Goal: Task Accomplishment & Management: Complete application form

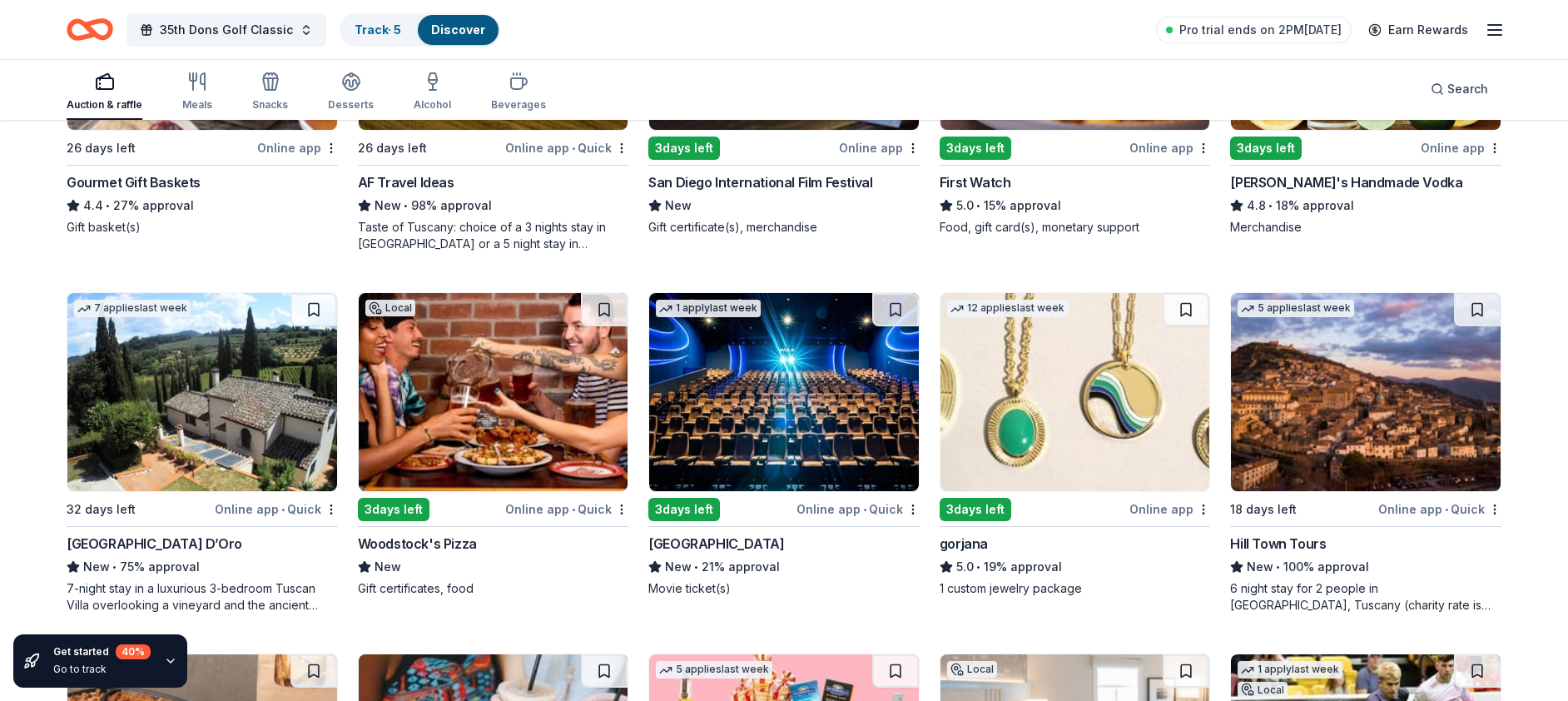
scroll to position [2527, 0]
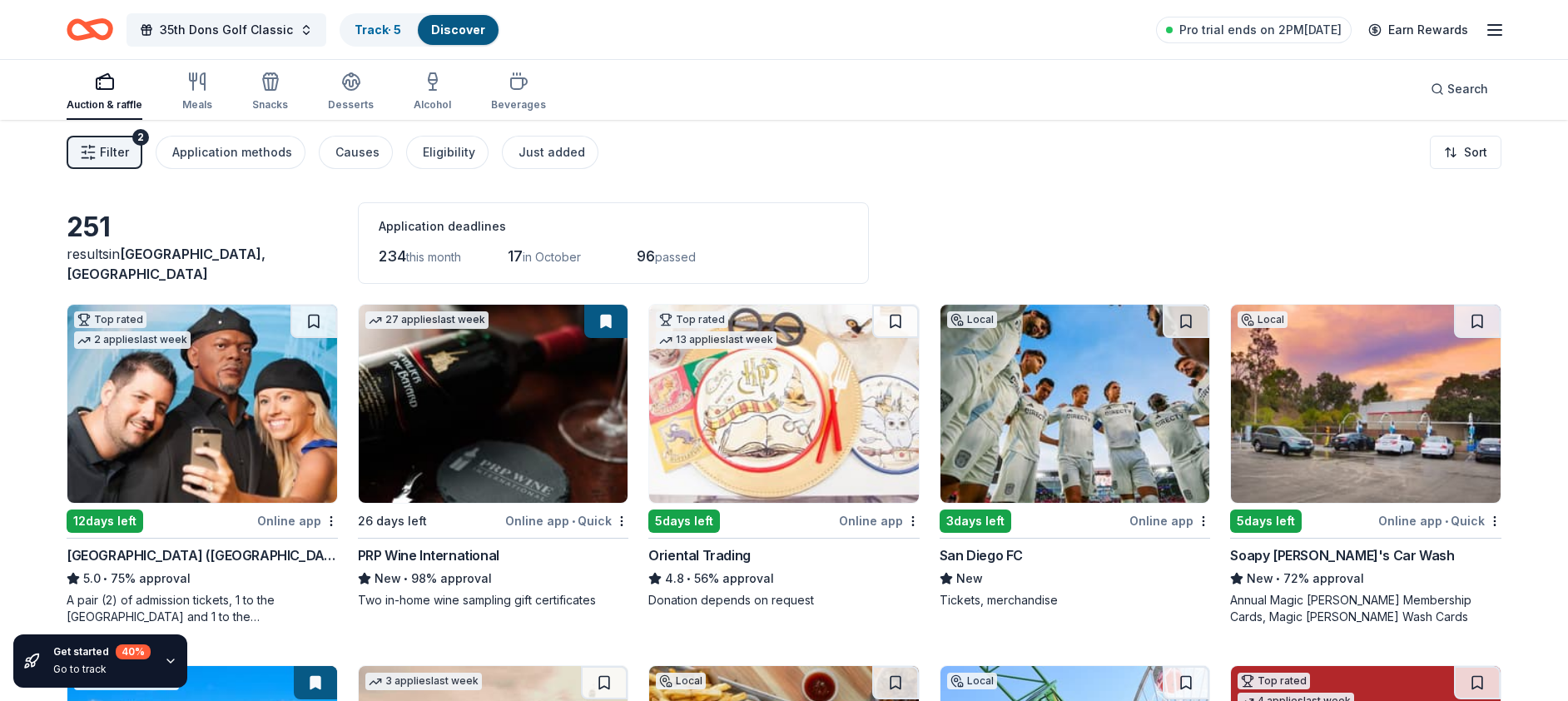
scroll to position [3, 0]
click at [272, 87] on icon "button" at bounding box center [270, 83] width 15 height 11
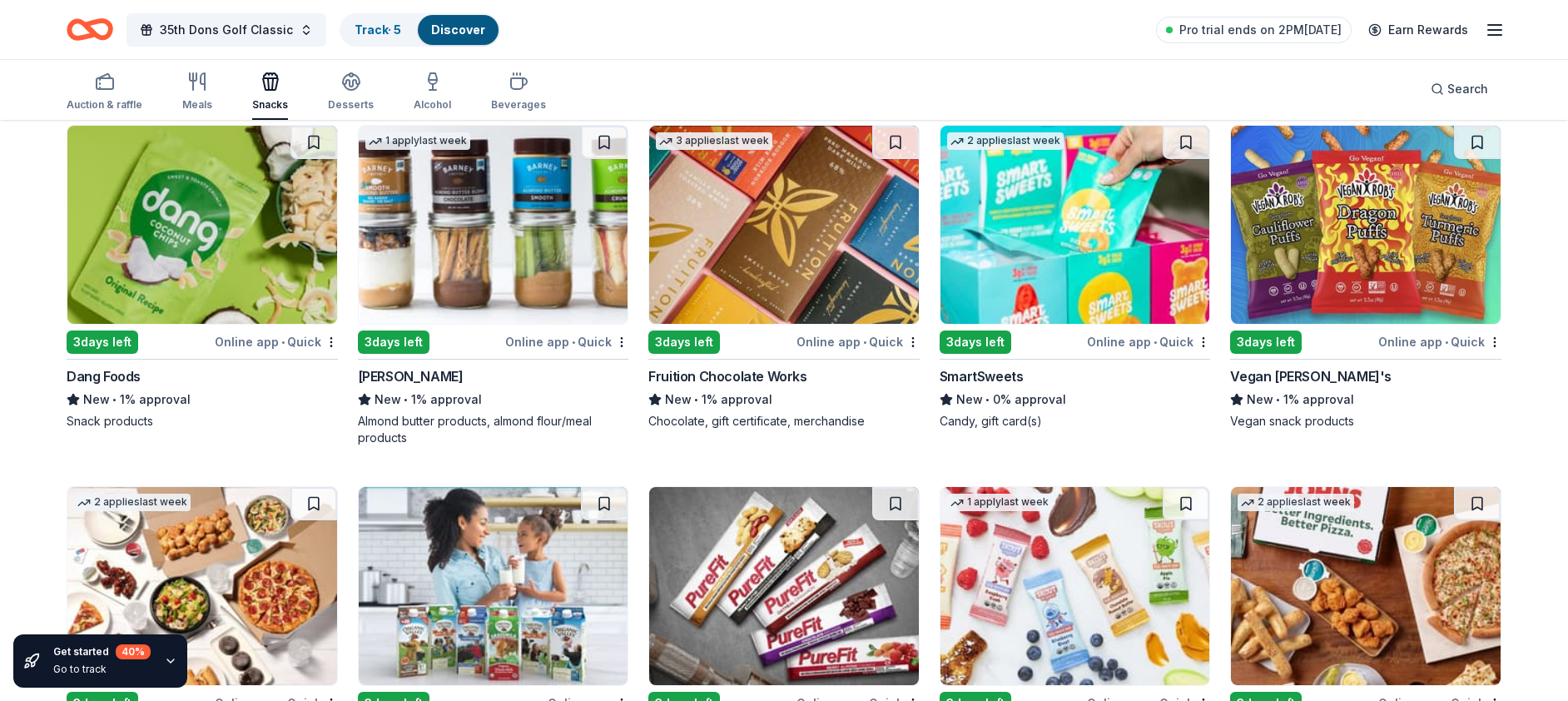
scroll to position [2982, 0]
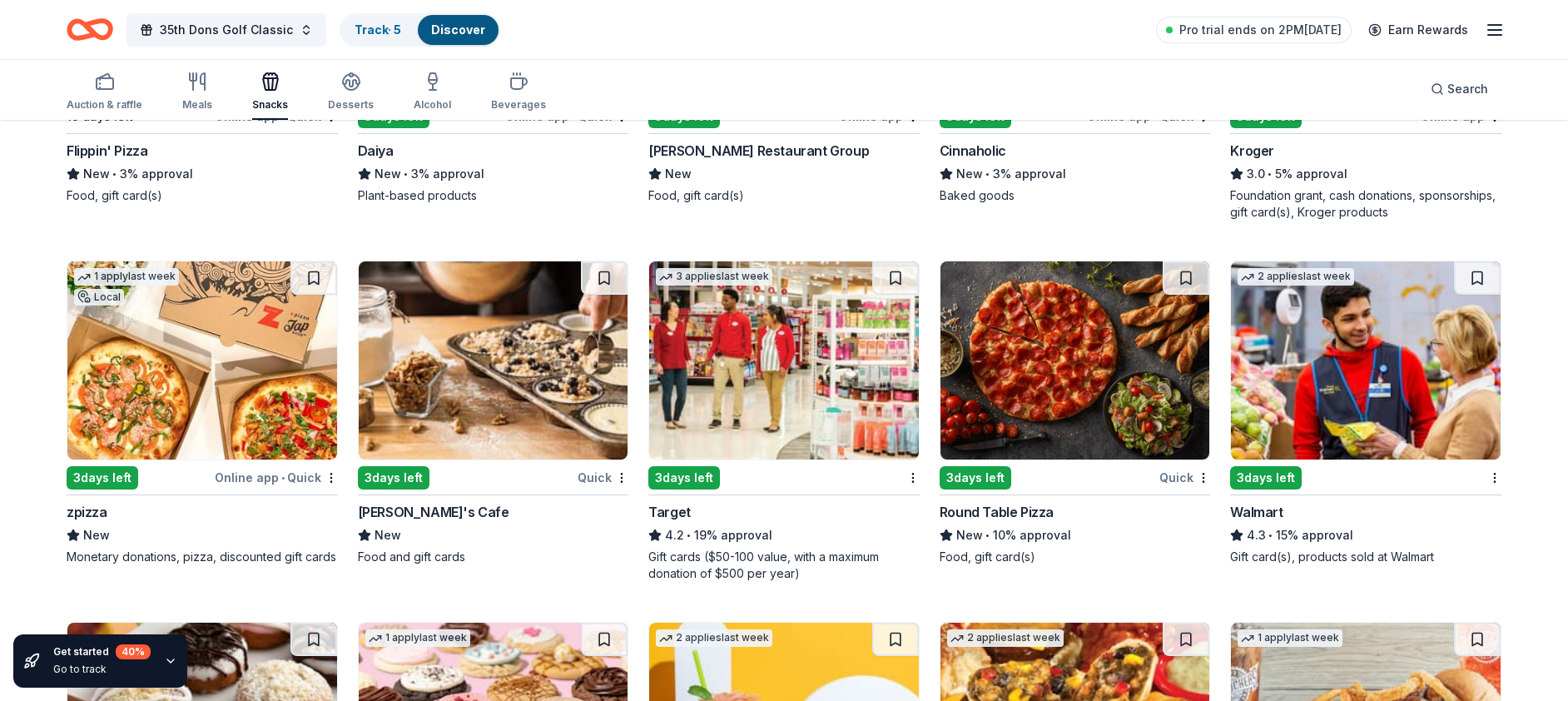
scroll to position [1816, 0]
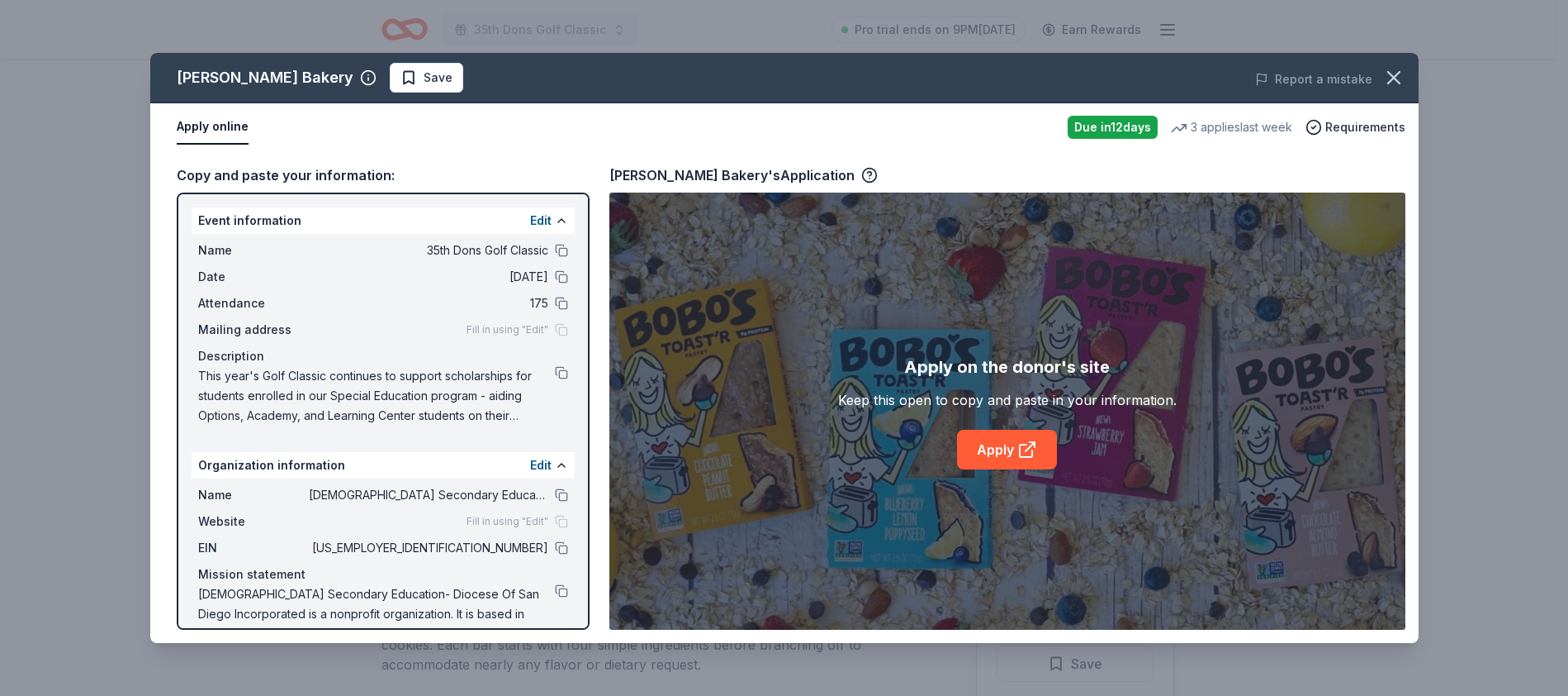
scroll to position [169, 0]
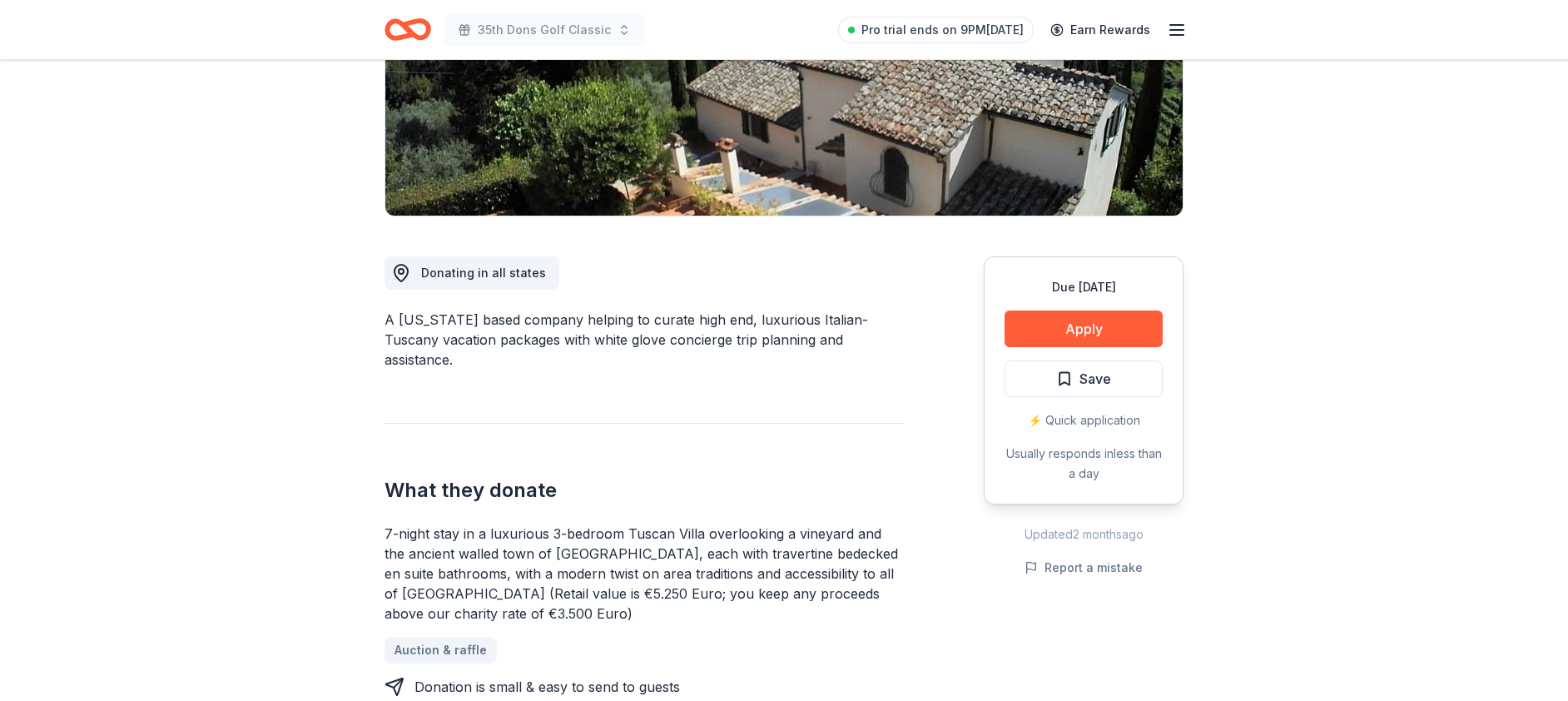
scroll to position [344, 0]
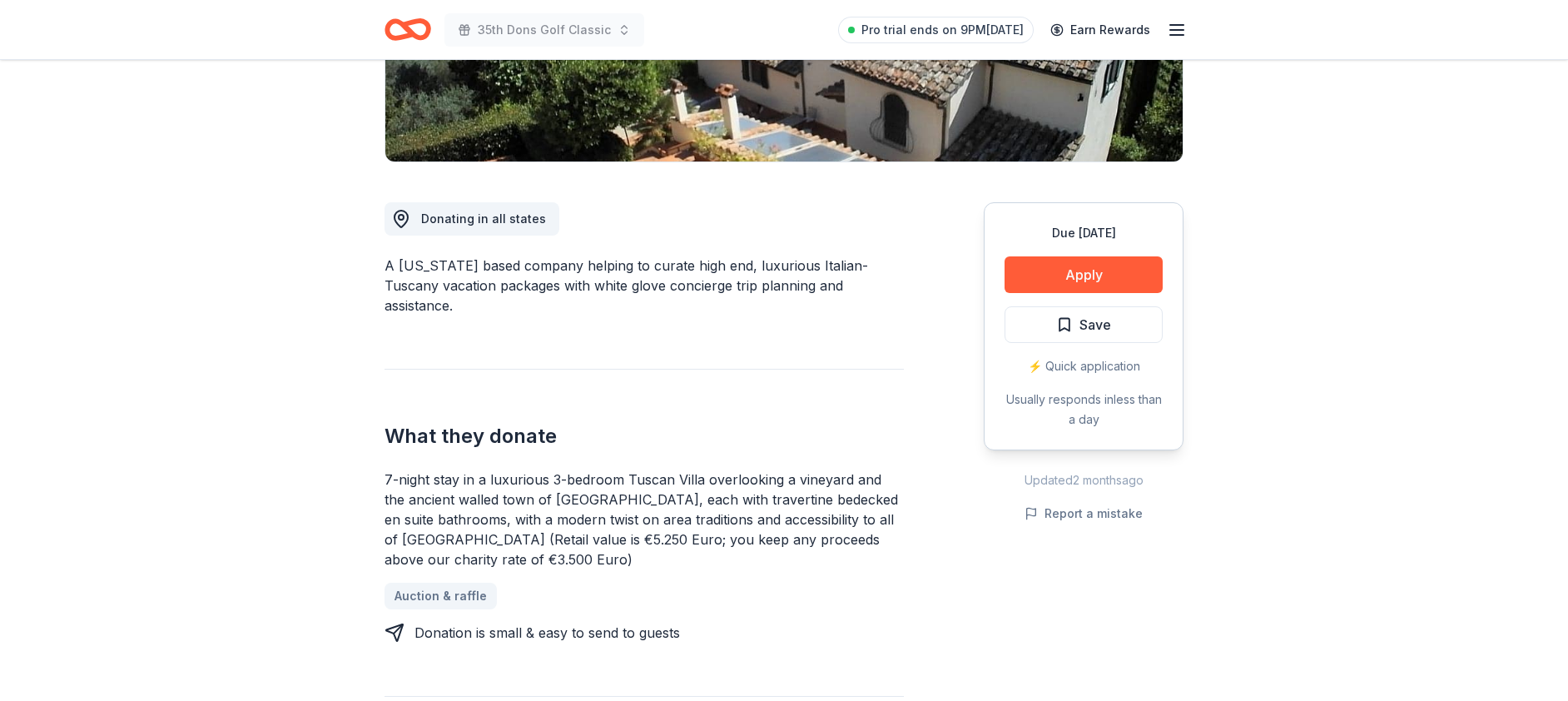
drag, startPoint x: 356, startPoint y: 448, endPoint x: 533, endPoint y: 532, distance: 195.9
drag, startPoint x: 533, startPoint y: 532, endPoint x: 401, endPoint y: 455, distance: 152.8
click at [402, 469] on div "7-night stay in a luxurious 3-bedroom Tuscan Villa overlooking a vineyard and t…" at bounding box center [645, 519] width 519 height 100
drag, startPoint x: 401, startPoint y: 455, endPoint x: 523, endPoint y: 520, distance: 138.2
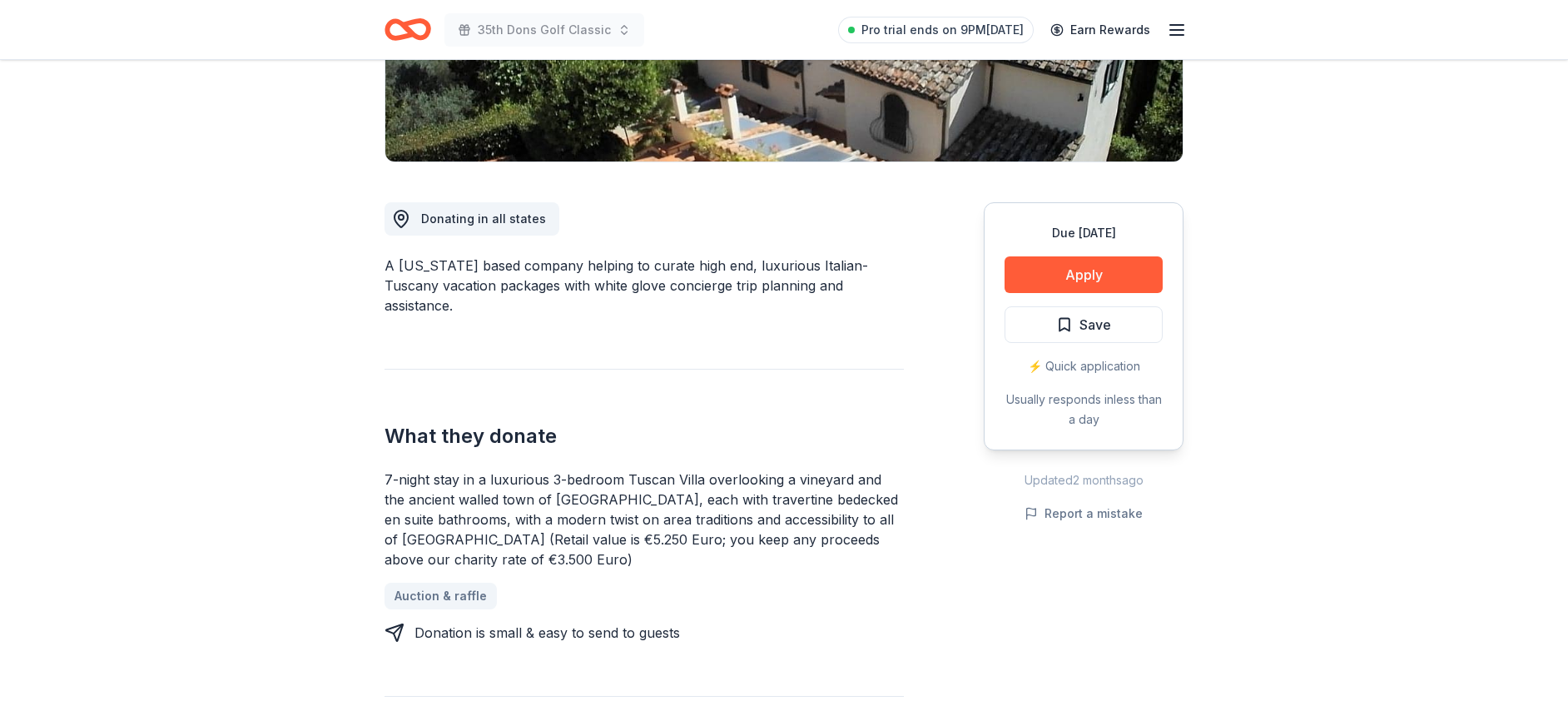
click at [523, 520] on div "7-night stay in a luxurious 3-bedroom Tuscan Villa overlooking a vineyard and t…" at bounding box center [645, 519] width 519 height 100
drag, startPoint x: 453, startPoint y: 538, endPoint x: 438, endPoint y: 494, distance: 46.5
click at [439, 495] on div "7-night stay in a luxurious 3-bedroom Tuscan Villa overlooking a vineyard and t…" at bounding box center [645, 519] width 519 height 100
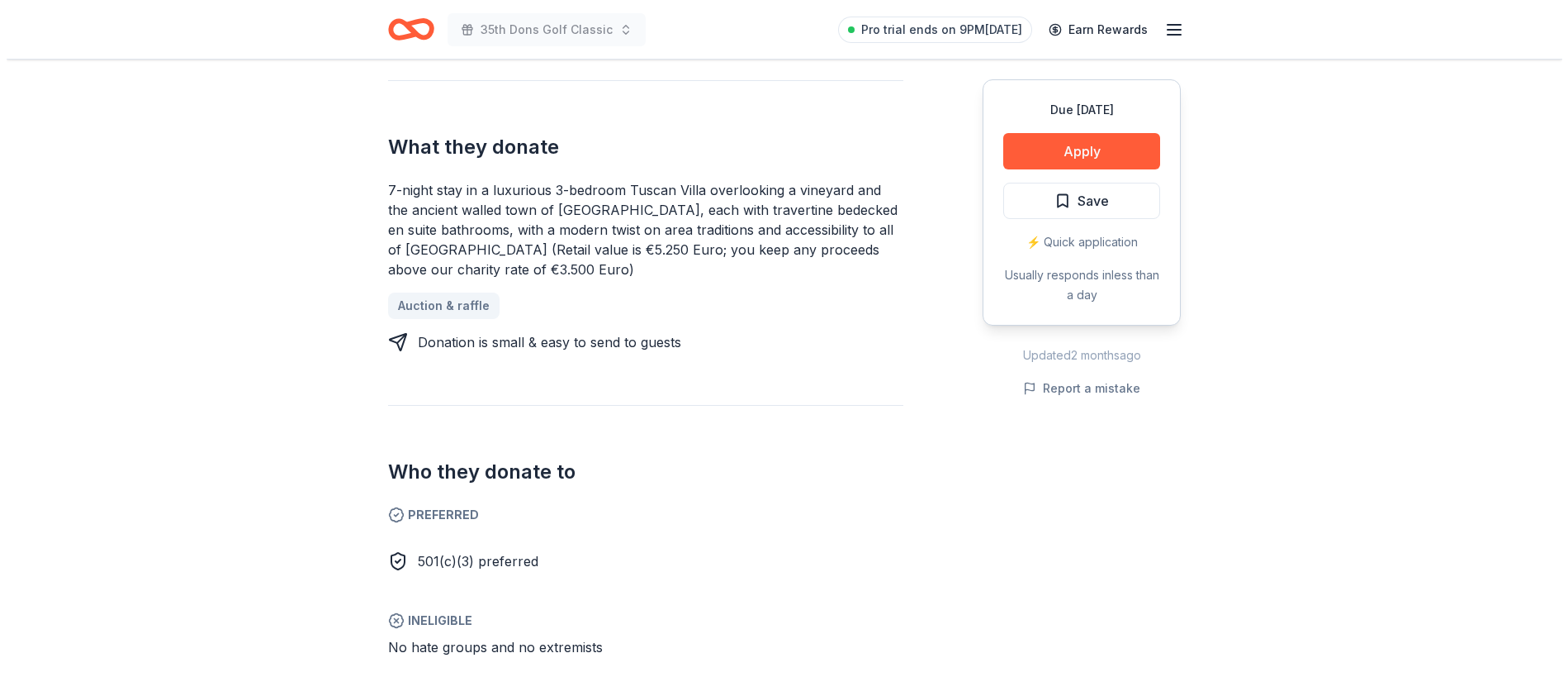
scroll to position [710, 0]
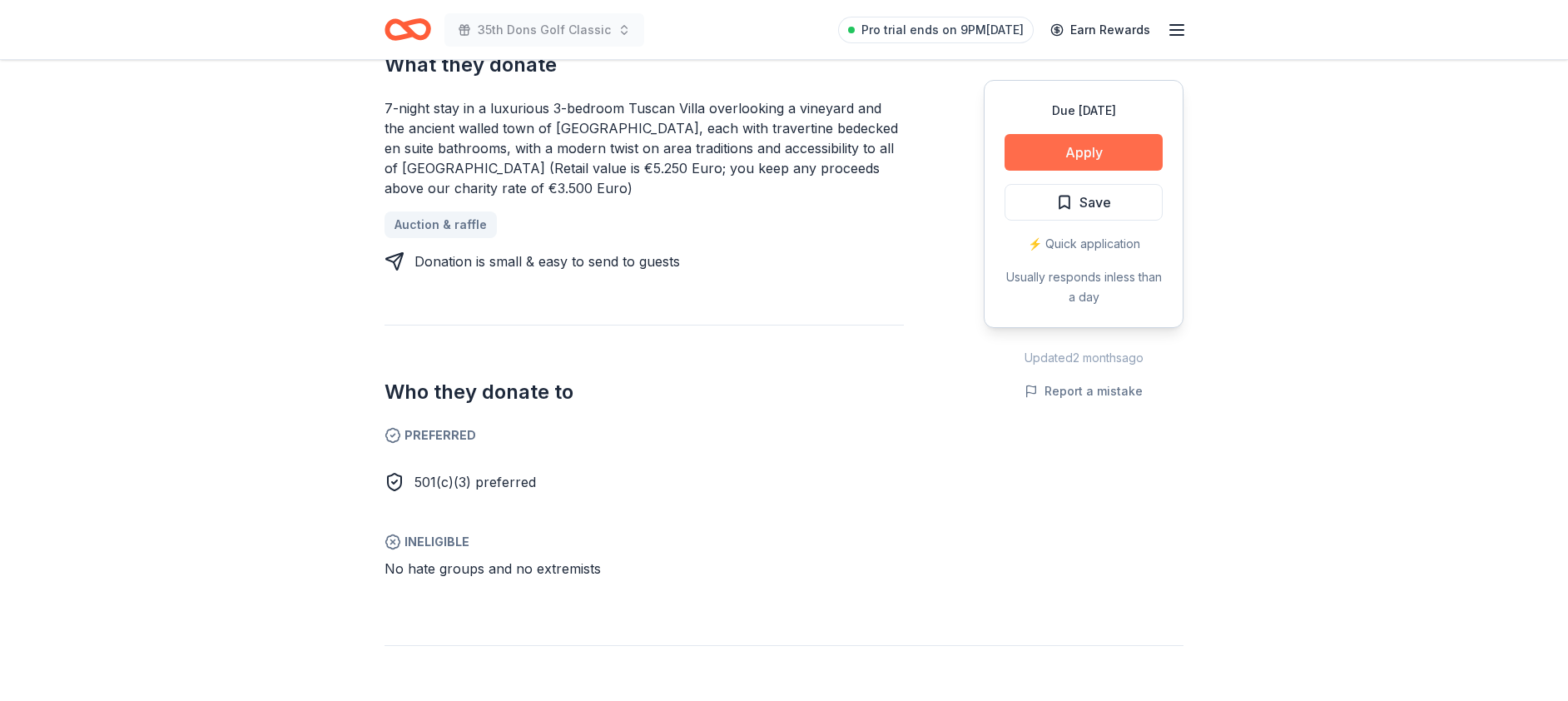
click at [1095, 156] on button "Apply" at bounding box center [1083, 152] width 158 height 36
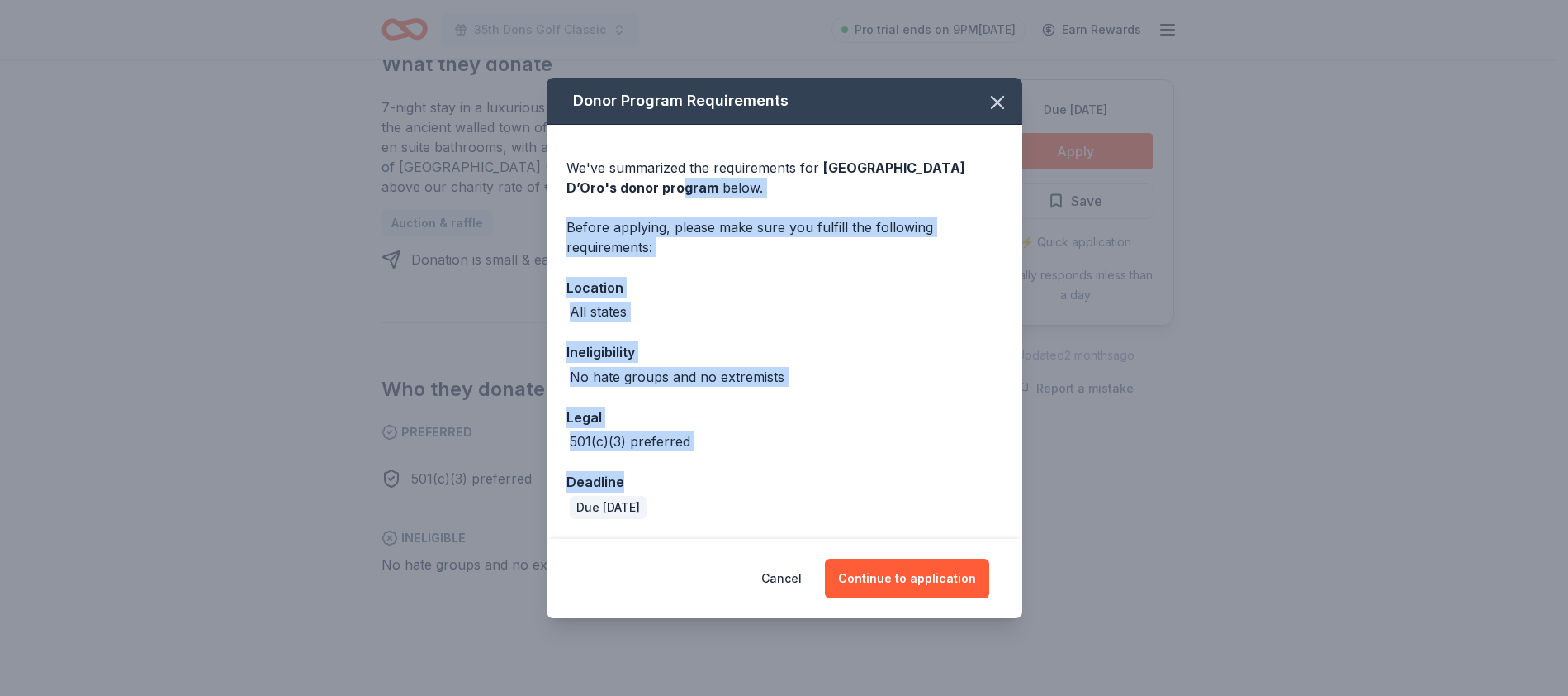
drag, startPoint x: 590, startPoint y: 182, endPoint x: 848, endPoint y: 480, distance: 394.2
click at [848, 480] on div "We've summarized the requirements for Villa Sogni D’Oro 's donor program below.…" at bounding box center [784, 332] width 476 height 415
click at [844, 475] on div "Deadline" at bounding box center [784, 481] width 436 height 22
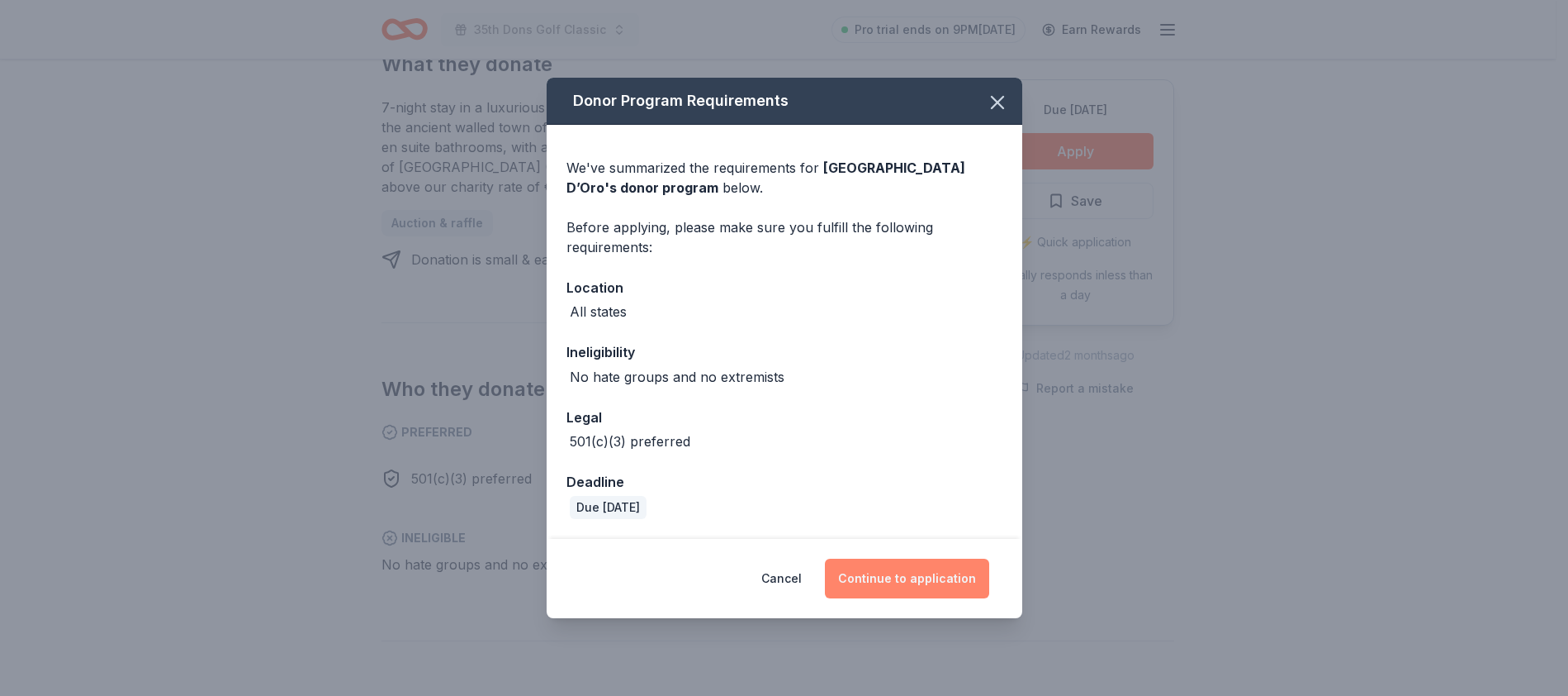
click at [909, 563] on button "Continue to application" at bounding box center [907, 579] width 165 height 40
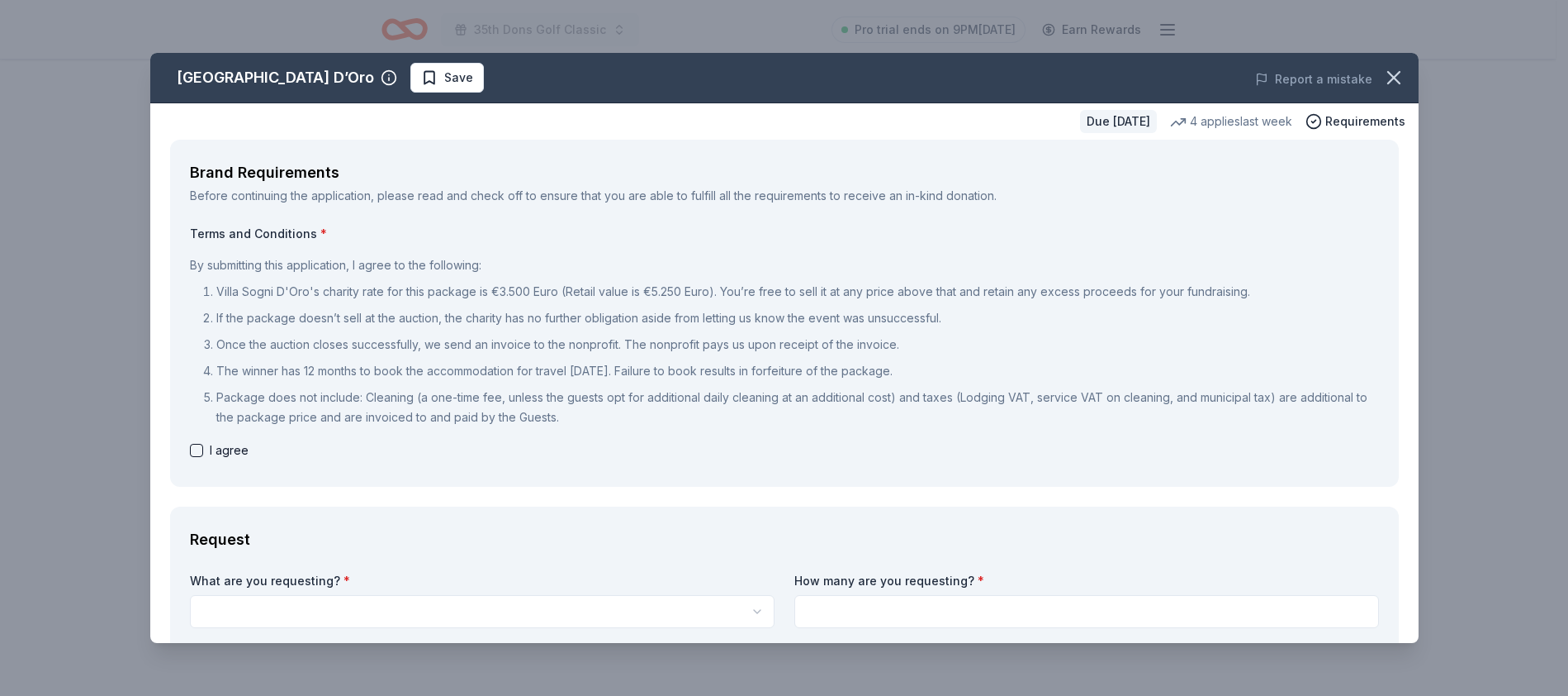
drag, startPoint x: 220, startPoint y: 289, endPoint x: 541, endPoint y: 304, distance: 321.4
click at [572, 303] on ol "Villa Sogni D'Oro's charity rate for this package is €3.500 Euro (Retail value …" at bounding box center [784, 354] width 1190 height 146
drag, startPoint x: 575, startPoint y: 300, endPoint x: 694, endPoint y: 303, distance: 119.0
click at [694, 303] on ol "Villa Sogni D'Oro's charity rate for this package is €3.500 Euro (Retail value …" at bounding box center [784, 354] width 1190 height 146
drag, startPoint x: 689, startPoint y: 288, endPoint x: 503, endPoint y: 289, distance: 186.0
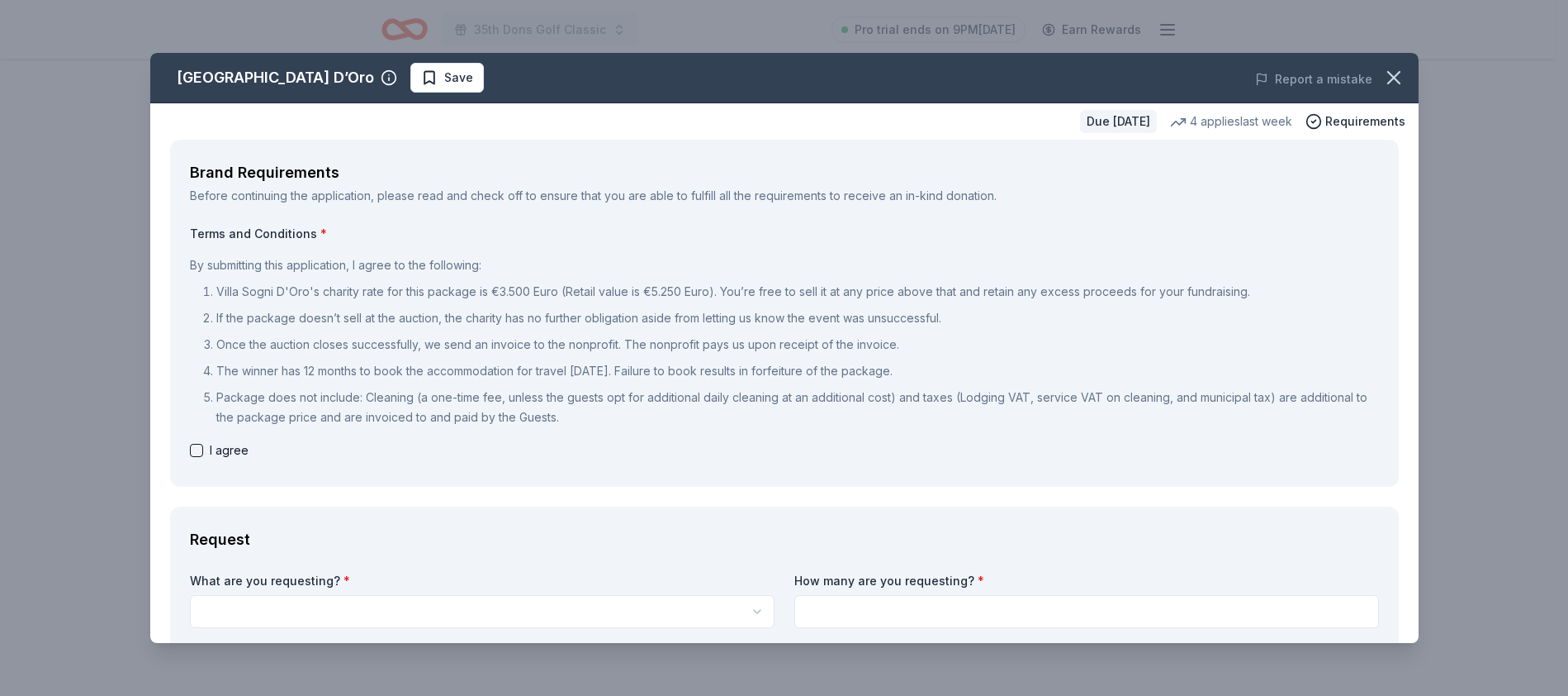
click at [505, 289] on p "Villa Sogni D'Oro's charity rate for this package is €3.500 Euro (Retail value …" at bounding box center [797, 292] width 1163 height 20
drag, startPoint x: 503, startPoint y: 289, endPoint x: 600, endPoint y: 293, distance: 97.1
click at [600, 293] on p "Villa Sogni D'Oro's charity rate for this package is €3.500 Euro (Retail value …" at bounding box center [797, 292] width 1163 height 20
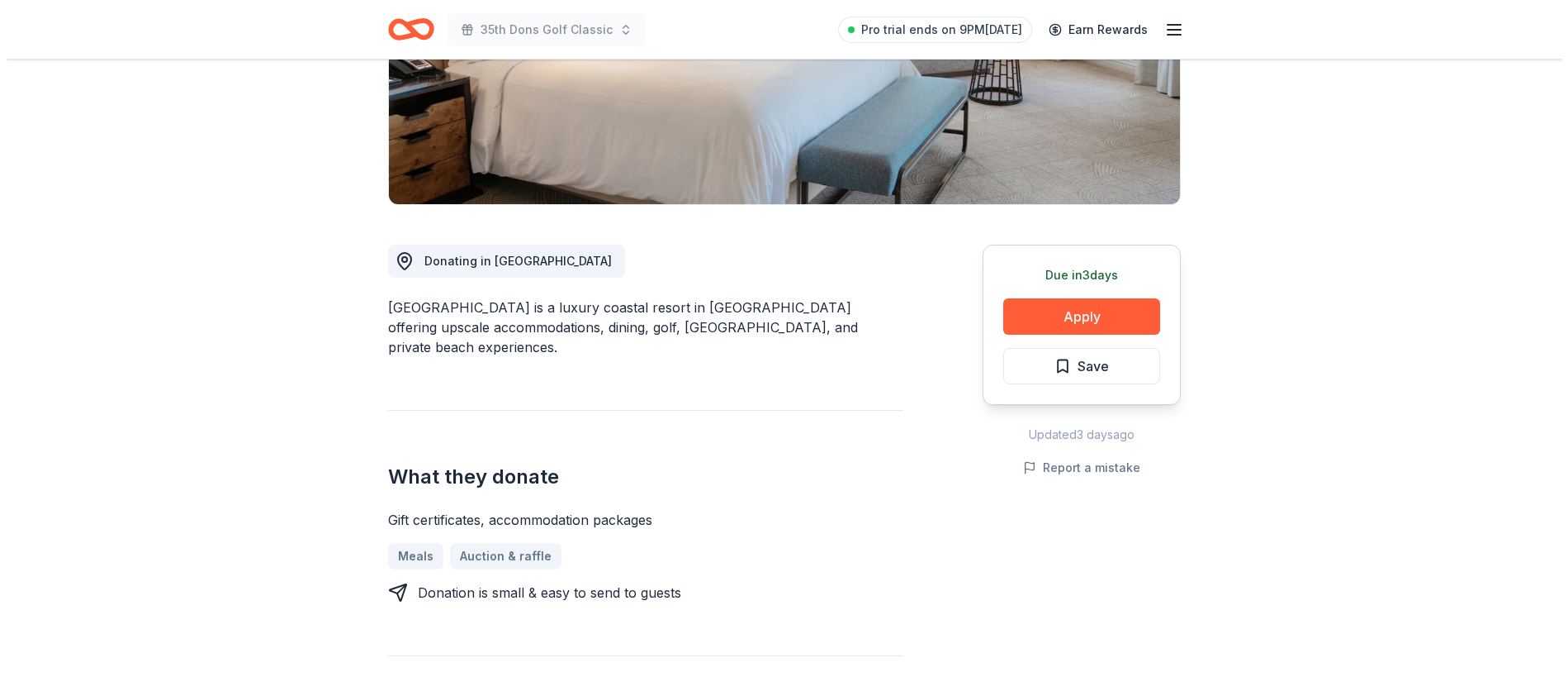
scroll to position [456, 0]
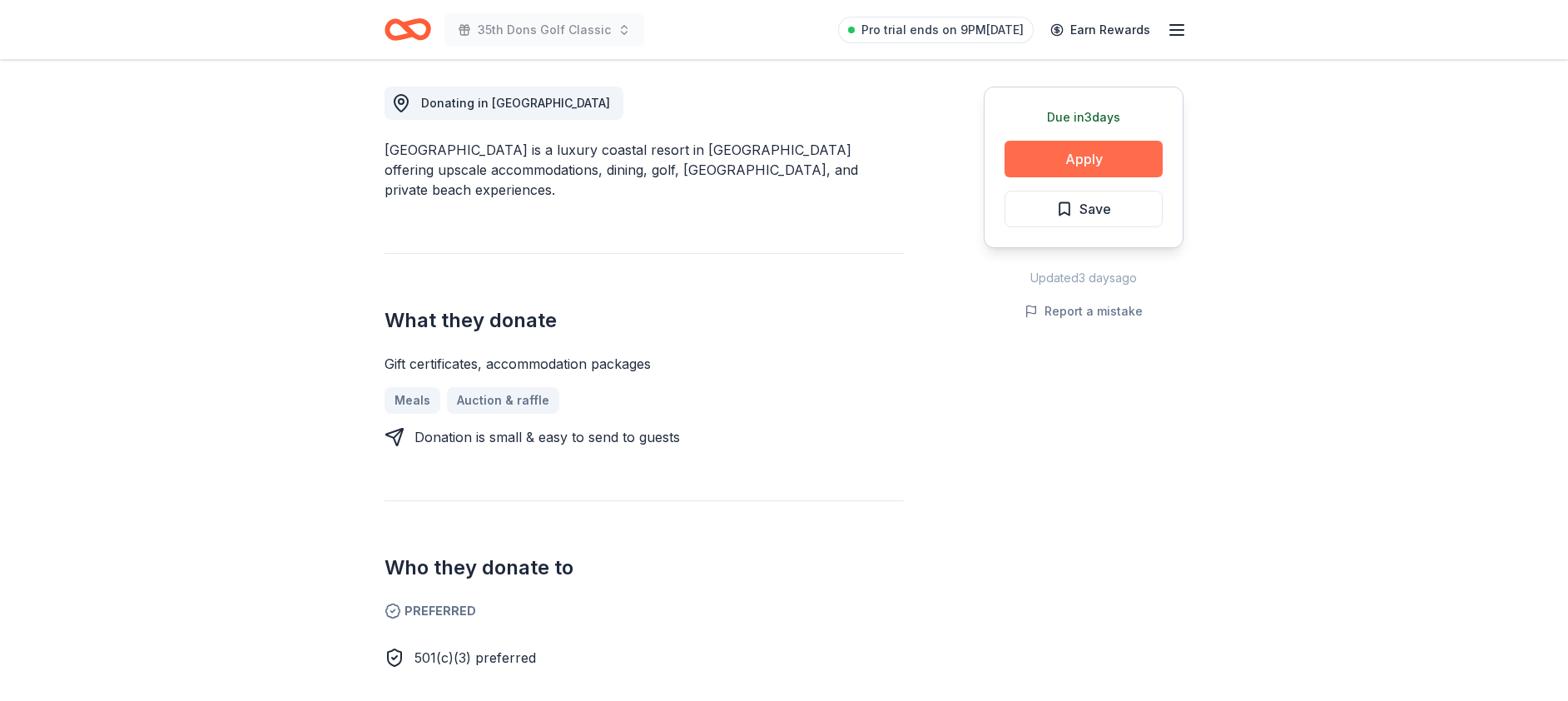
click at [1094, 155] on button "Apply" at bounding box center [1083, 159] width 158 height 36
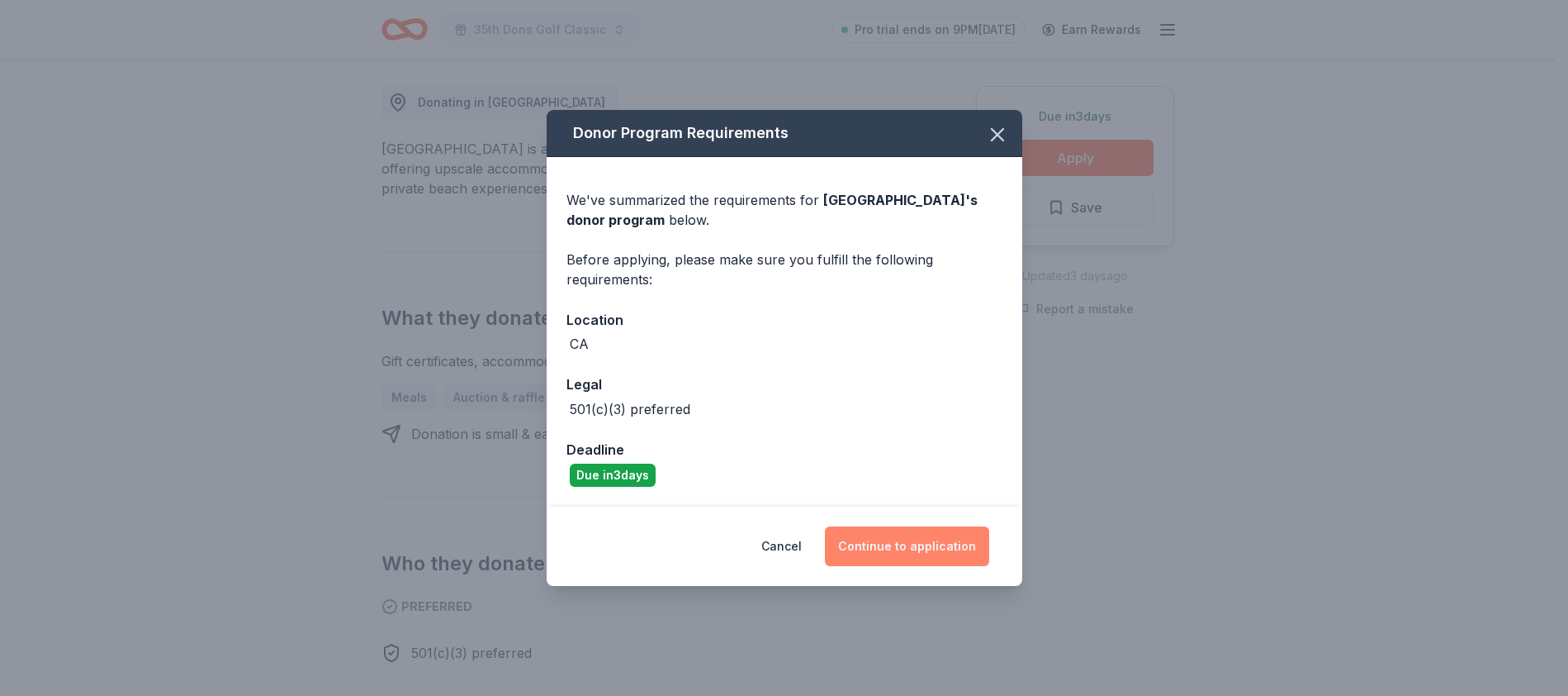
click at [924, 555] on button "Continue to application" at bounding box center [907, 546] width 165 height 40
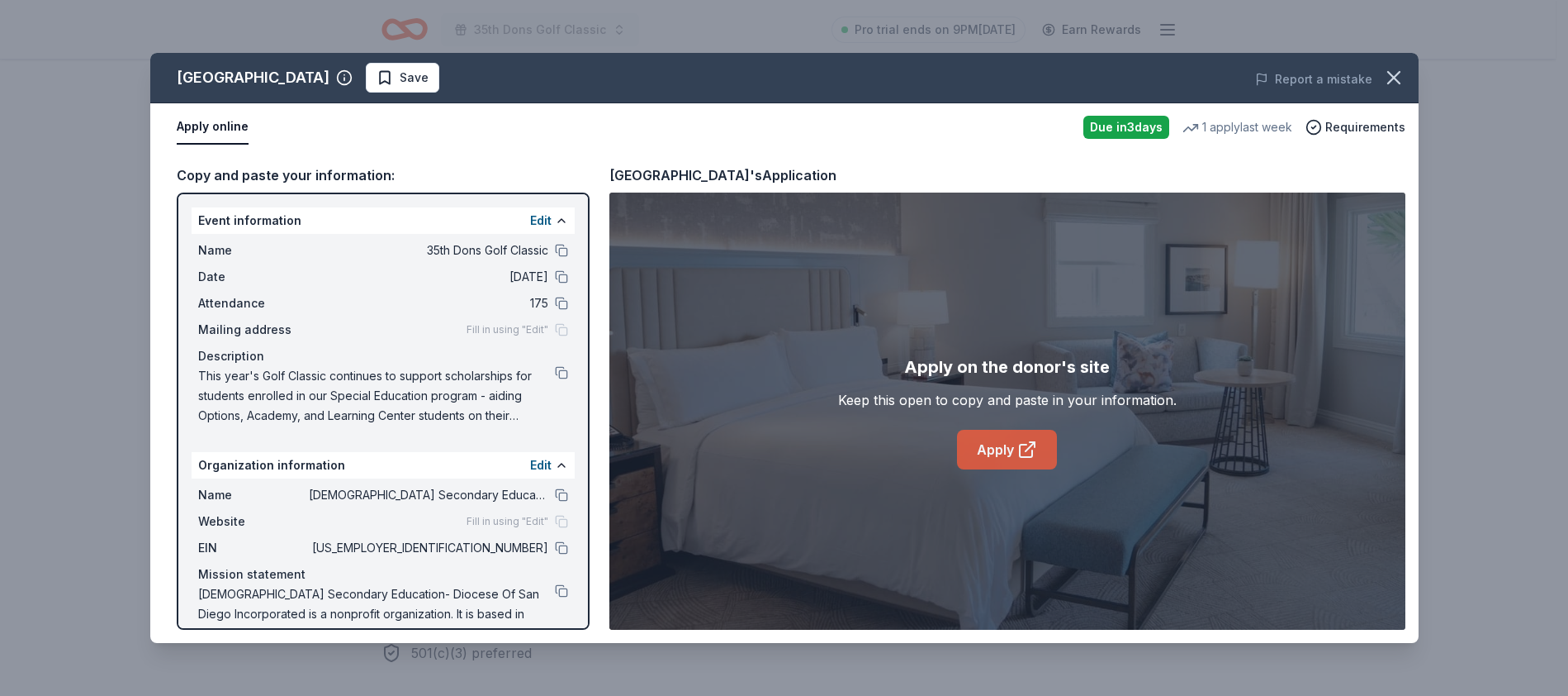
click at [999, 447] on link "Apply" at bounding box center [1007, 449] width 100 height 40
click at [555, 548] on button at bounding box center [561, 547] width 13 height 13
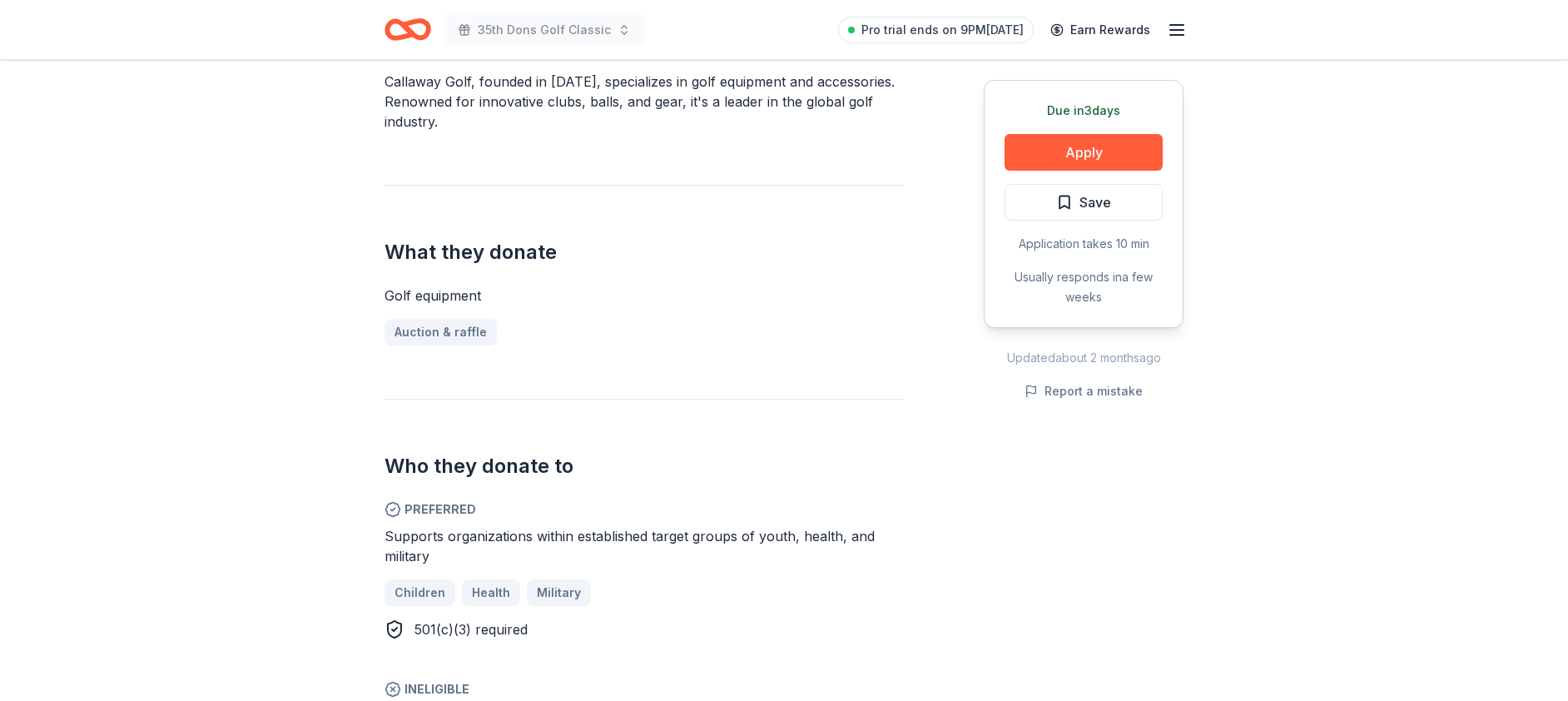
scroll to position [614, 0]
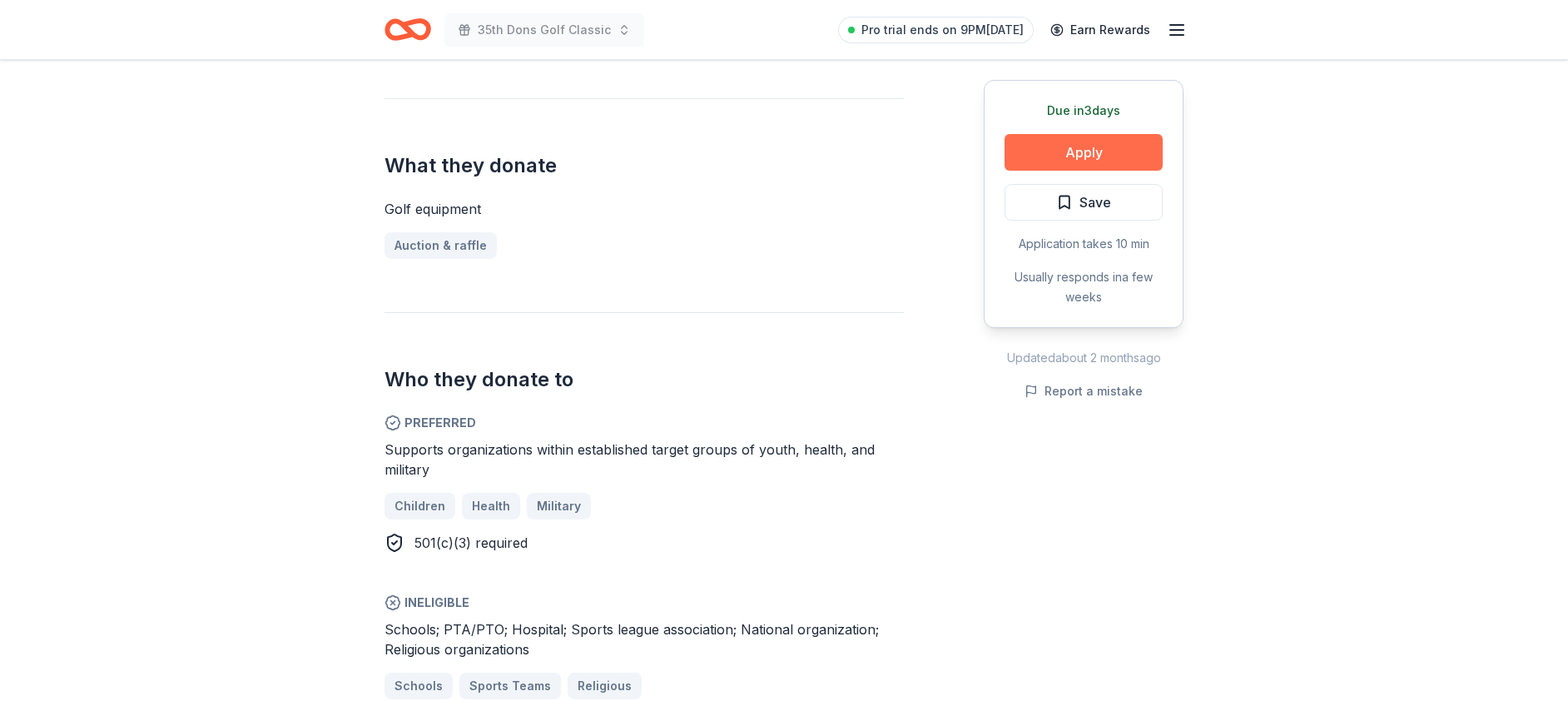
click at [1035, 151] on button "Apply" at bounding box center [1083, 152] width 158 height 36
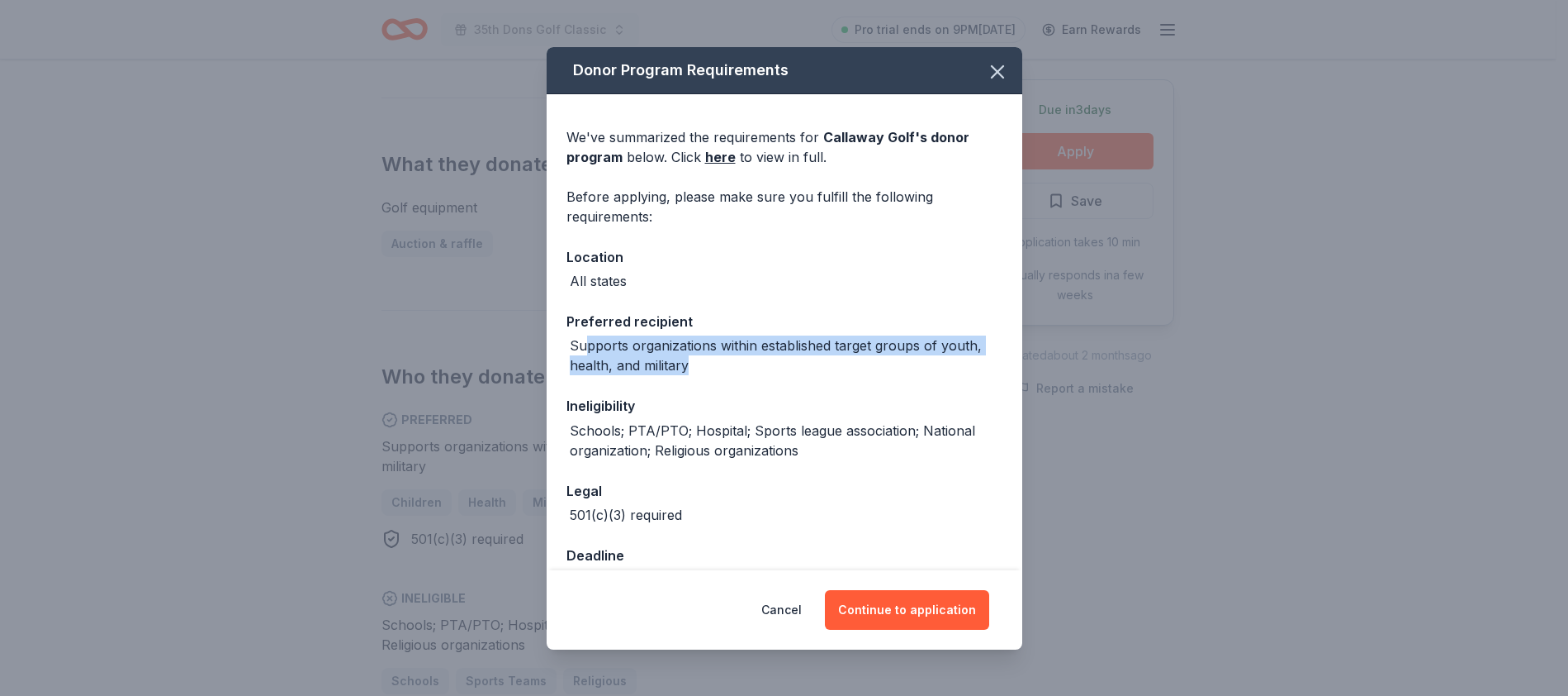
drag, startPoint x: 585, startPoint y: 348, endPoint x: 747, endPoint y: 376, distance: 164.4
click at [747, 376] on div "We've summarized the requirements for Callaway Golf 's donor program below. Cli…" at bounding box center [784, 354] width 476 height 519
drag, startPoint x: 747, startPoint y: 376, endPoint x: 553, endPoint y: 344, distance: 196.6
click at [553, 344] on div "We've summarized the requirements for Callaway Golf 's donor program below. Cli…" at bounding box center [784, 354] width 476 height 519
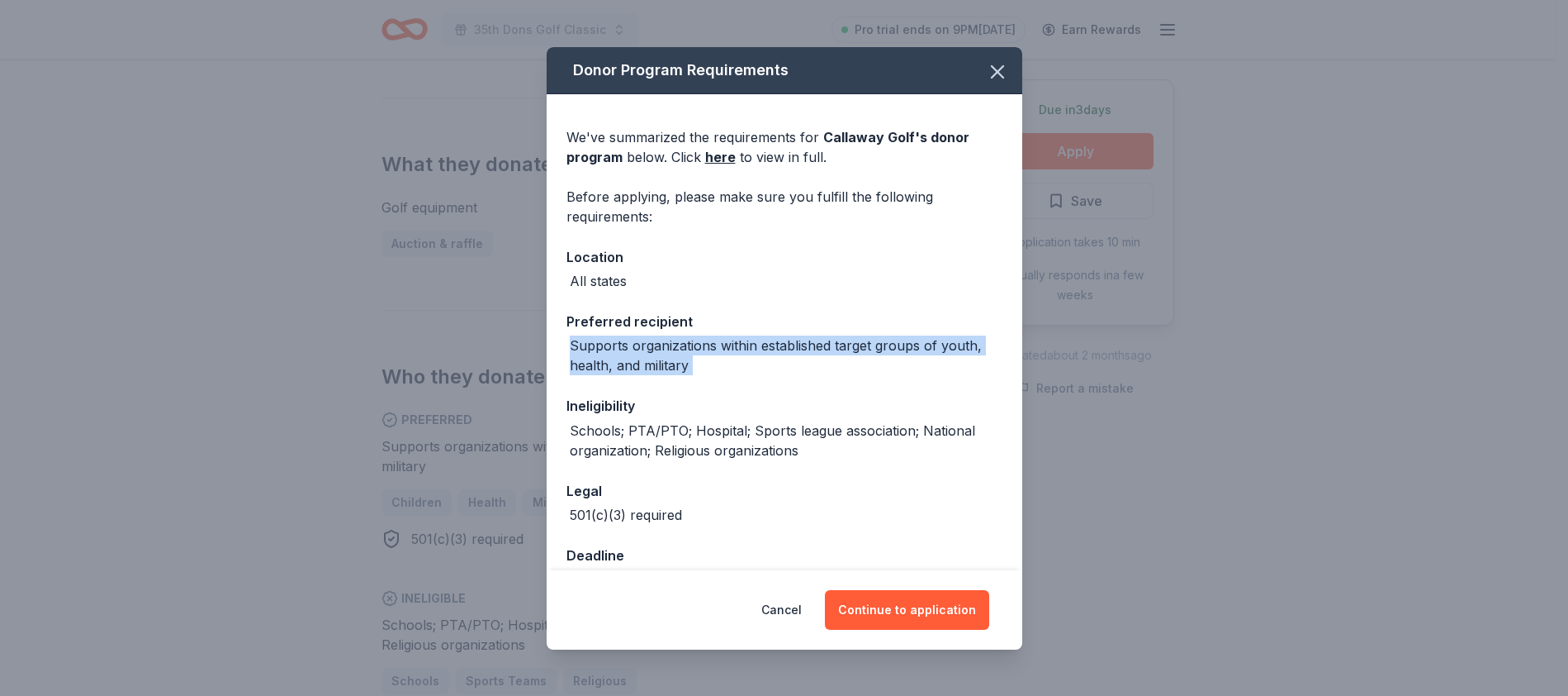
click at [574, 348] on div "Supports organizations within established target groups of youth, health, and m…" at bounding box center [786, 355] width 433 height 40
drag, startPoint x: 560, startPoint y: 348, endPoint x: 711, endPoint y: 367, distance: 152.2
click at [711, 367] on div "We've summarized the requirements for Callaway Golf 's donor program below. Cli…" at bounding box center [784, 354] width 476 height 519
click at [711, 367] on div "Supports organizations within established target groups of youth, health, and m…" at bounding box center [786, 355] width 433 height 40
drag, startPoint x: 711, startPoint y: 367, endPoint x: 582, endPoint y: 338, distance: 132.2
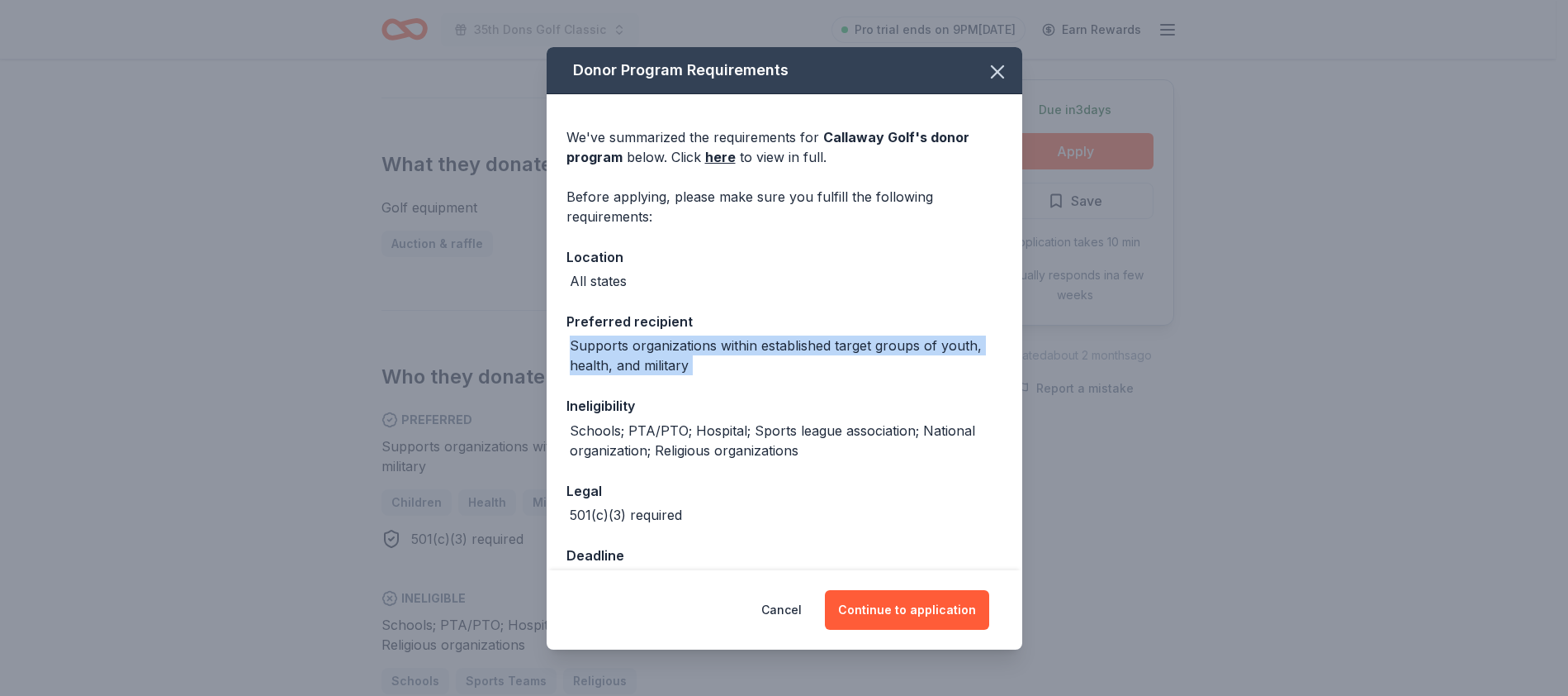
click at [582, 338] on div "Supports organizations within established target groups of youth, health, and m…" at bounding box center [786, 355] width 433 height 40
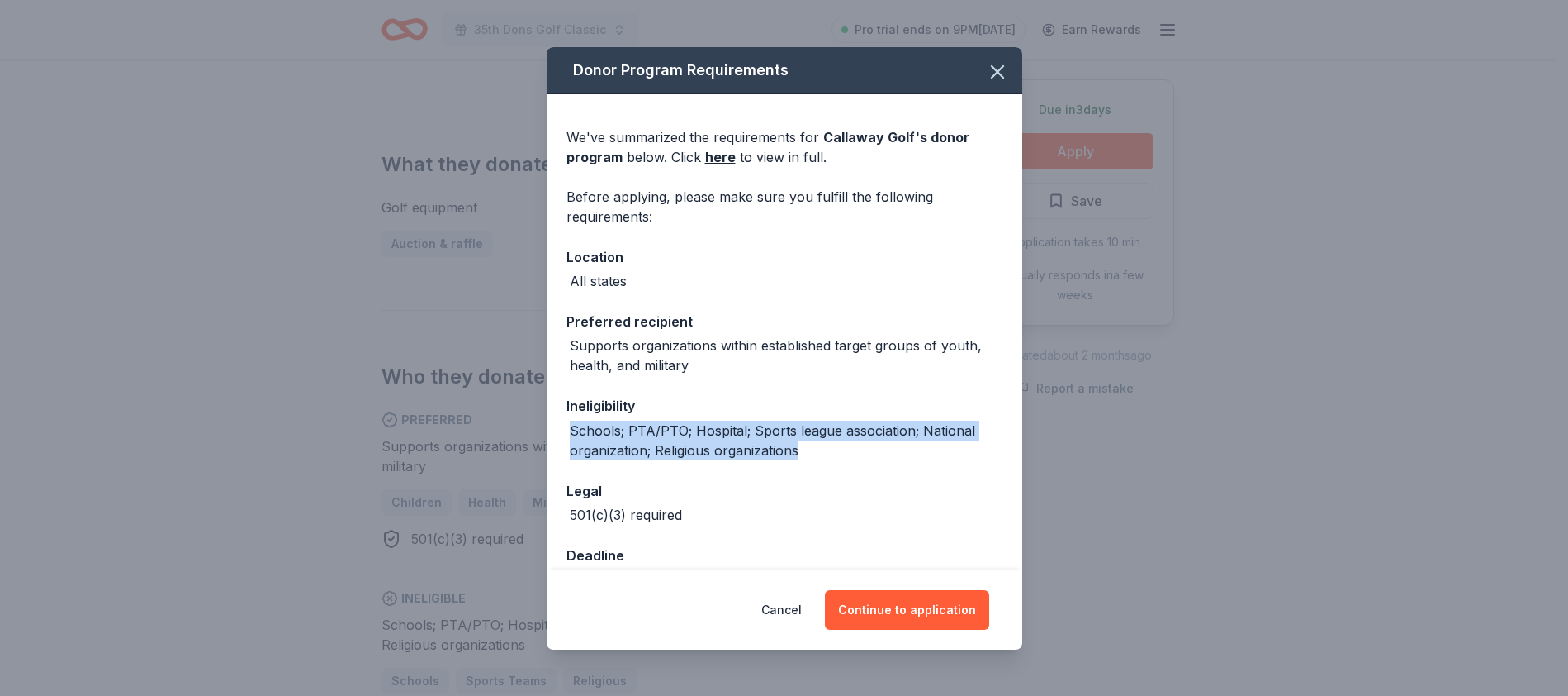
drag, startPoint x: 572, startPoint y: 432, endPoint x: 802, endPoint y: 461, distance: 231.8
click at [802, 461] on div "We've summarized the requirements for Callaway Golf 's donor program below. Cli…" at bounding box center [784, 354] width 476 height 519
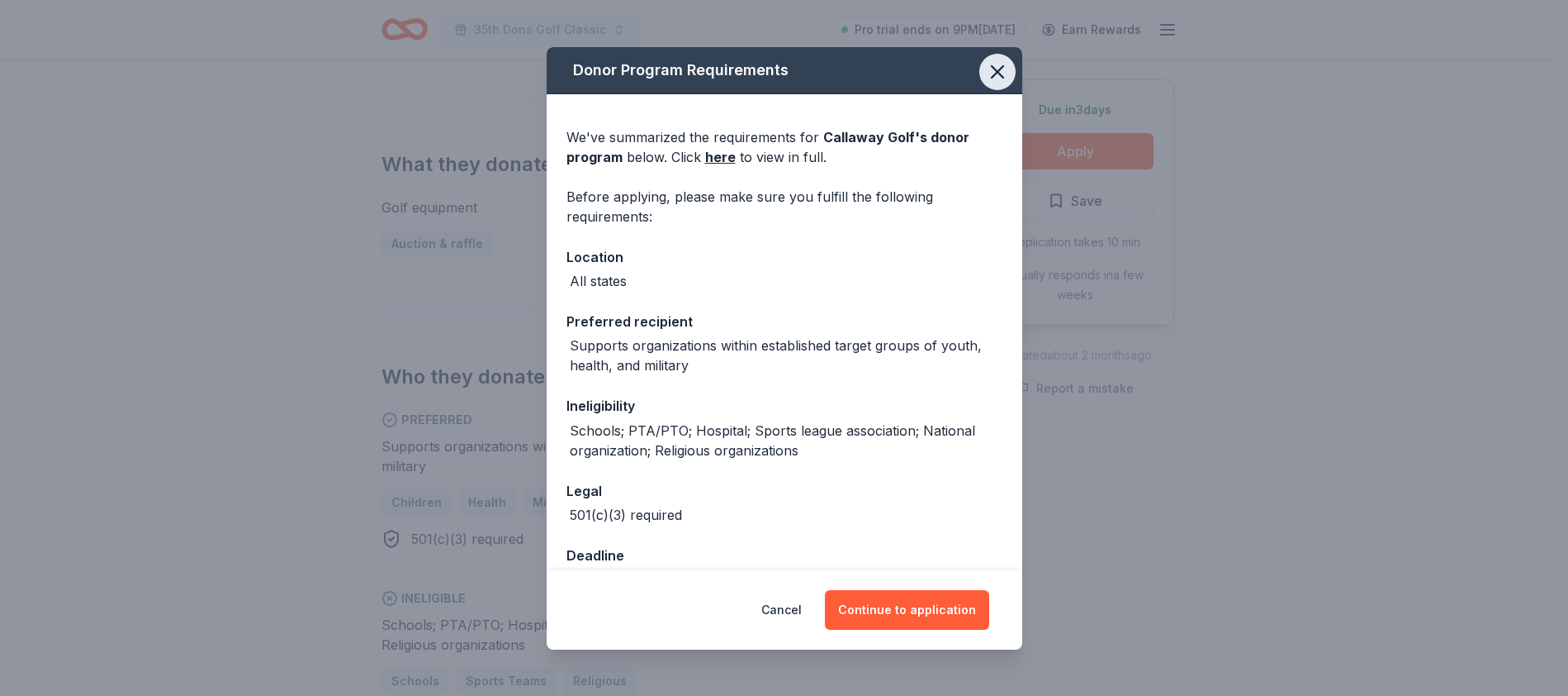
click at [993, 76] on icon "button" at bounding box center [997, 72] width 23 height 23
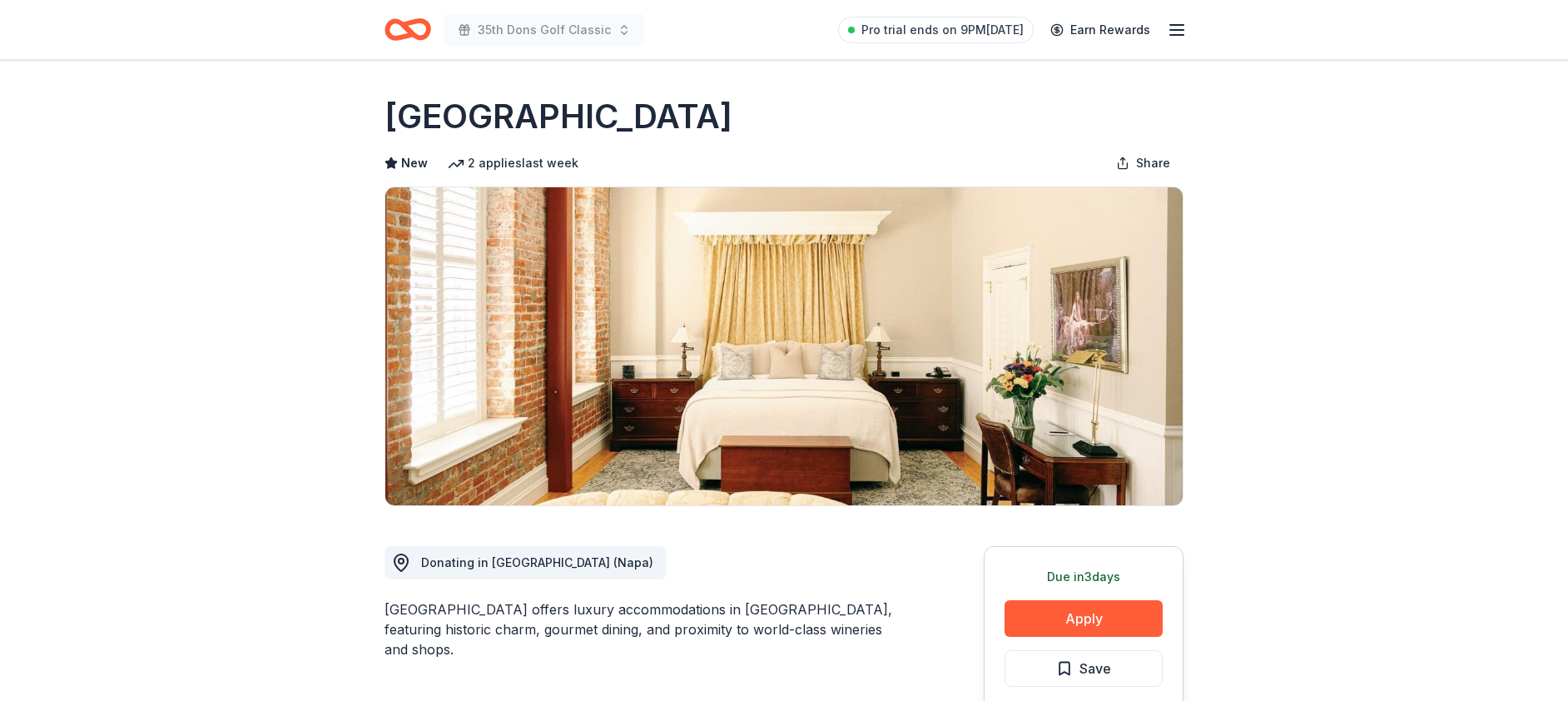
click at [779, 94] on div "[GEOGRAPHIC_DATA]" at bounding box center [784, 116] width 799 height 47
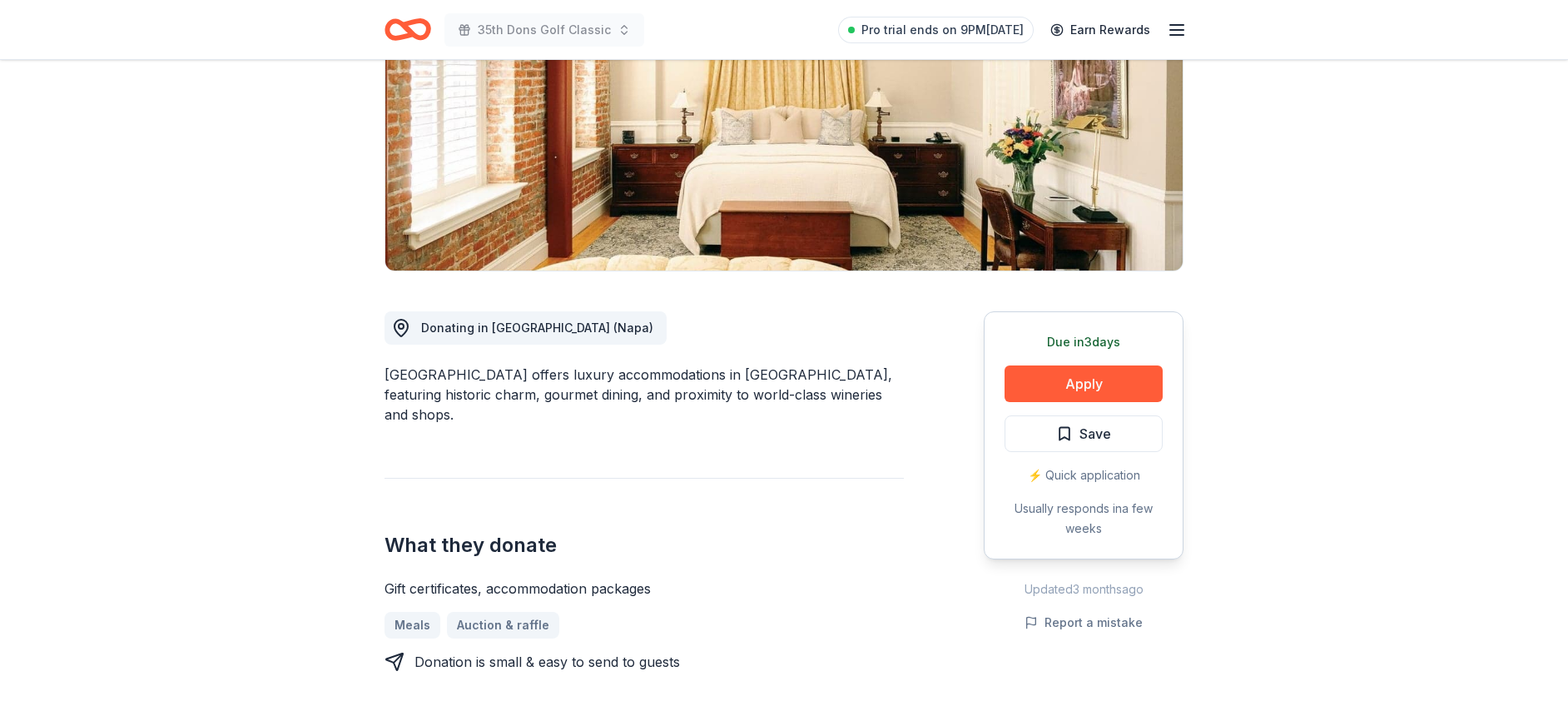
scroll to position [250, 0]
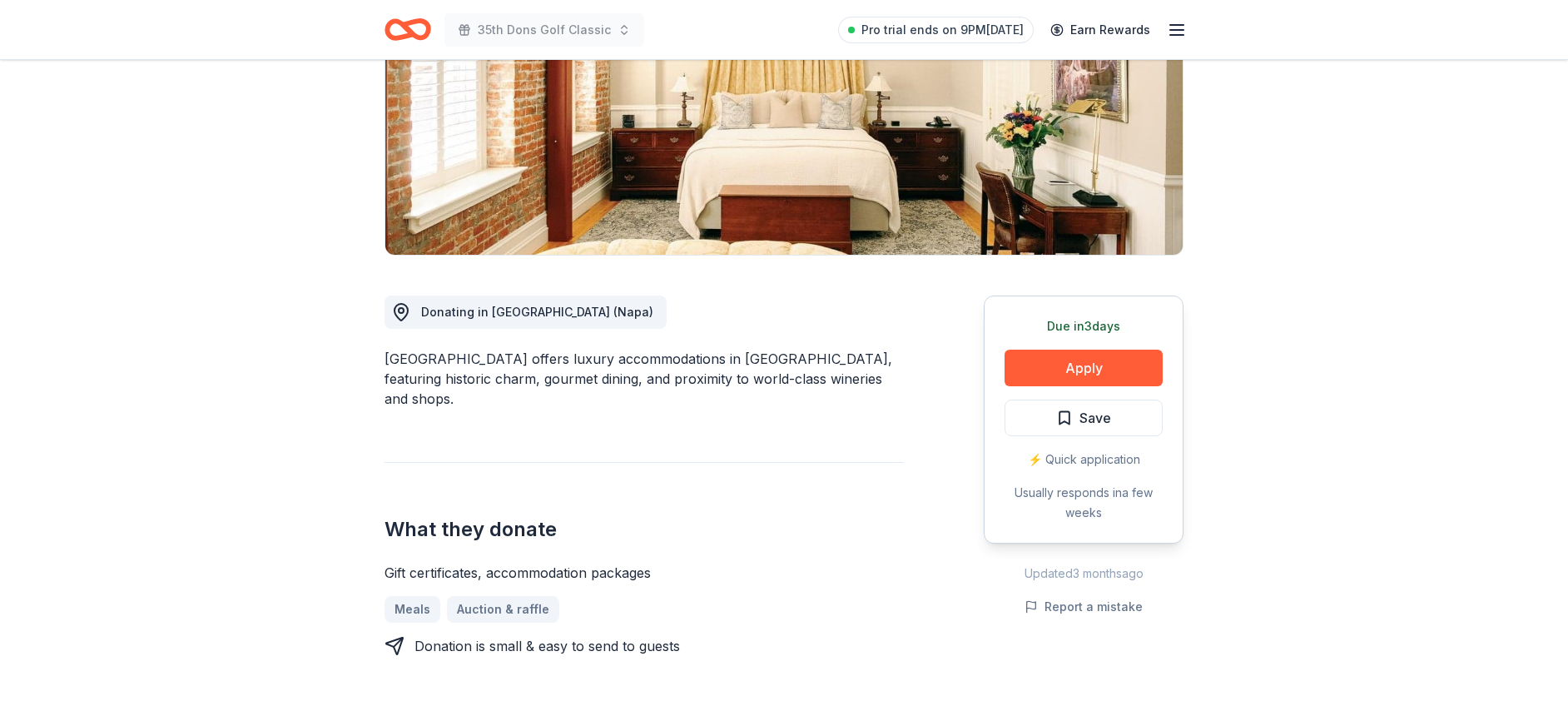
drag, startPoint x: 593, startPoint y: 413, endPoint x: 394, endPoint y: 360, distance: 205.9
click at [394, 360] on div "Donating in [GEOGRAPHIC_DATA] ([GEOGRAPHIC_DATA]) [GEOGRAPHIC_DATA] offers luxu…" at bounding box center [645, 683] width 519 height 855
drag, startPoint x: 394, startPoint y: 360, endPoint x: 526, endPoint y: 400, distance: 137.9
click at [523, 400] on div "[GEOGRAPHIC_DATA] offers luxury accommodations in [GEOGRAPHIC_DATA], featuring …" at bounding box center [645, 378] width 519 height 60
drag, startPoint x: 526, startPoint y: 400, endPoint x: 379, endPoint y: 377, distance: 148.8
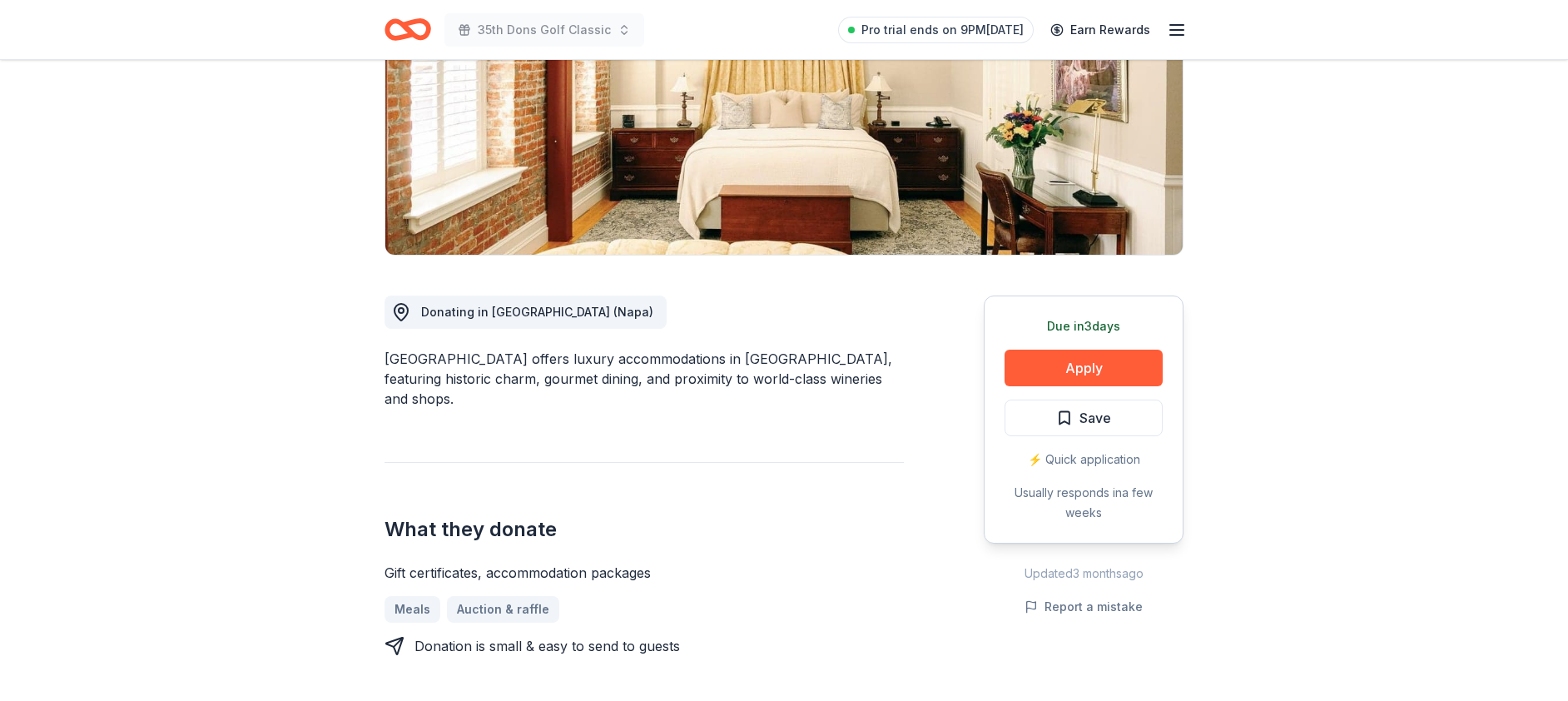
click at [412, 363] on div "[GEOGRAPHIC_DATA] offers luxury accommodations in [GEOGRAPHIC_DATA], featuring …" at bounding box center [645, 378] width 519 height 60
drag, startPoint x: 387, startPoint y: 354, endPoint x: 518, endPoint y: 396, distance: 137.6
click at [518, 396] on div "[GEOGRAPHIC_DATA] offers luxury accommodations in [GEOGRAPHIC_DATA], featuring …" at bounding box center [645, 378] width 519 height 60
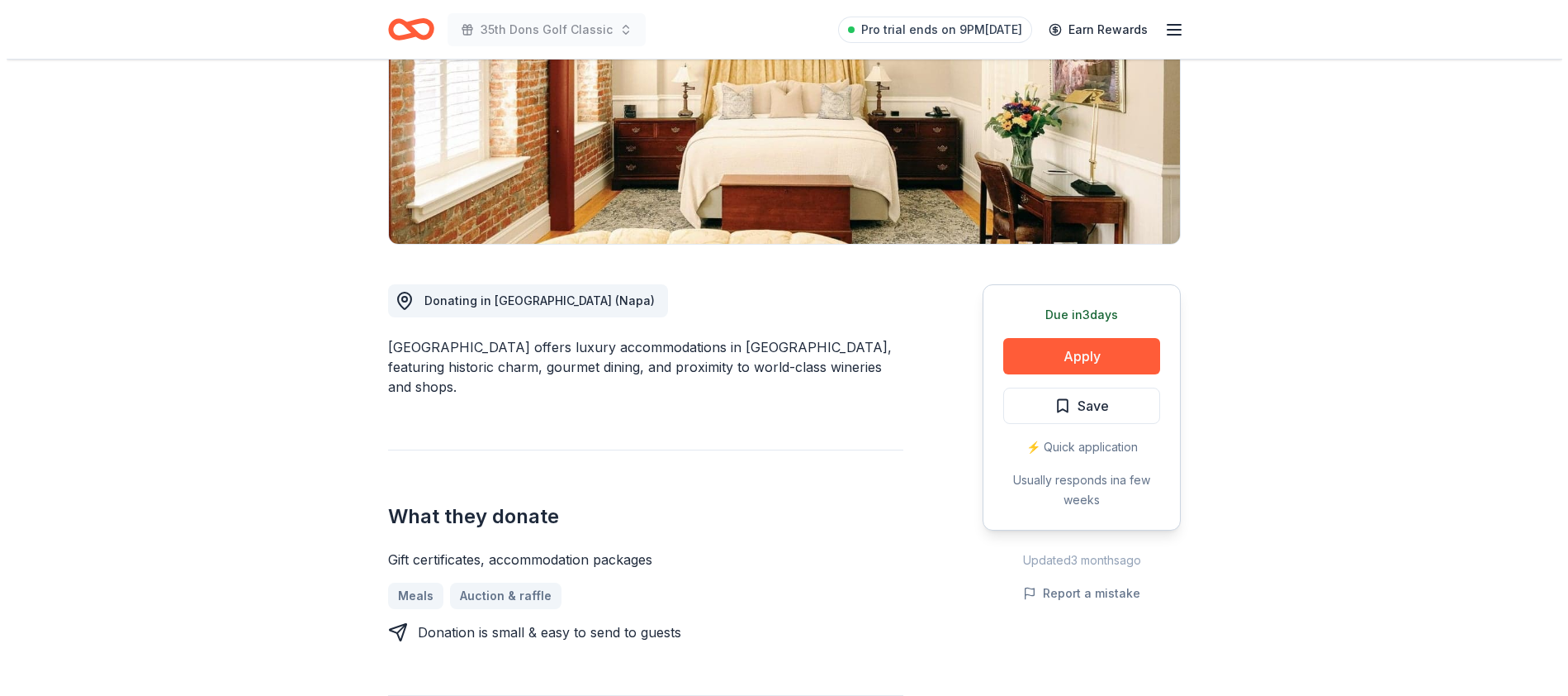
scroll to position [379, 0]
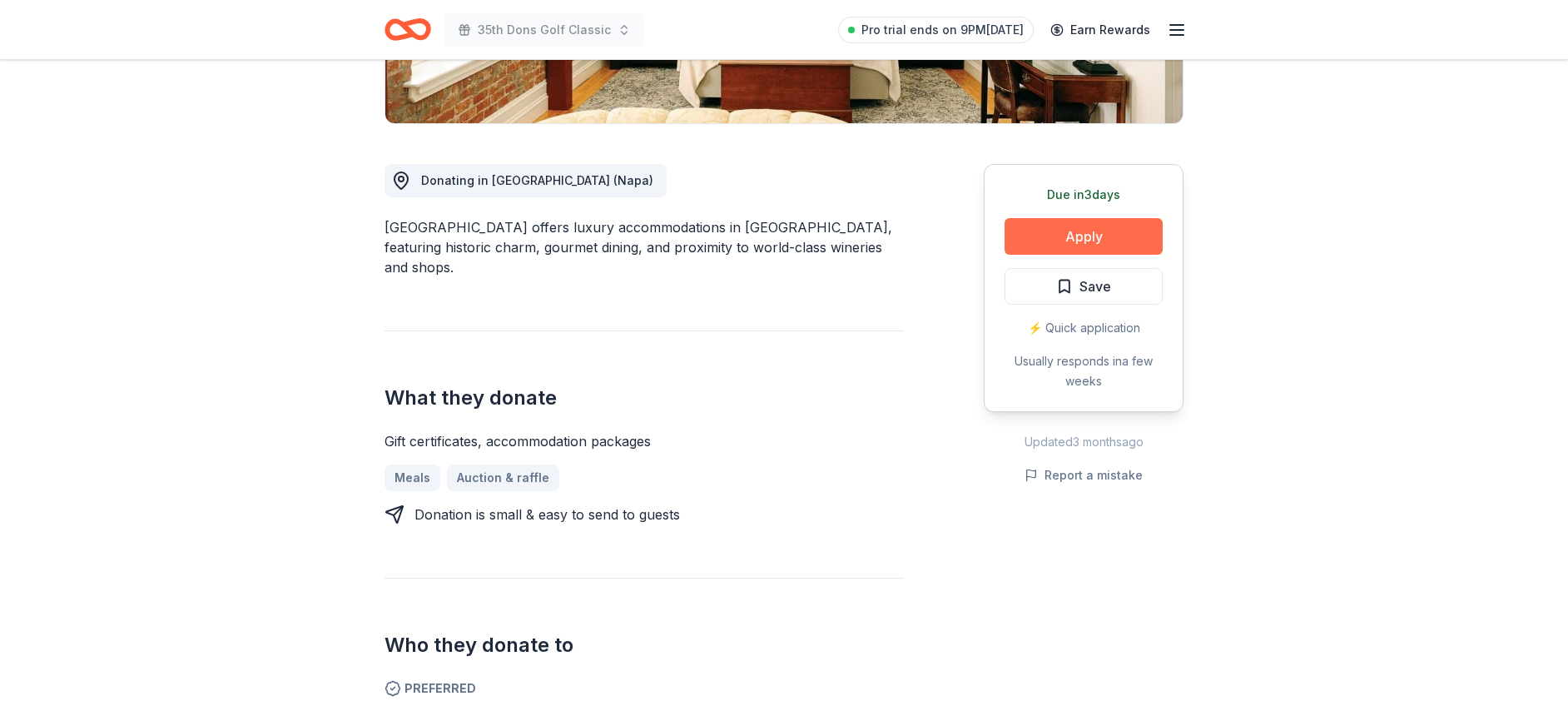
click at [1113, 235] on button "Apply" at bounding box center [1083, 236] width 158 height 36
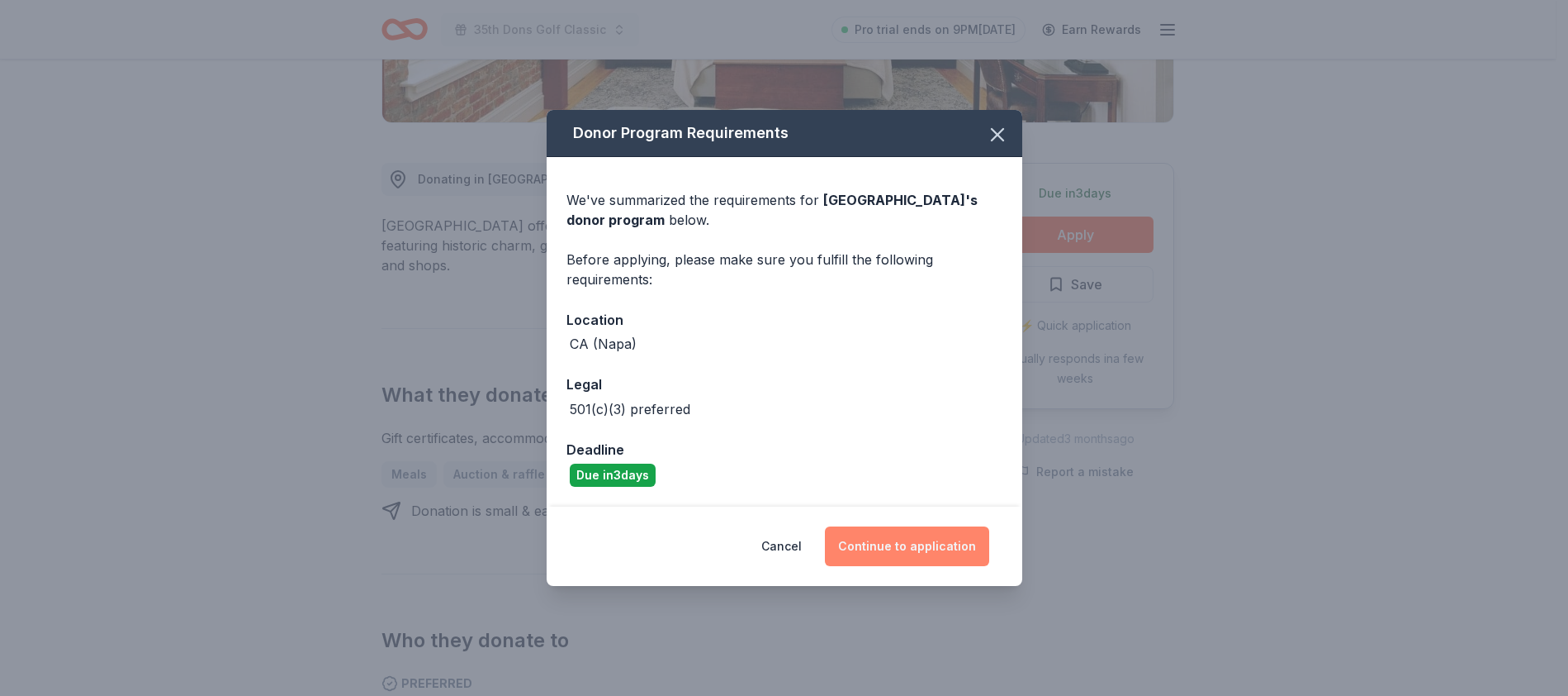
click at [885, 544] on button "Continue to application" at bounding box center [907, 546] width 165 height 40
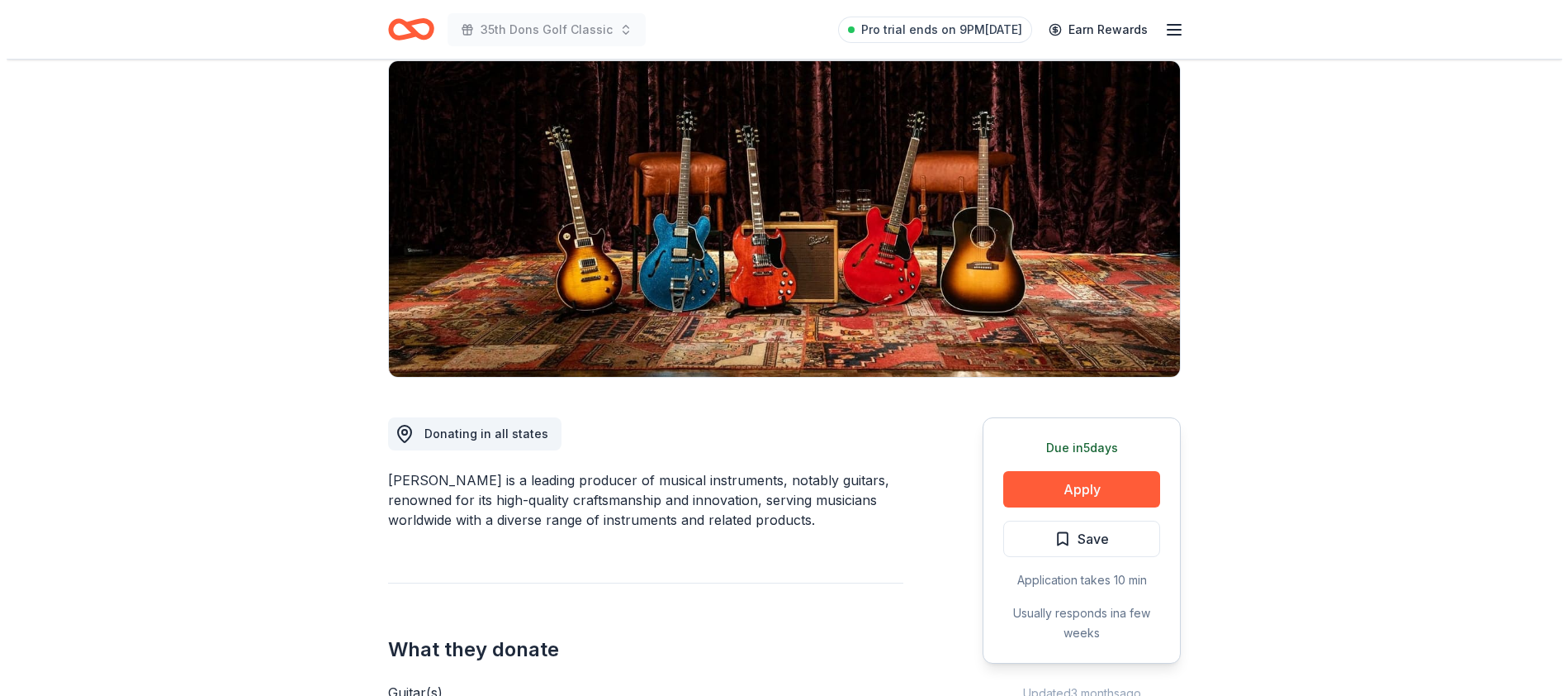
scroll to position [283, 0]
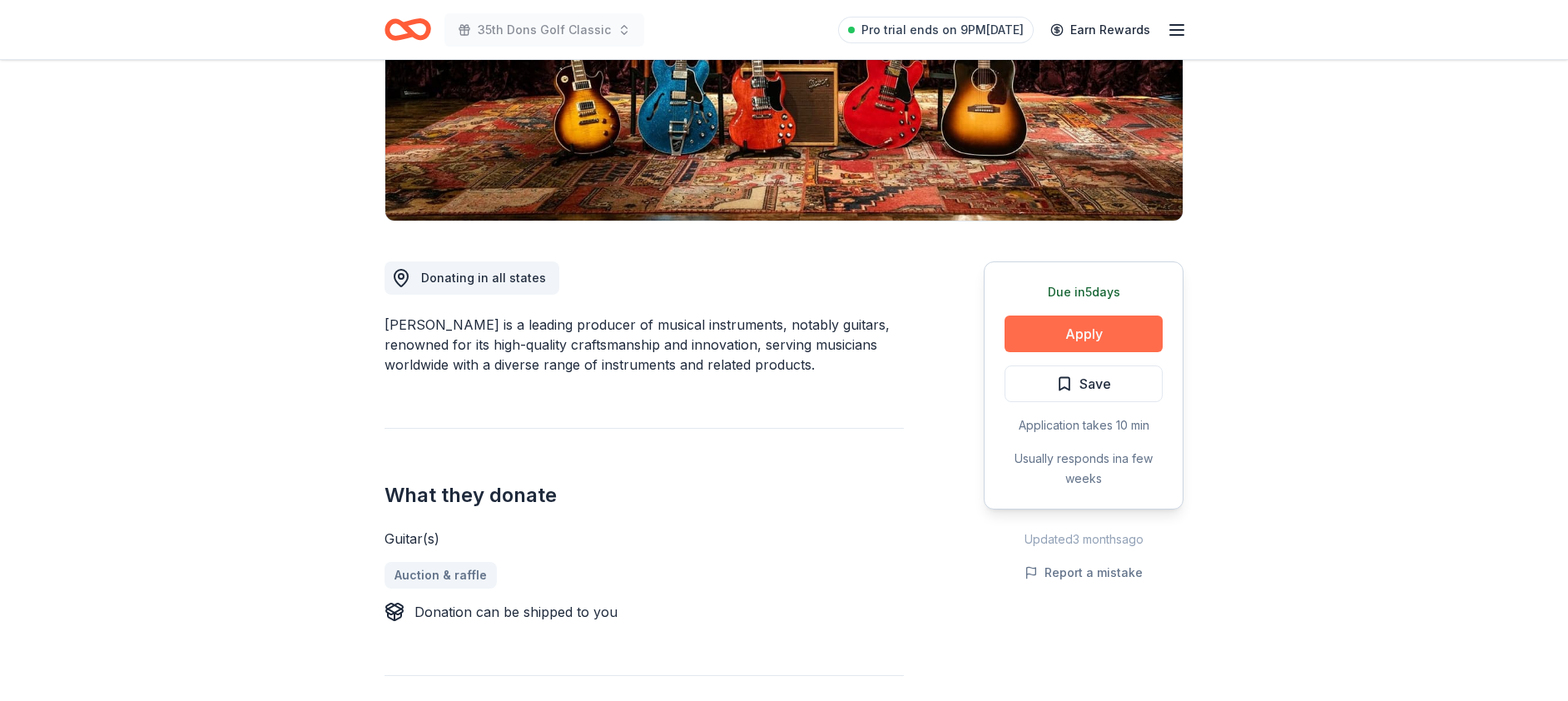
click at [1077, 330] on button "Apply" at bounding box center [1083, 334] width 158 height 36
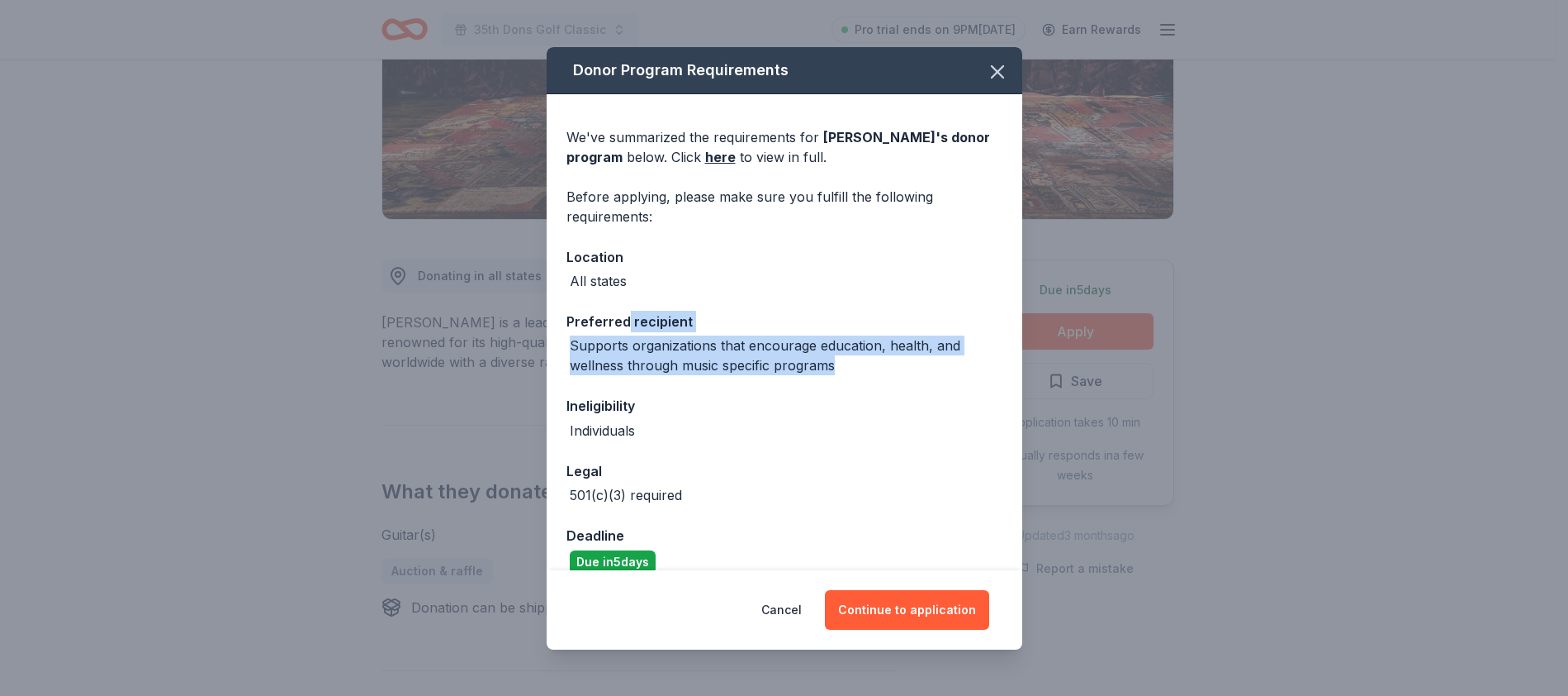
drag, startPoint x: 888, startPoint y: 362, endPoint x: 628, endPoint y: 329, distance: 262.1
click at [628, 329] on div "Preferred recipient Supports organizations that encourage education, health, an…" at bounding box center [784, 342] width 436 height 65
click at [628, 329] on div "Preferred recipient" at bounding box center [784, 321] width 436 height 22
drag, startPoint x: 604, startPoint y: 326, endPoint x: 803, endPoint y: 386, distance: 207.8
click at [800, 386] on div "We've summarized the requirements for Gibson 's donor program below. Click here…" at bounding box center [784, 343] width 476 height 499
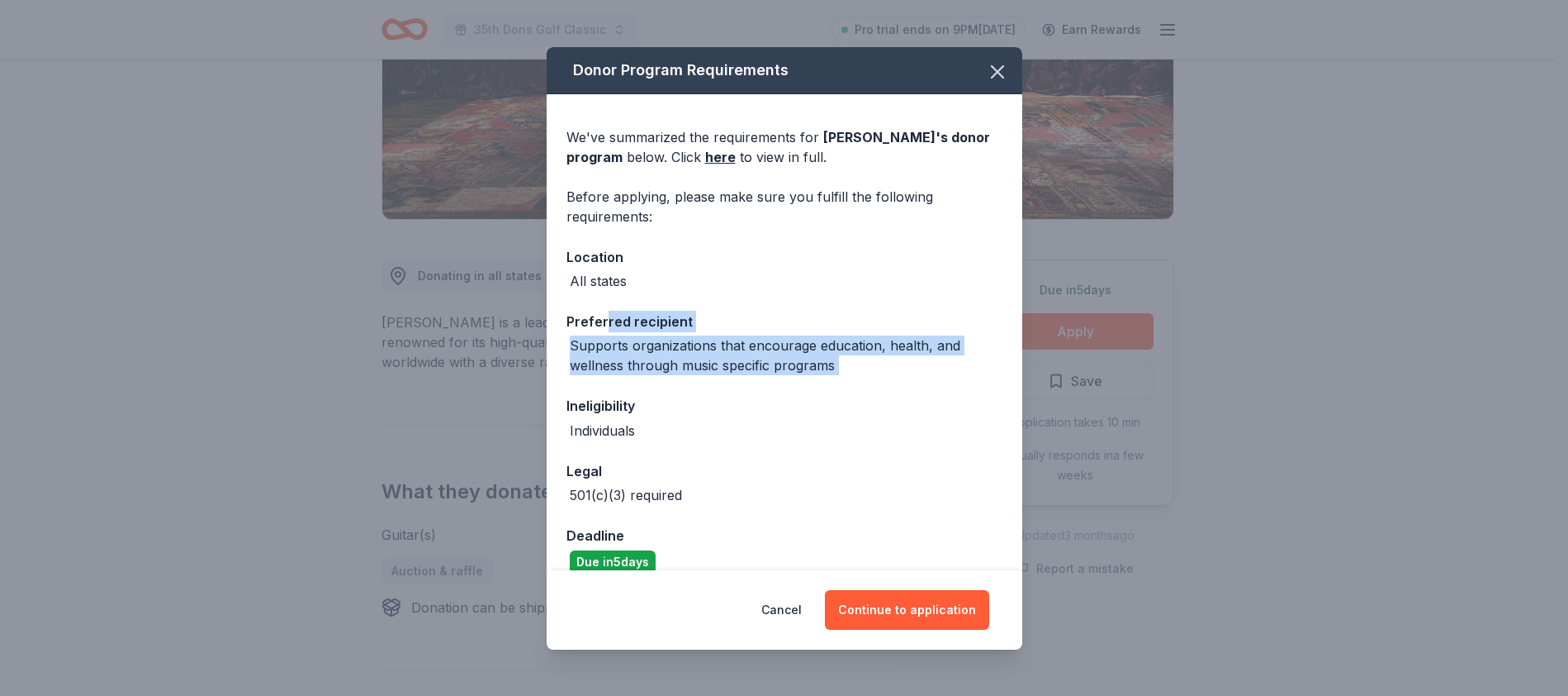
click at [803, 386] on div "We've summarized the requirements for Gibson 's donor program below. Click here…" at bounding box center [784, 343] width 476 height 499
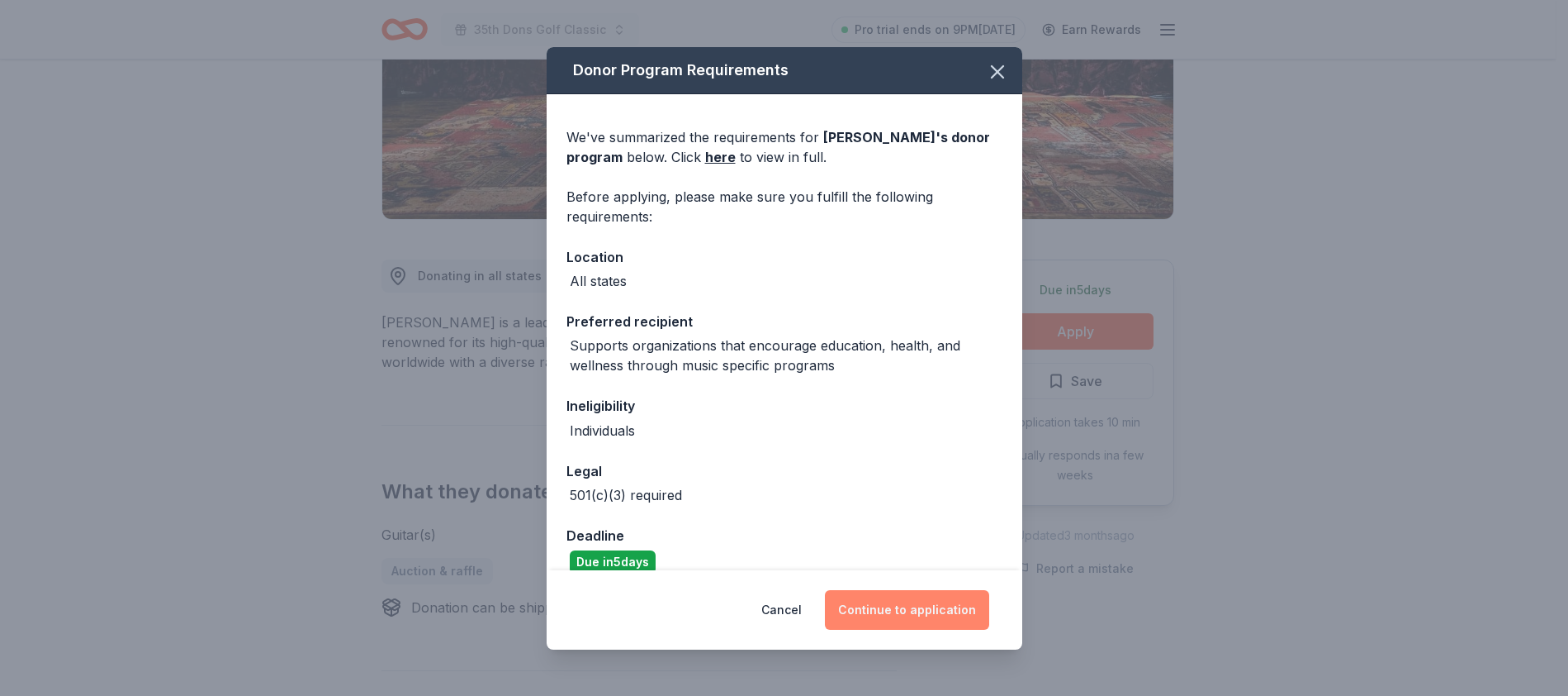
click at [934, 605] on button "Continue to application" at bounding box center [907, 610] width 165 height 40
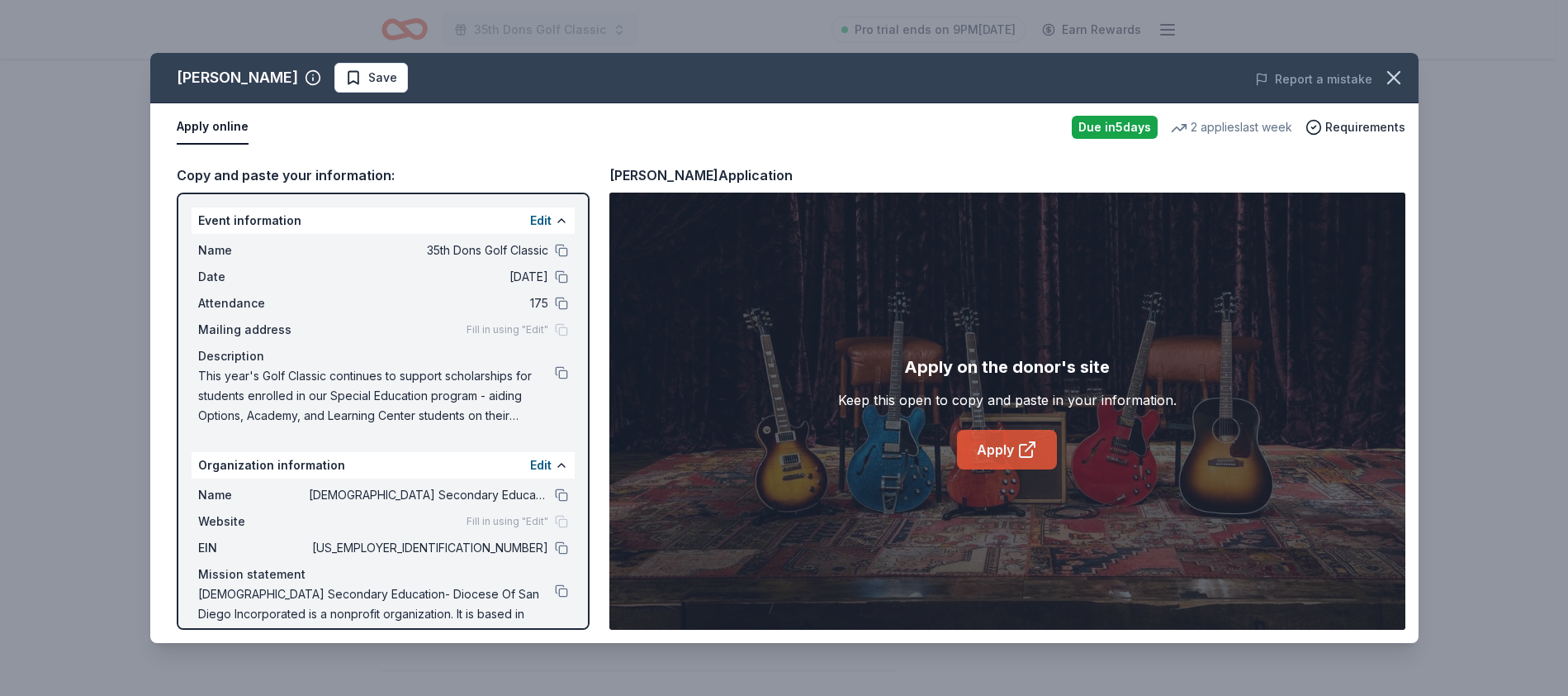
click at [1010, 433] on link "Apply" at bounding box center [1007, 449] width 100 height 40
click at [1021, 457] on icon at bounding box center [1026, 450] width 12 height 12
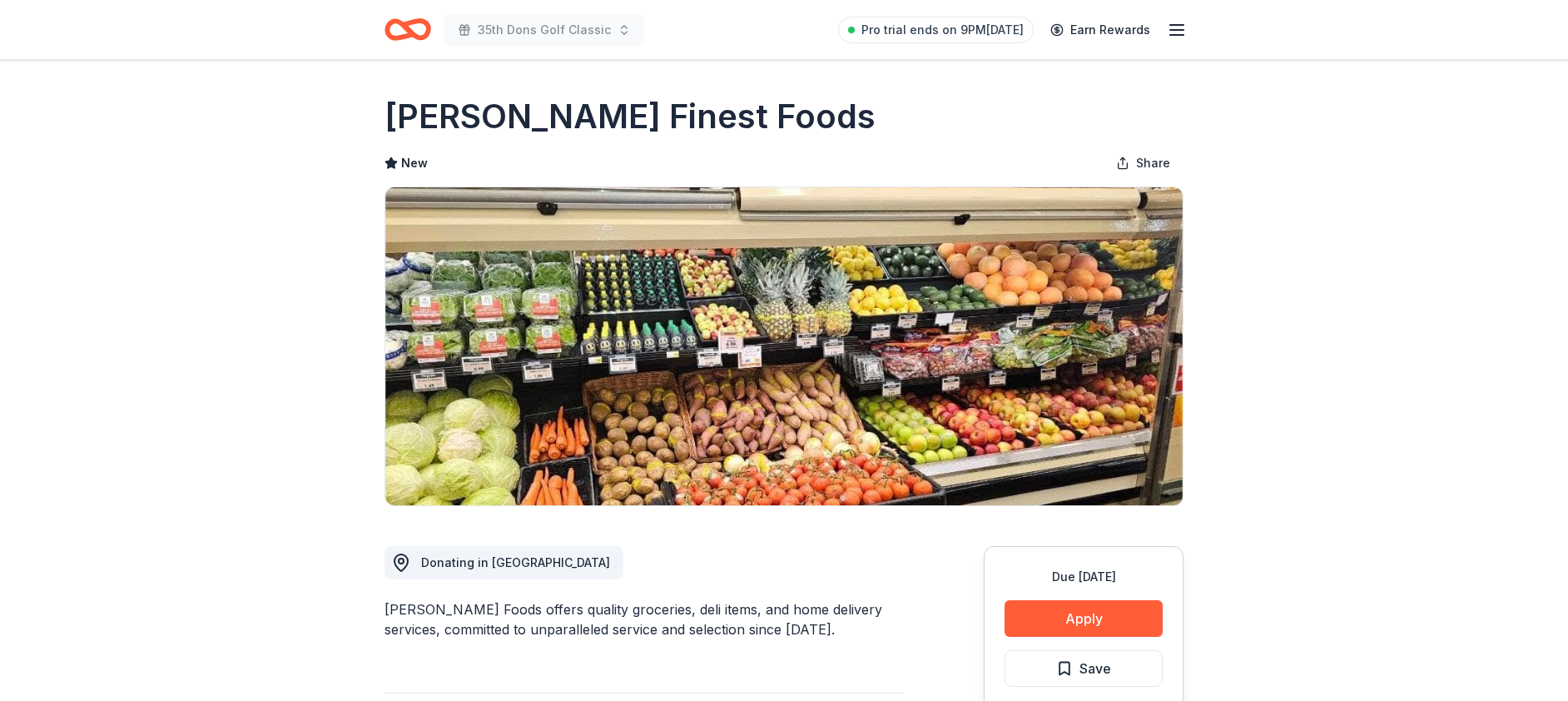
click at [864, 149] on div "New Share" at bounding box center [784, 163] width 799 height 33
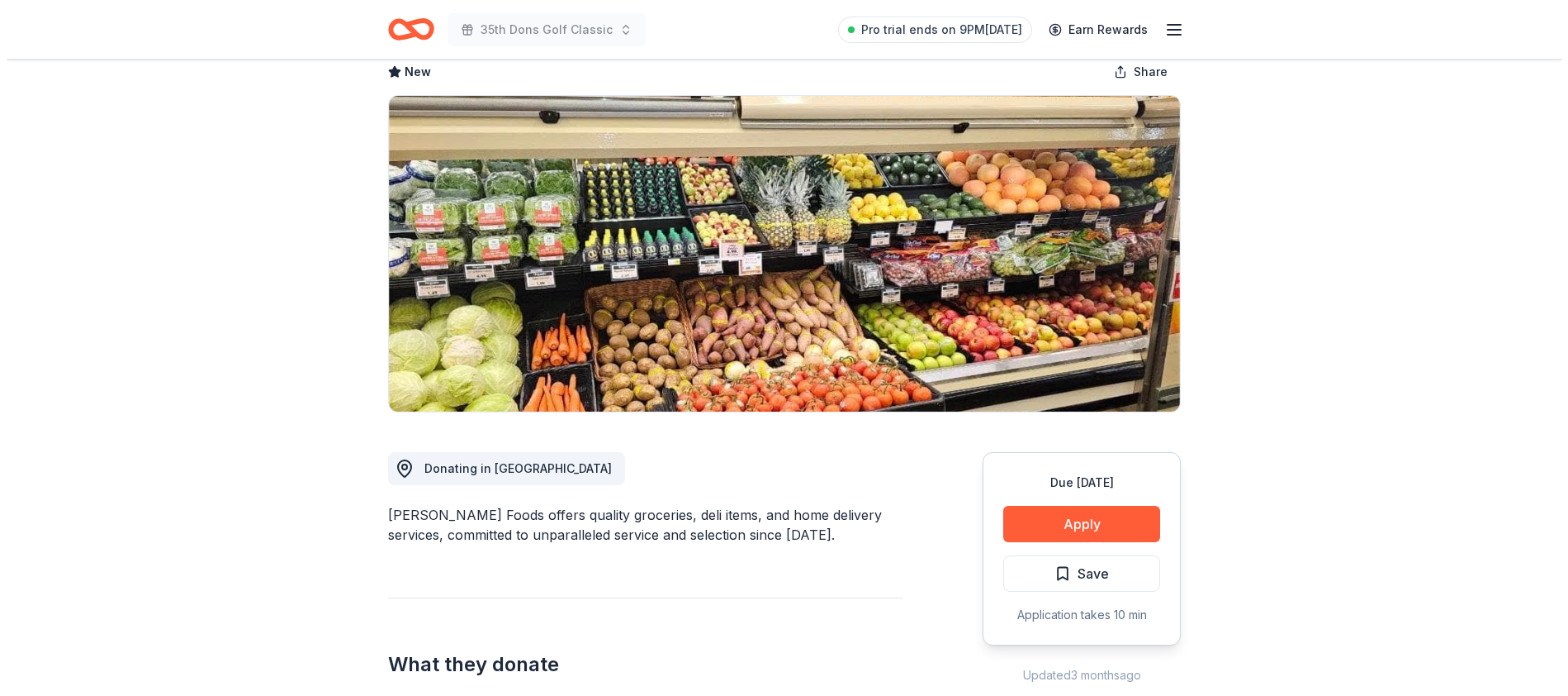
scroll to position [210, 0]
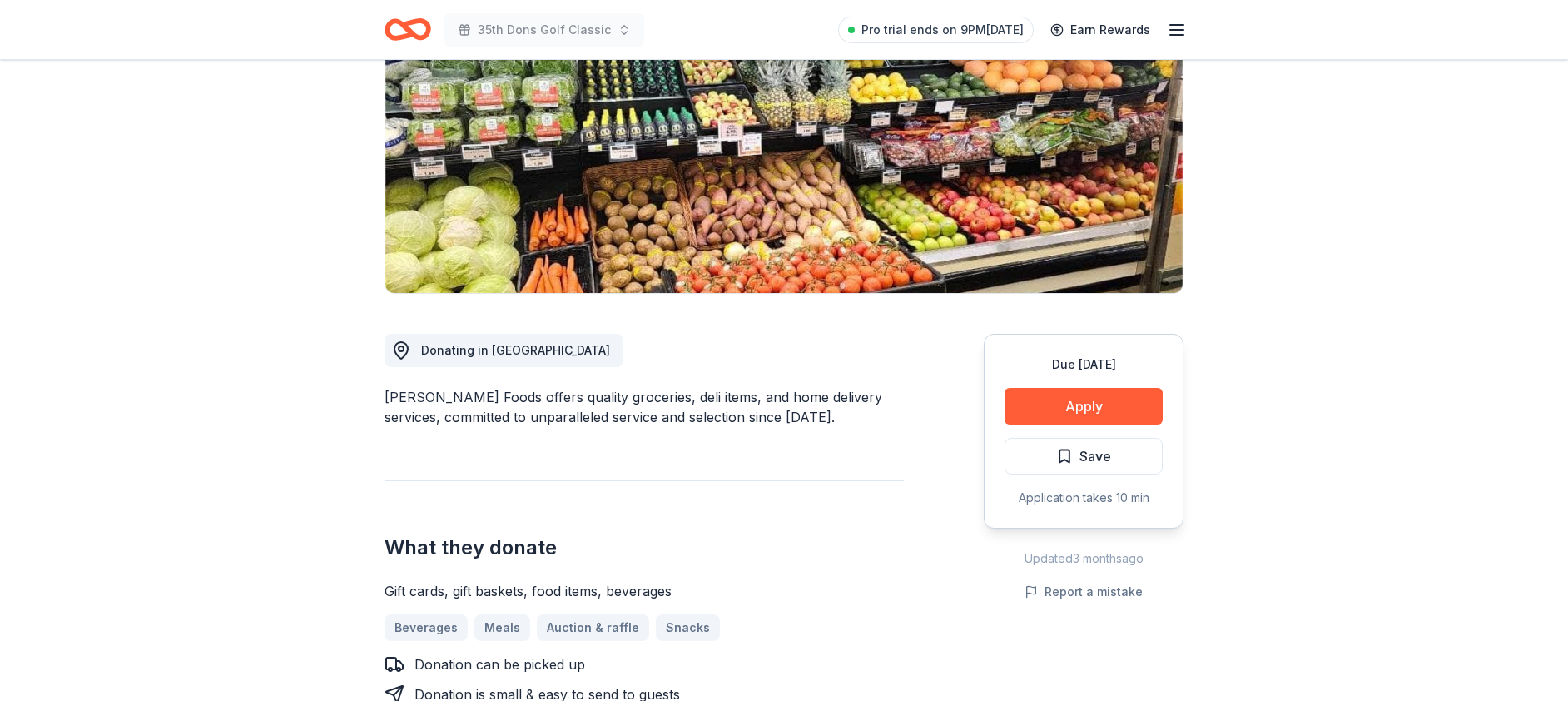
click at [1081, 426] on div "Due [DATE] Apply Save Application takes 10 min" at bounding box center [1083, 431] width 200 height 195
click at [1088, 419] on button "Apply" at bounding box center [1083, 406] width 158 height 36
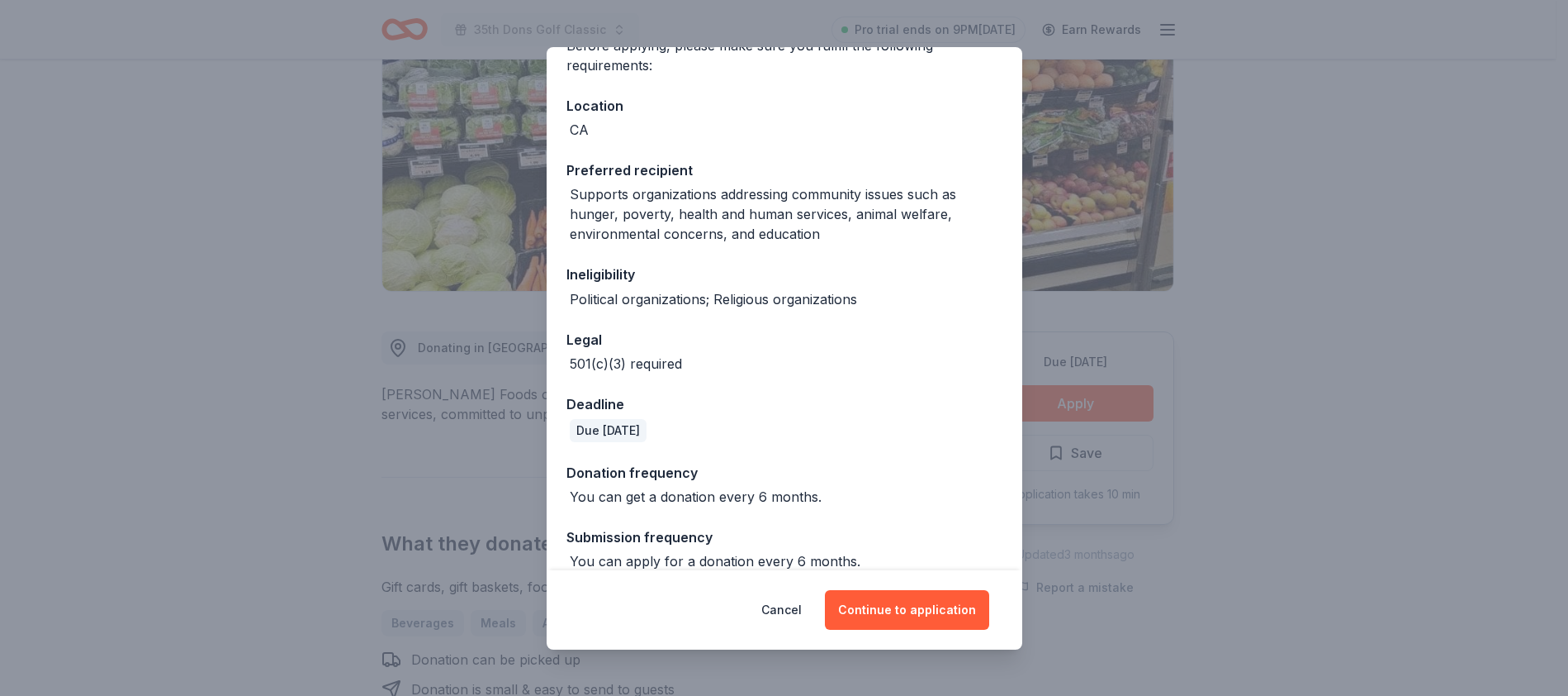
scroll to position [172, 0]
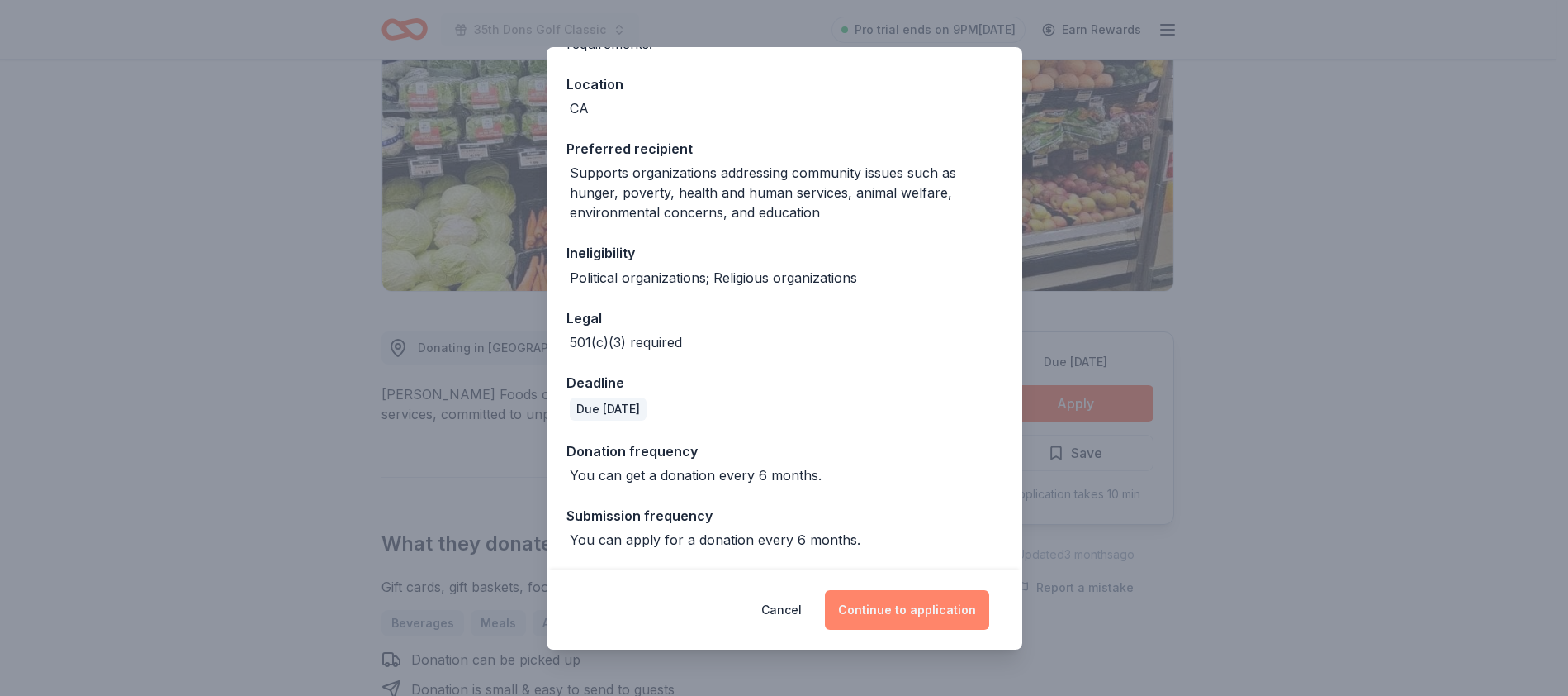
click at [939, 604] on button "Continue to application" at bounding box center [907, 610] width 165 height 40
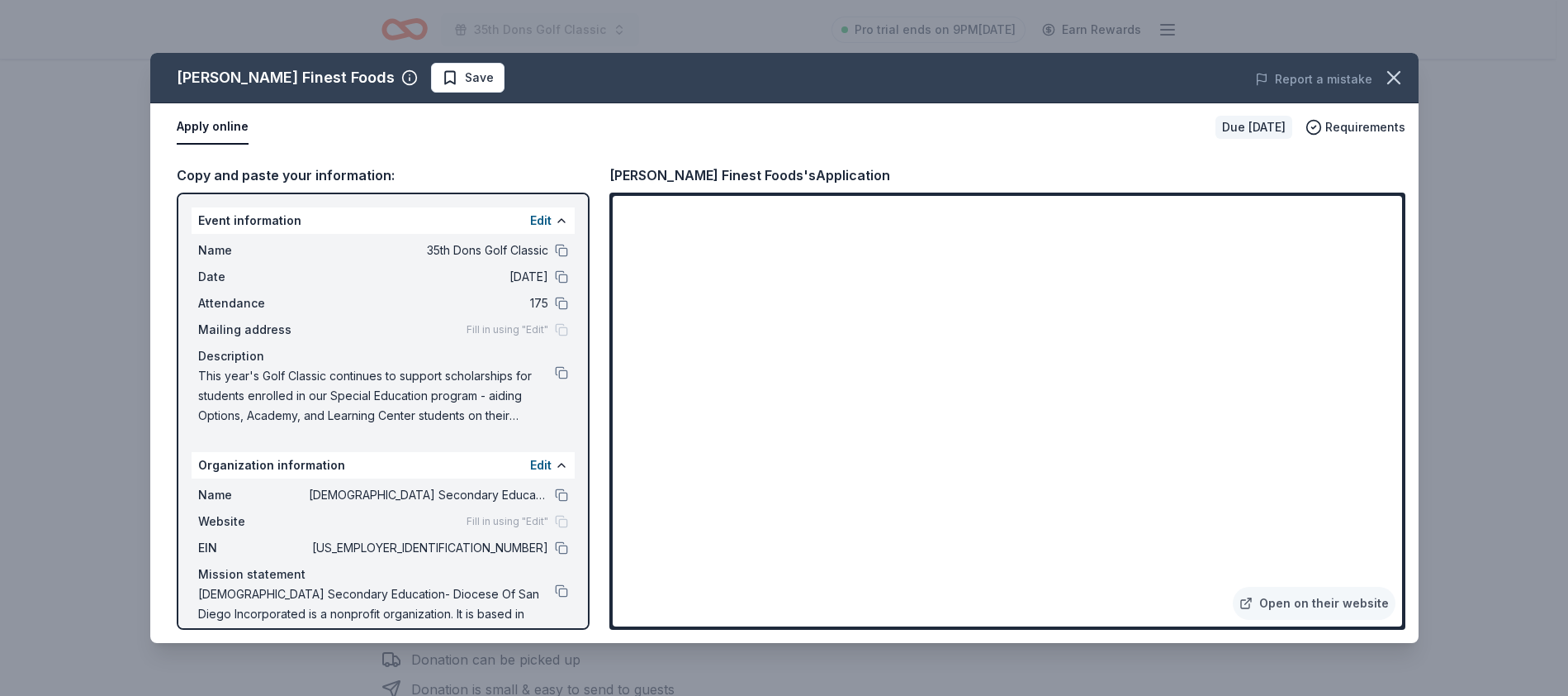
click at [555, 554] on div at bounding box center [561, 547] width 13 height 13
click at [555, 545] on button at bounding box center [561, 547] width 13 height 13
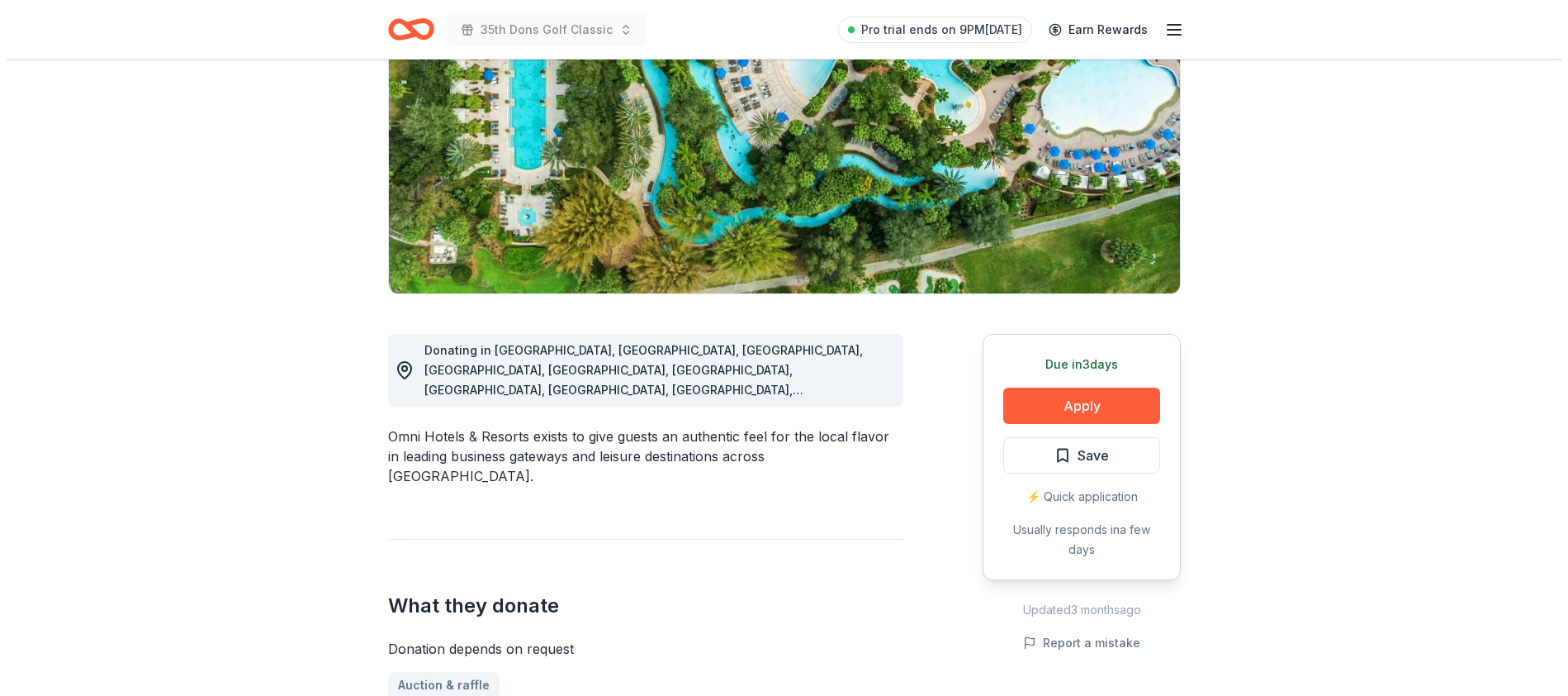
scroll to position [229, 0]
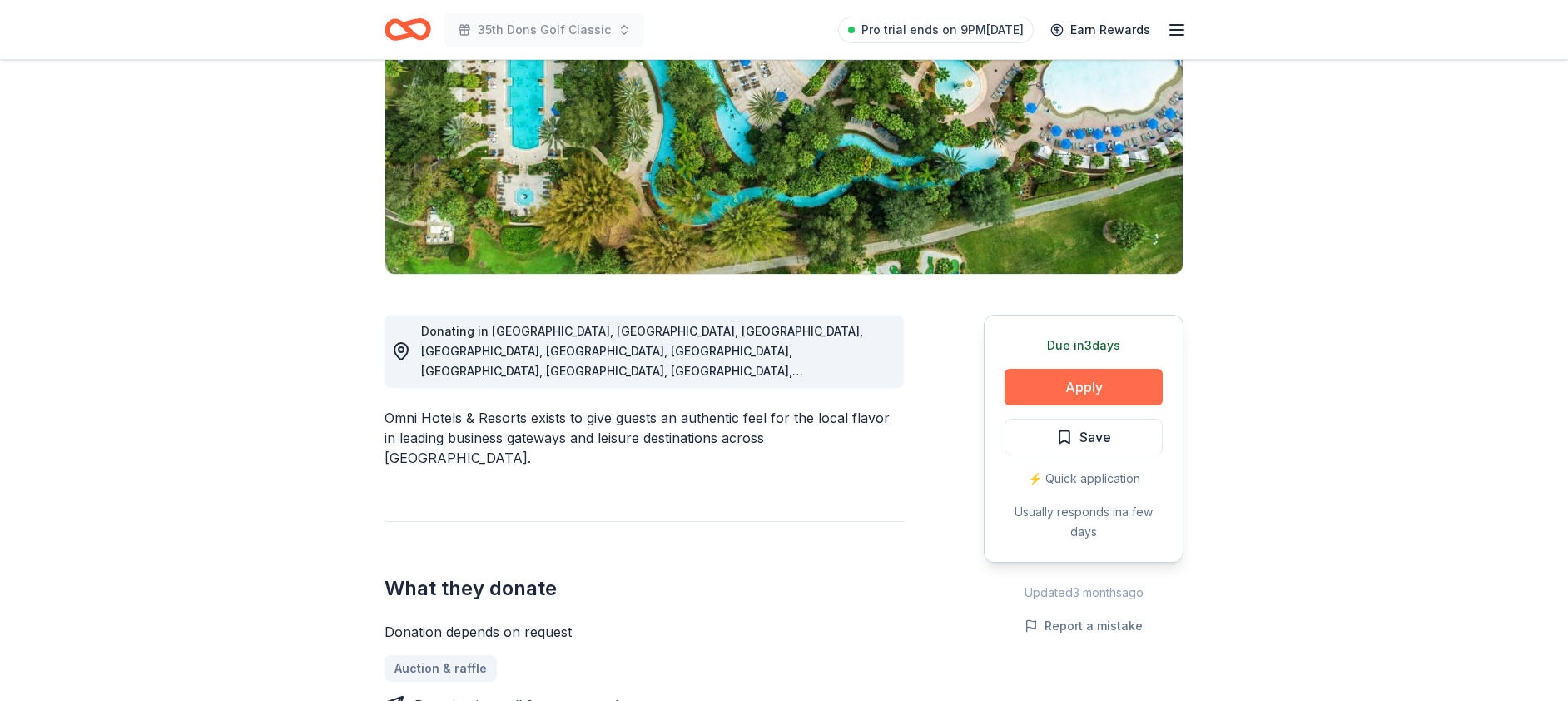
click at [1099, 369] on button "Apply" at bounding box center [1083, 387] width 158 height 36
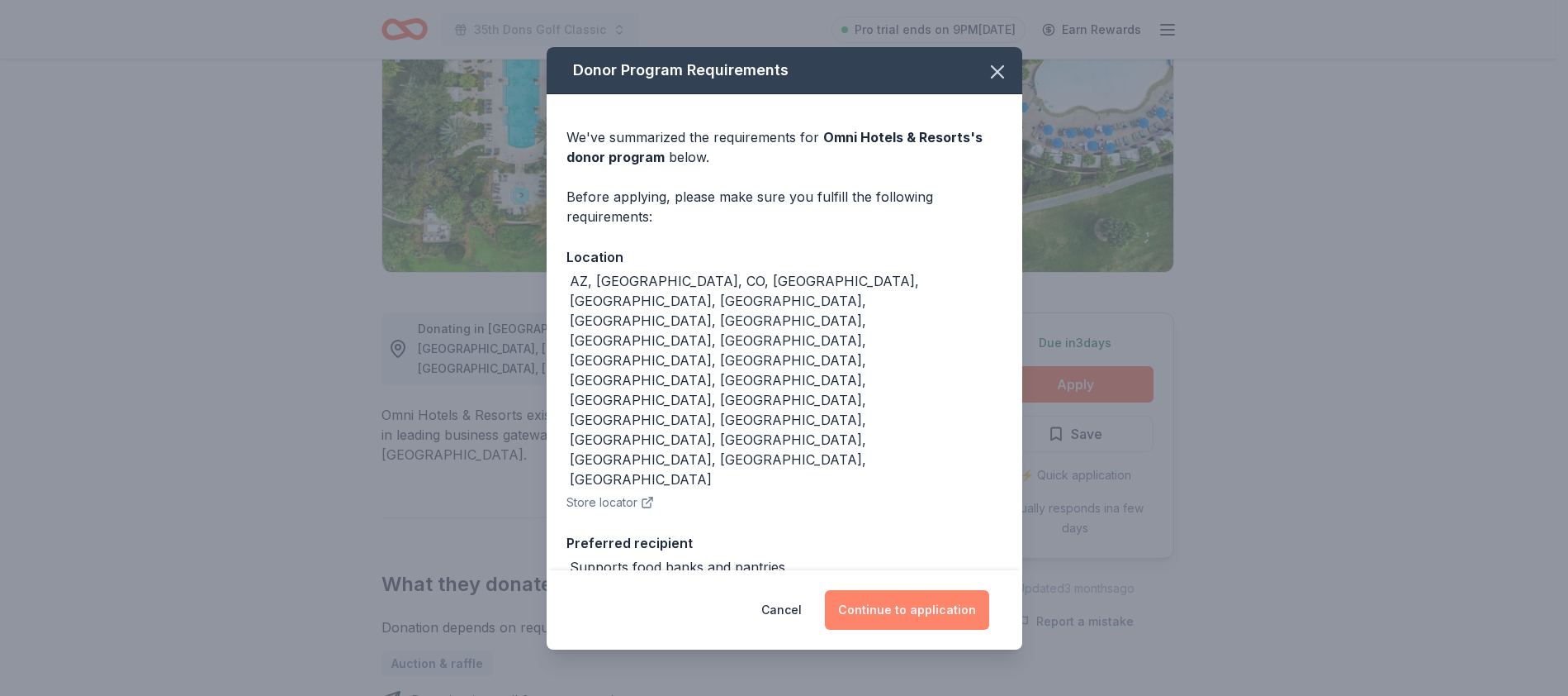
click at [968, 590] on button "Continue to application" at bounding box center [907, 610] width 165 height 40
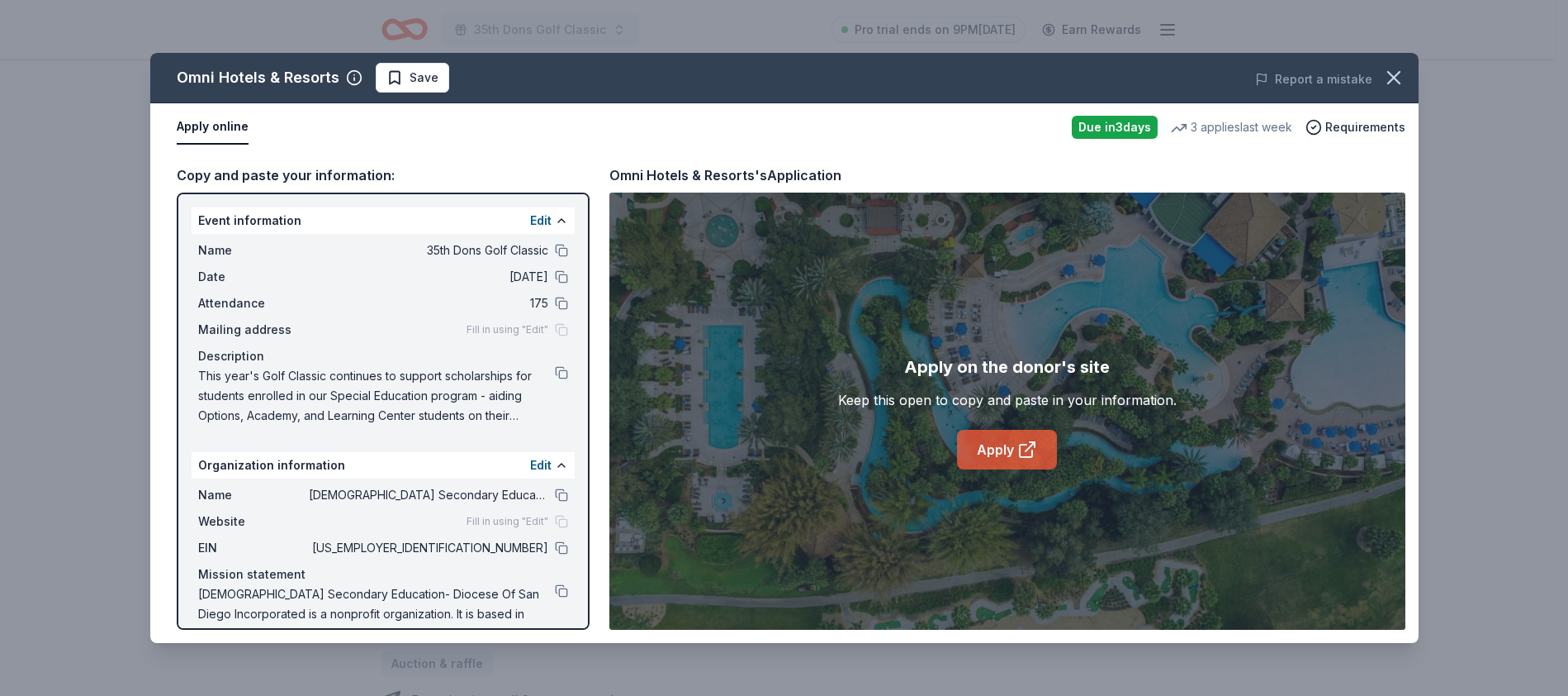
click at [1028, 453] on icon at bounding box center [1027, 449] width 20 height 20
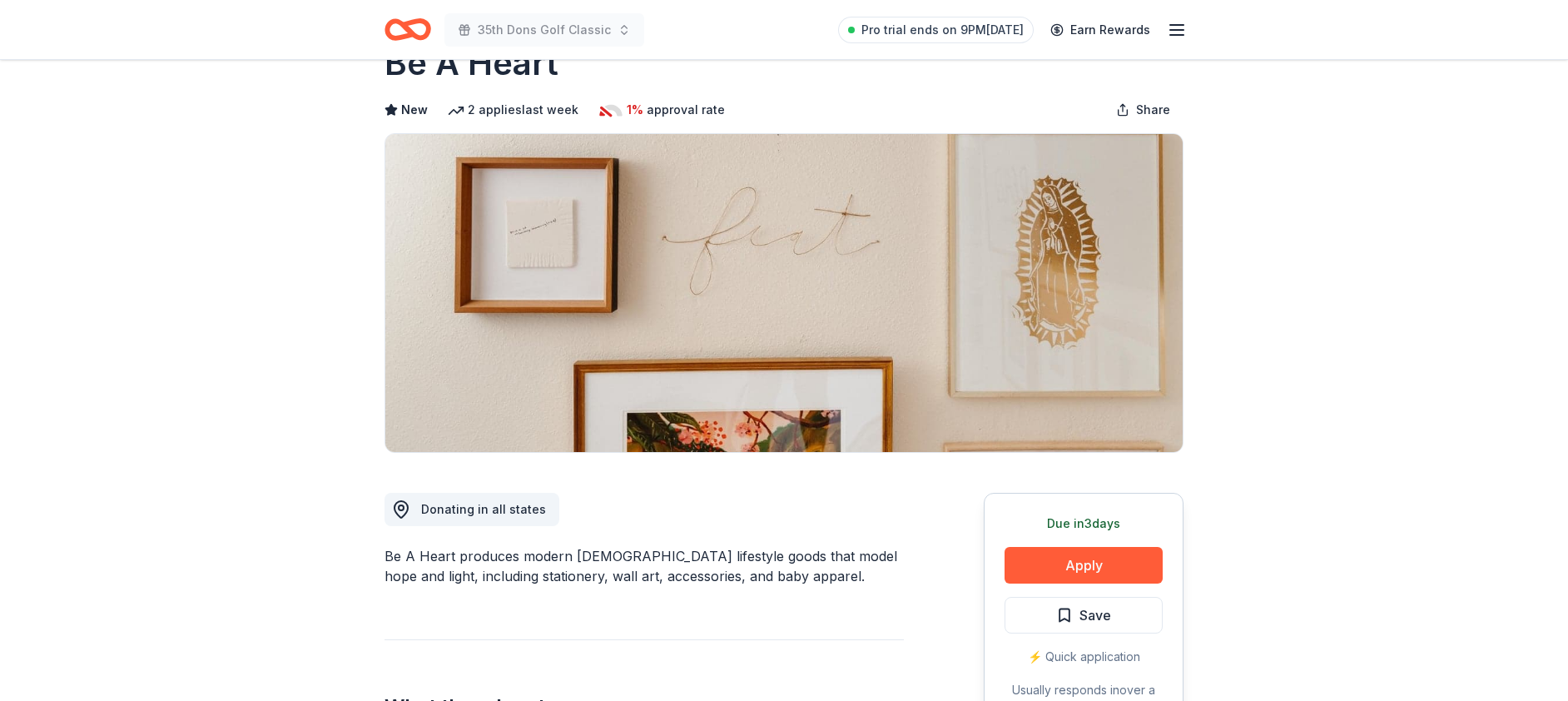
scroll to position [118, 0]
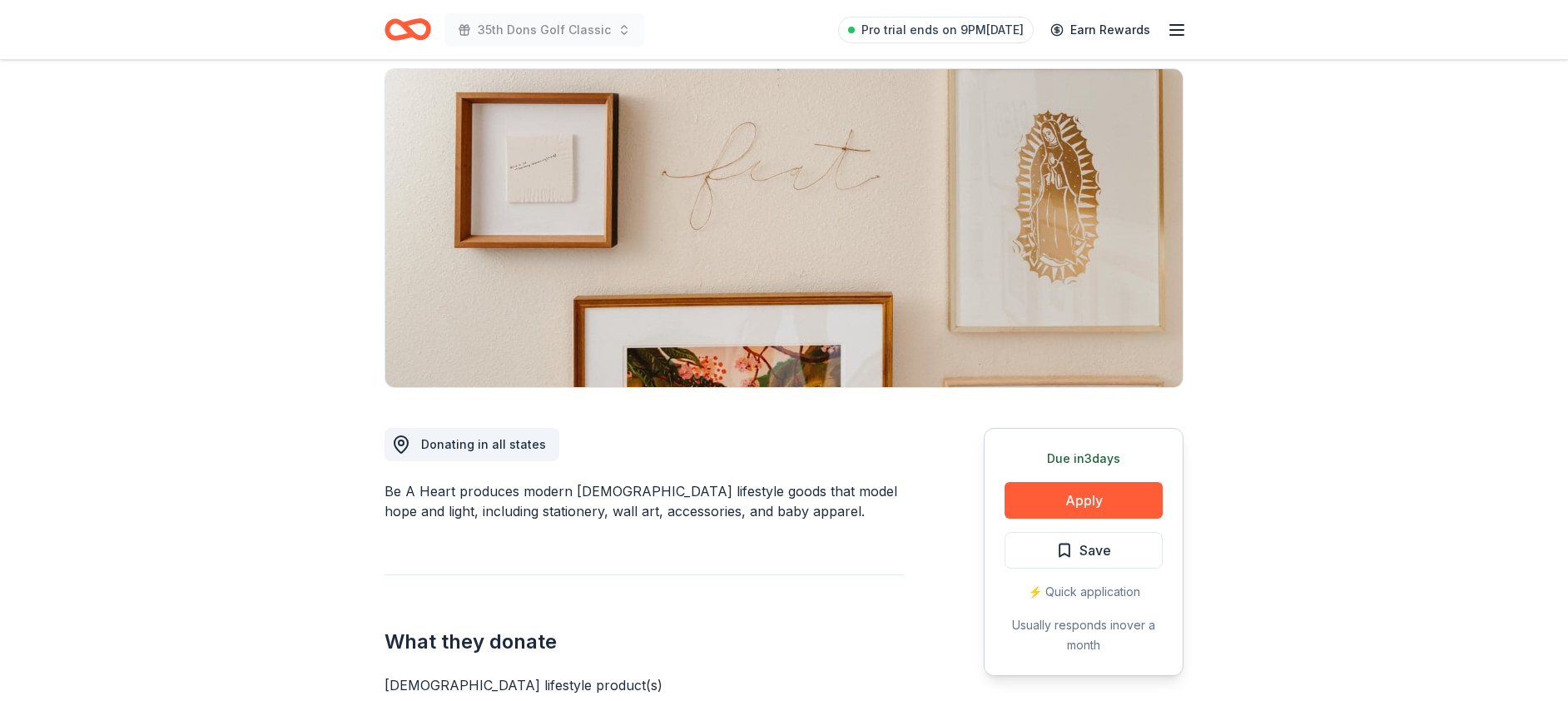
drag, startPoint x: 321, startPoint y: 497, endPoint x: 486, endPoint y: 498, distance: 165.0
drag, startPoint x: 487, startPoint y: 488, endPoint x: 399, endPoint y: 488, distance: 88.0
click at [400, 488] on div "Be A Heart produces modern [DEMOGRAPHIC_DATA] lifestyle goods that model hope a…" at bounding box center [645, 501] width 519 height 40
drag, startPoint x: 383, startPoint y: 486, endPoint x: 445, endPoint y: 489, distance: 62.1
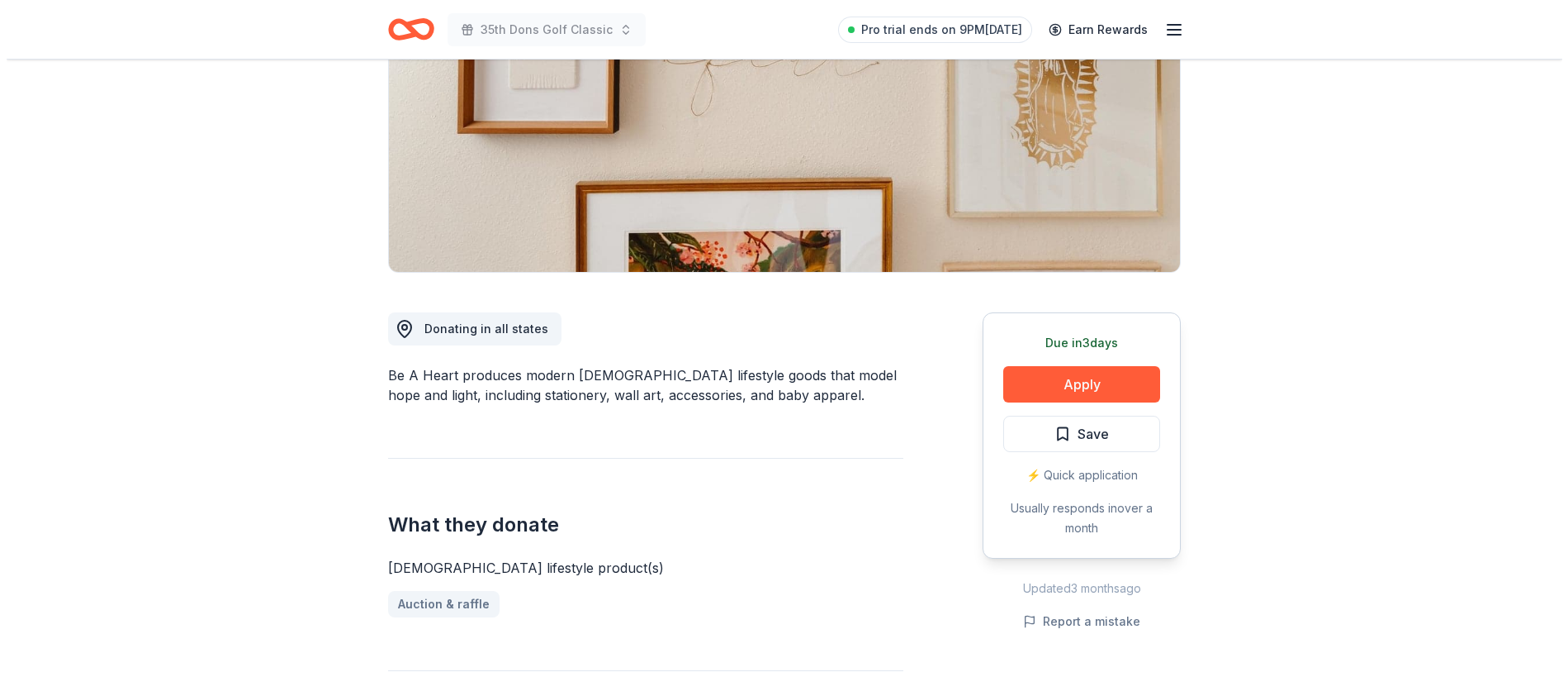
scroll to position [430, 0]
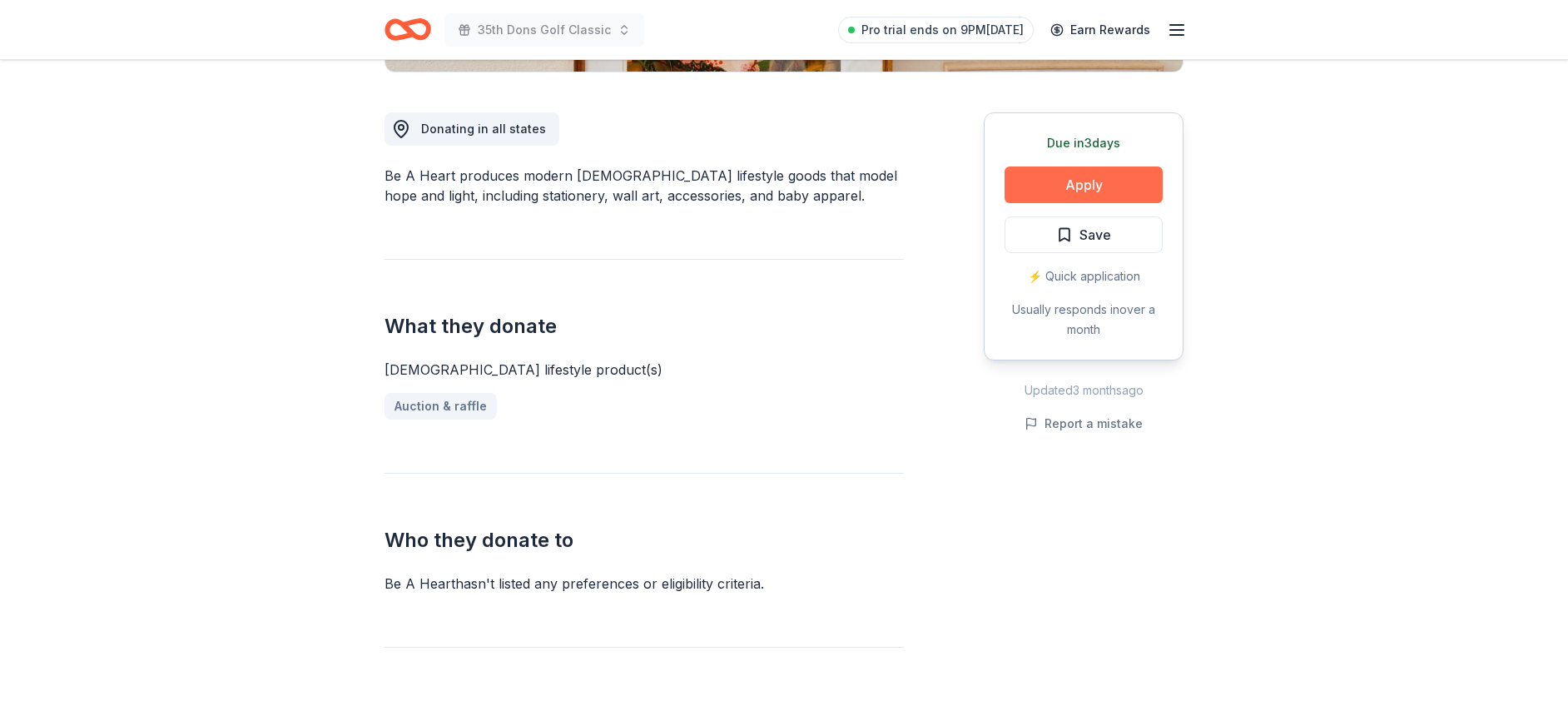
click at [1149, 176] on button "Apply" at bounding box center [1083, 185] width 158 height 36
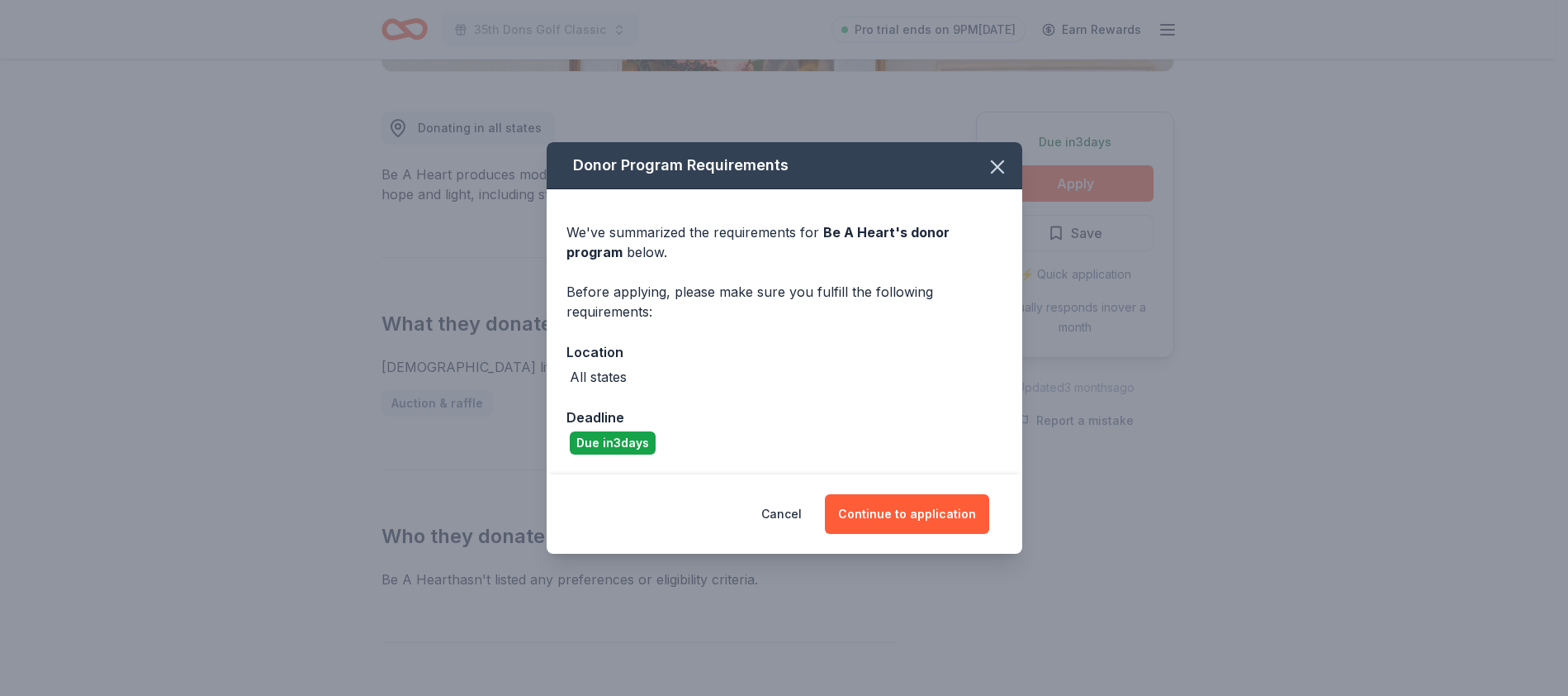
click at [944, 534] on div "Cancel Continue to application" at bounding box center [784, 514] width 476 height 79
click at [945, 512] on button "Continue to application" at bounding box center [907, 514] width 165 height 40
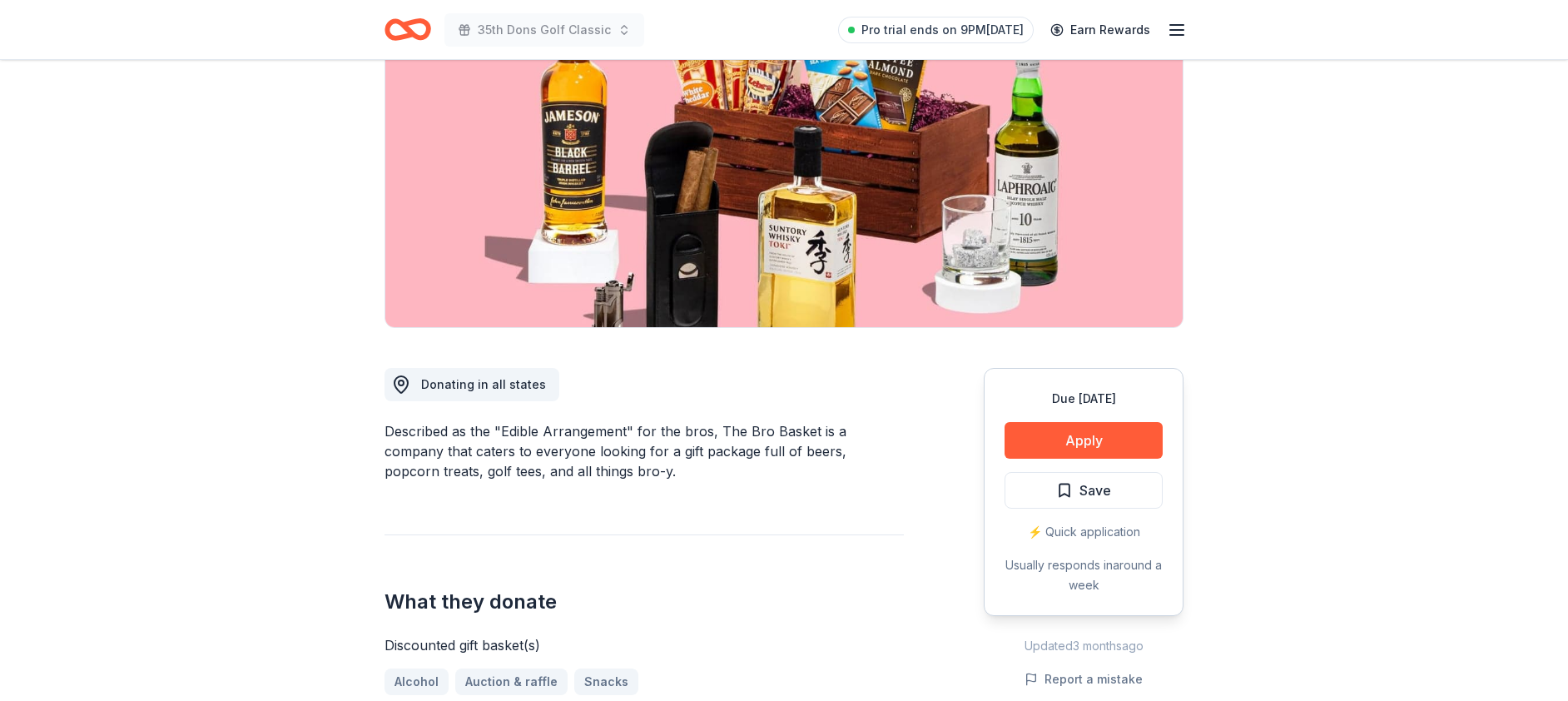
scroll to position [190, 0]
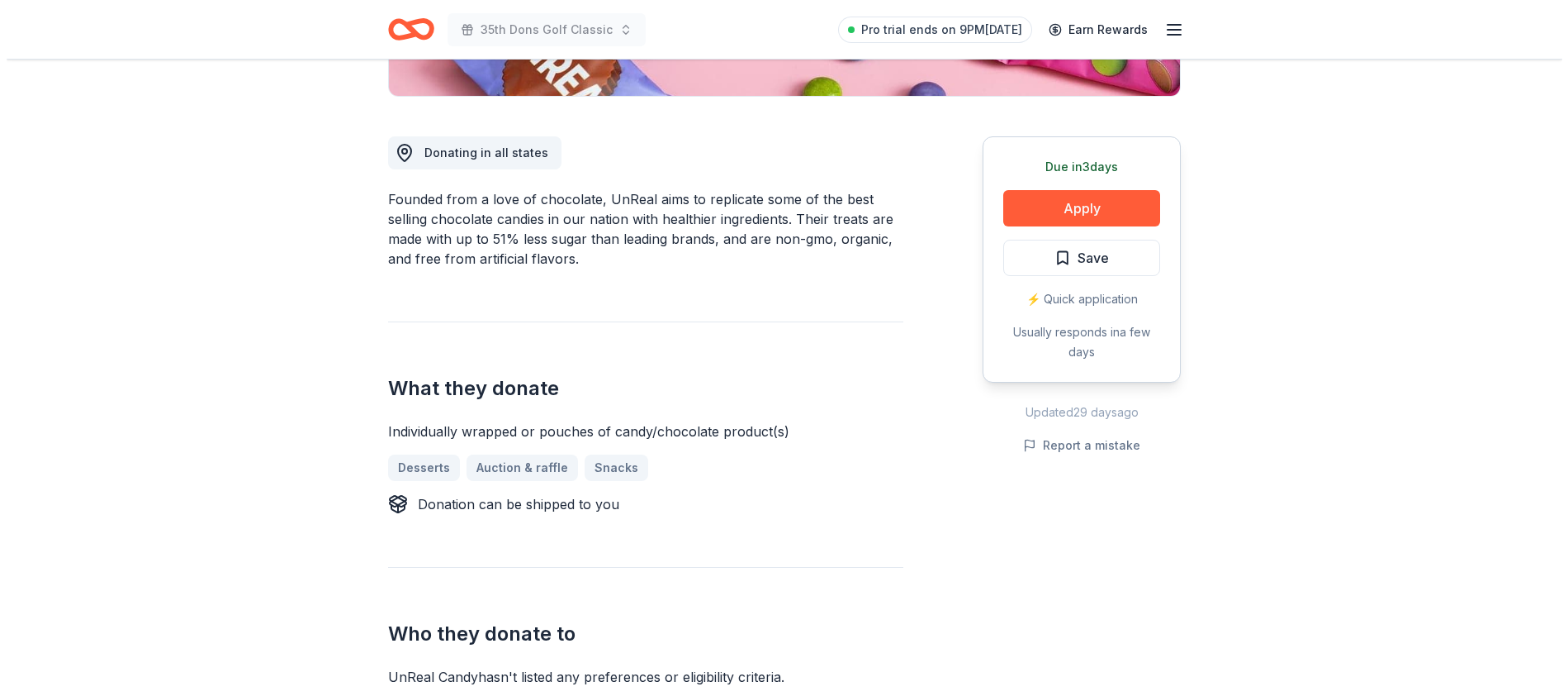
scroll to position [409, 0]
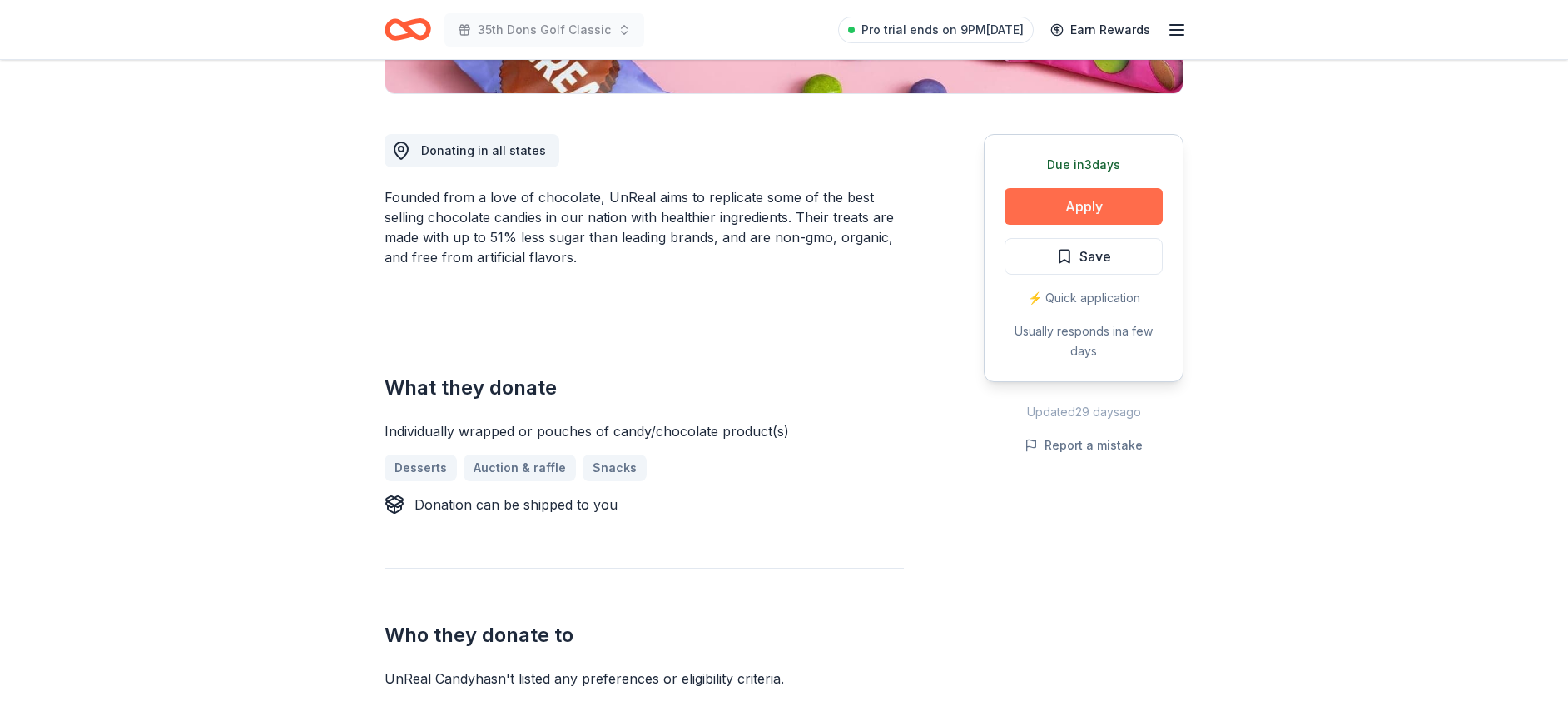
click at [1083, 207] on button "Apply" at bounding box center [1083, 207] width 158 height 36
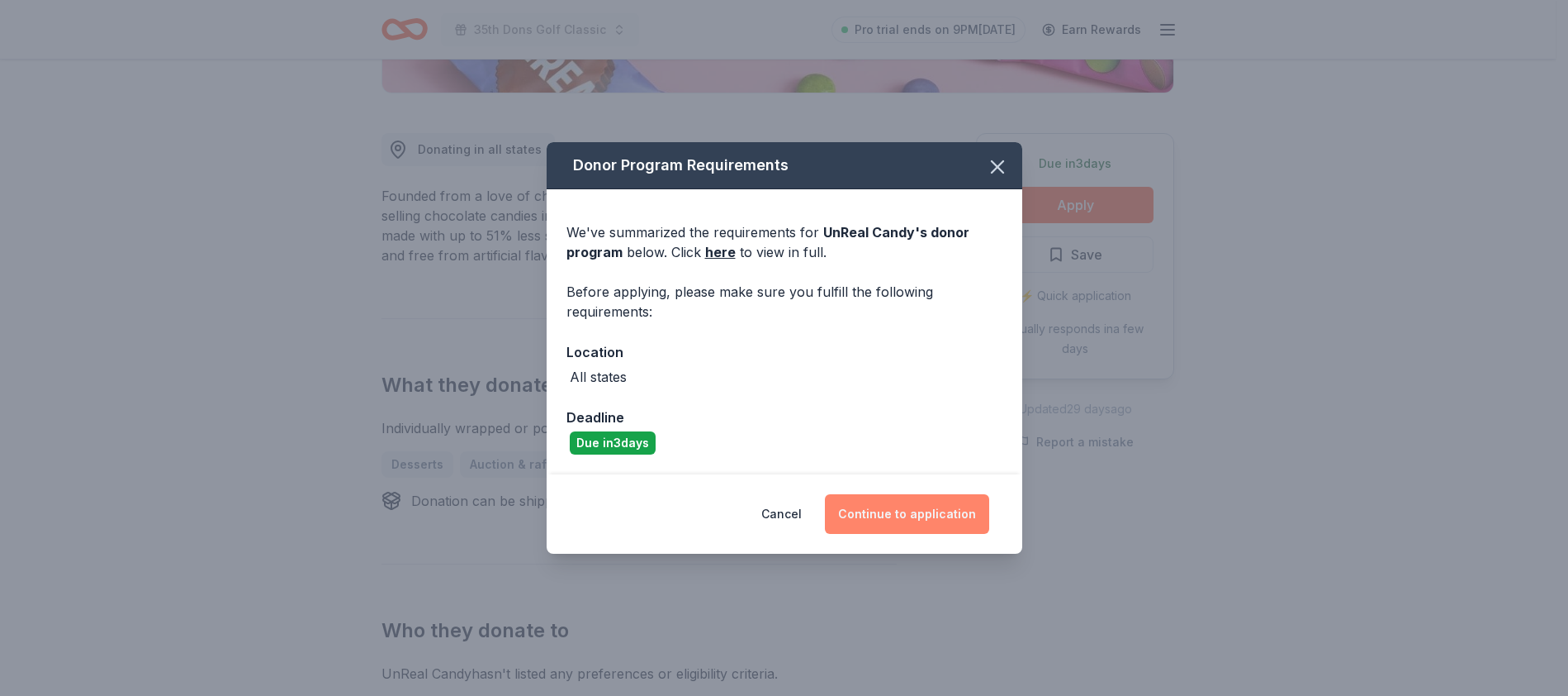
click at [901, 498] on button "Continue to application" at bounding box center [907, 514] width 165 height 40
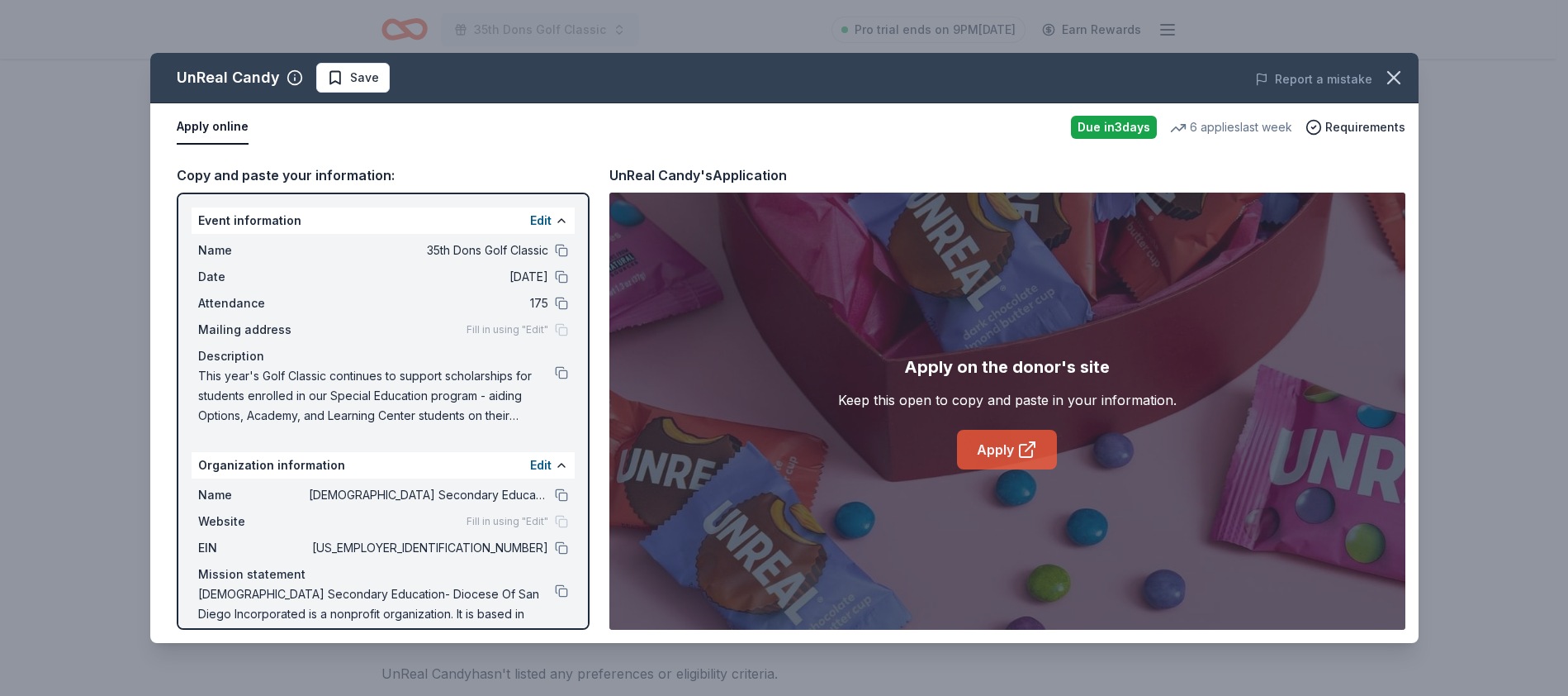
click at [1013, 444] on link "Apply" at bounding box center [1007, 449] width 100 height 40
click at [555, 373] on button at bounding box center [561, 372] width 13 height 13
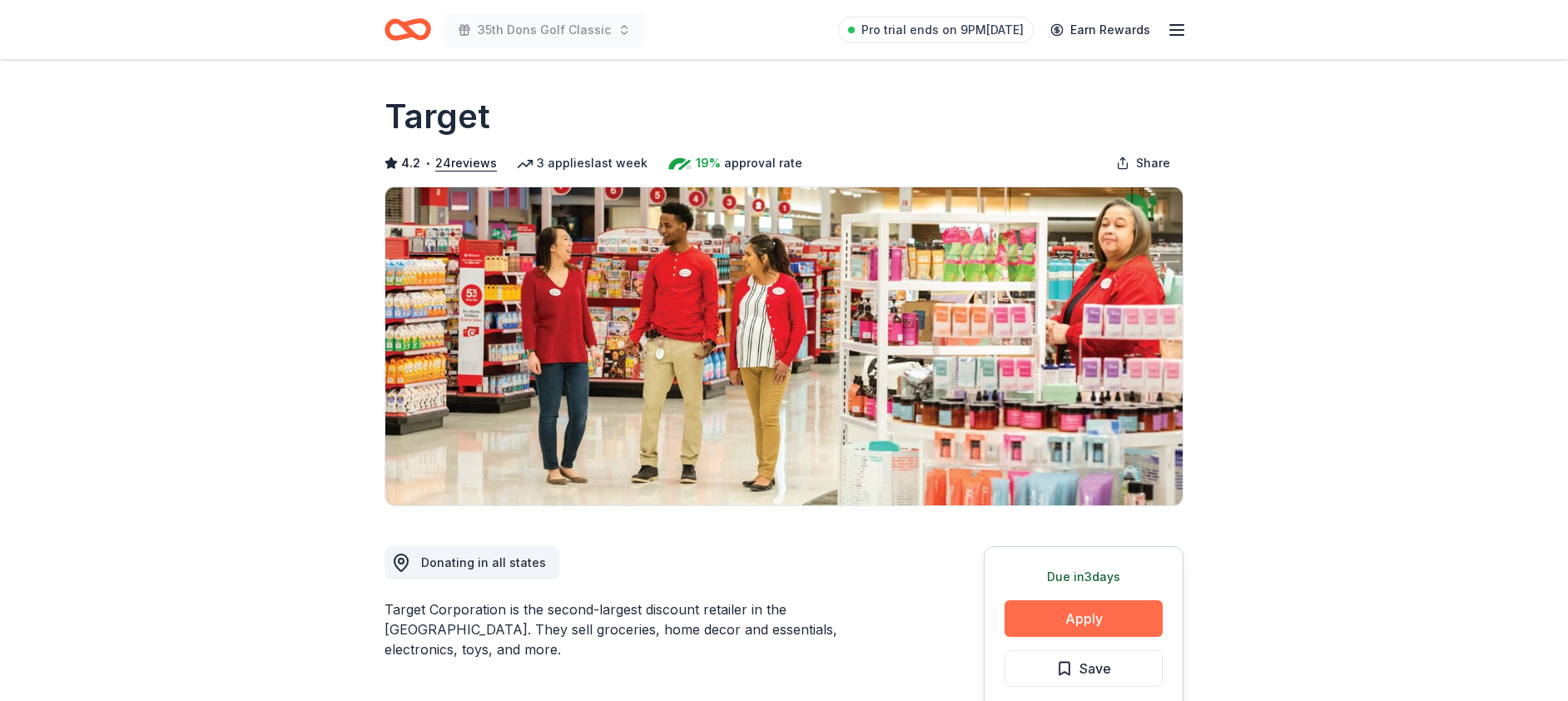
click at [1068, 609] on button "Apply" at bounding box center [1083, 618] width 158 height 36
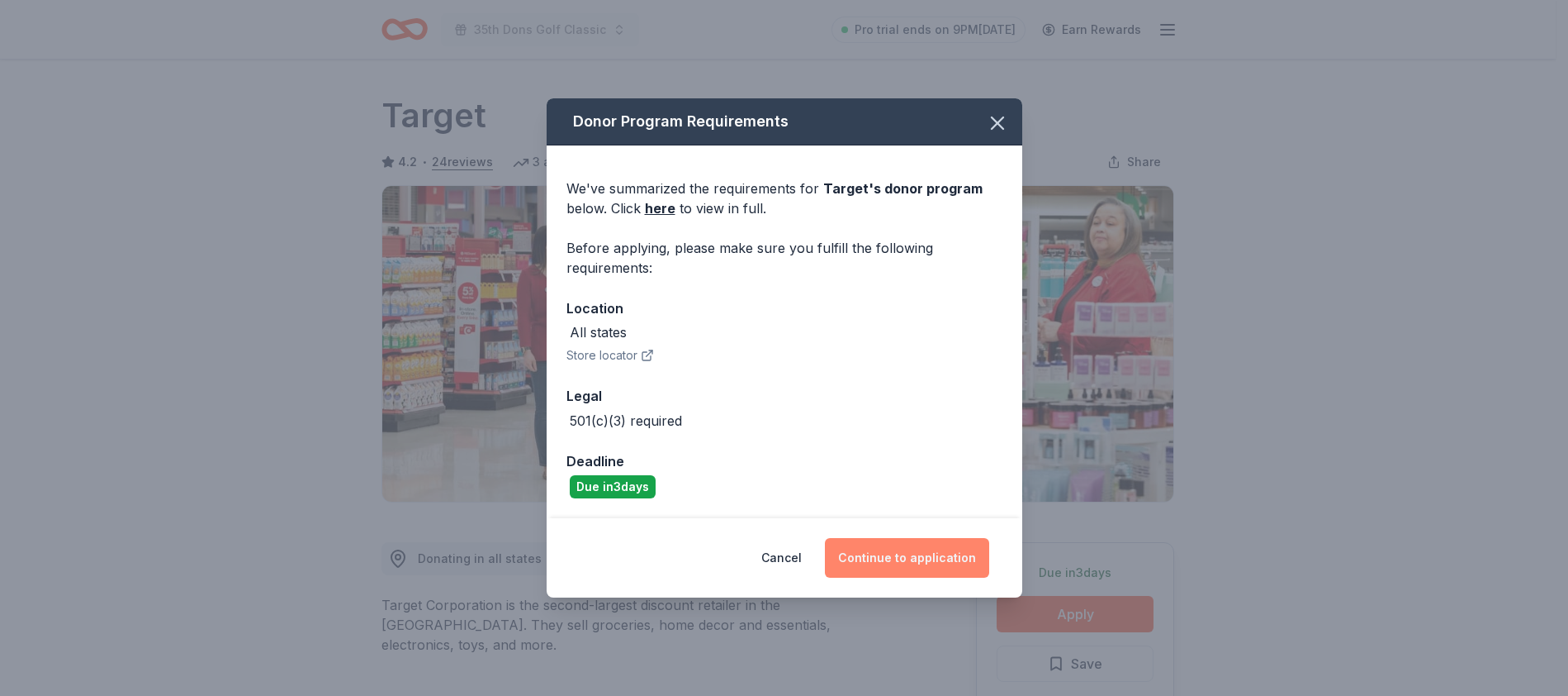
click at [929, 561] on button "Continue to application" at bounding box center [907, 558] width 165 height 40
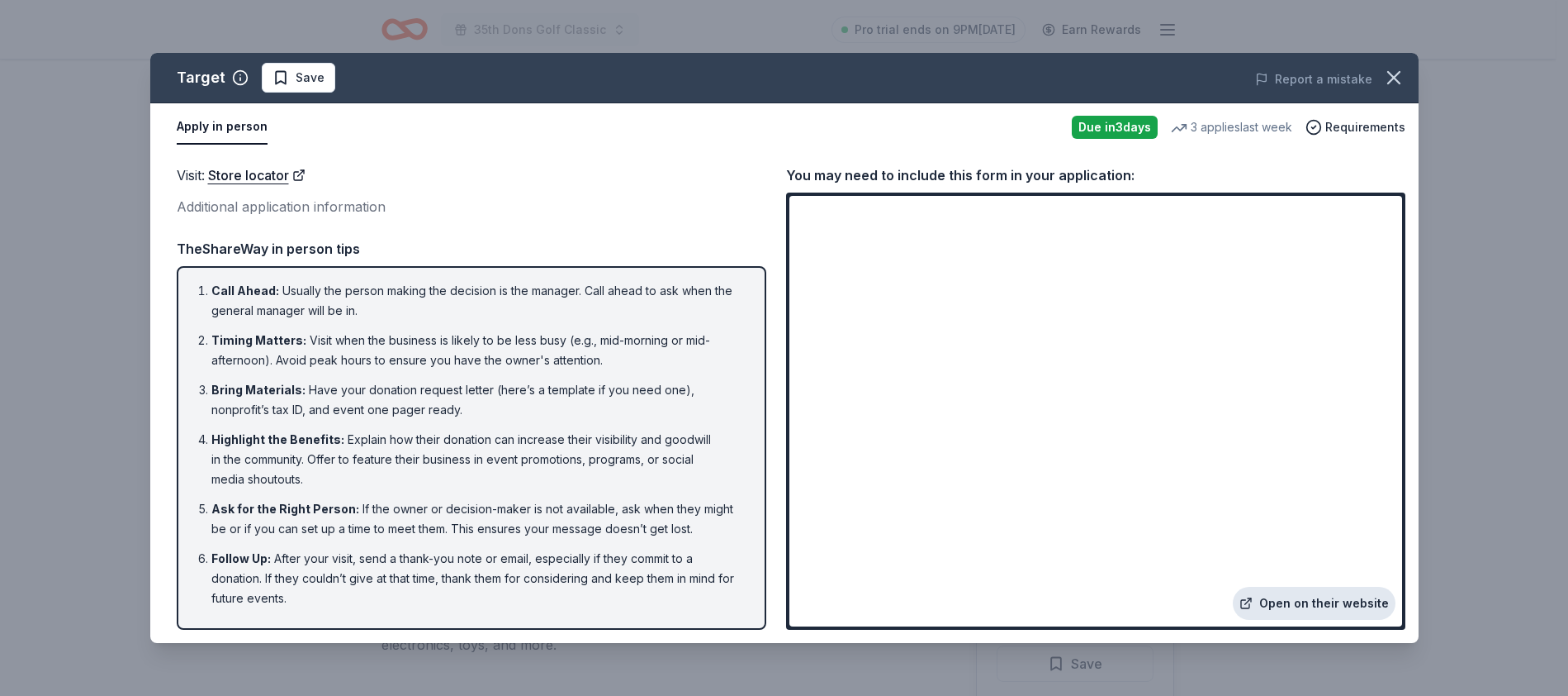
click at [1354, 607] on link "Open on their website" at bounding box center [1314, 603] width 163 height 33
click at [567, 188] on div "Visit : Store locator Additional application information" at bounding box center [472, 191] width 590 height 53
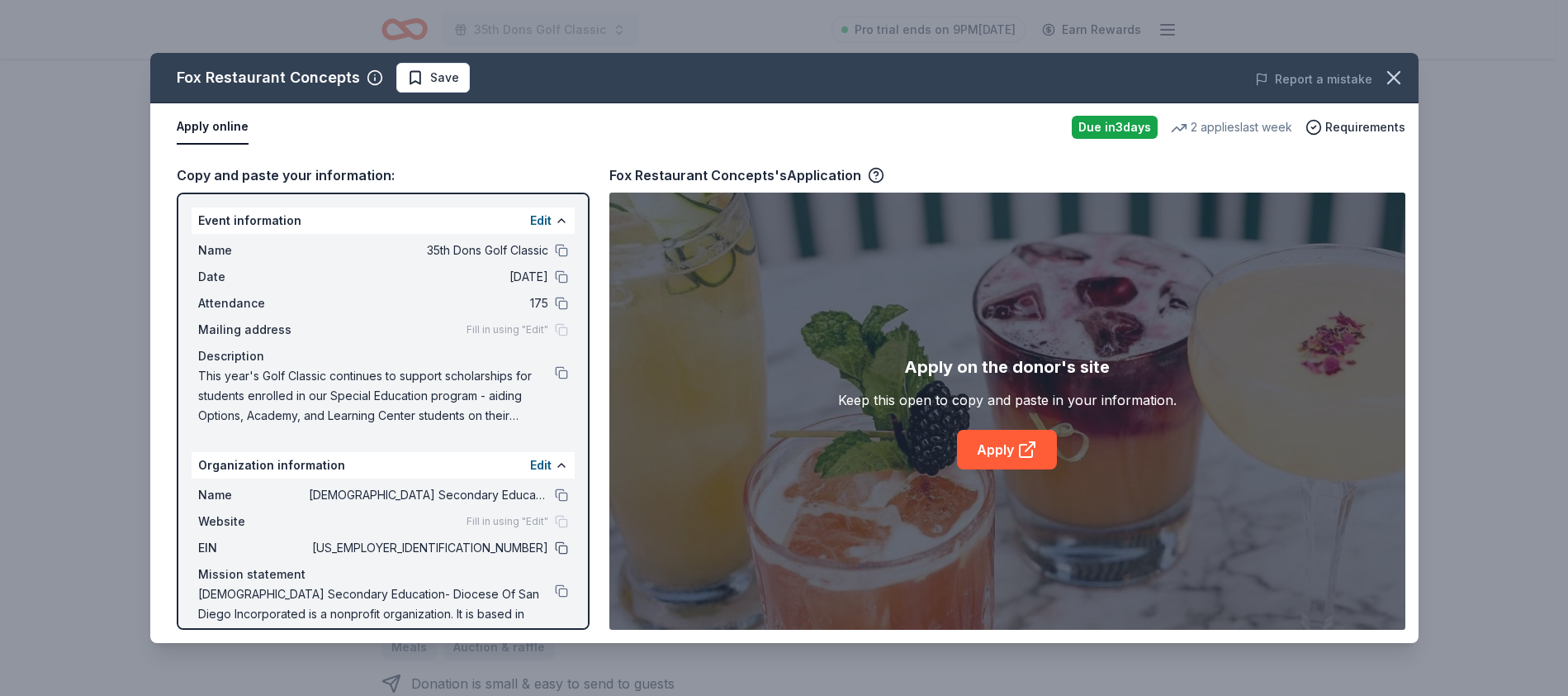
click at [555, 549] on button at bounding box center [561, 547] width 13 height 13
click at [555, 548] on button at bounding box center [561, 547] width 13 height 13
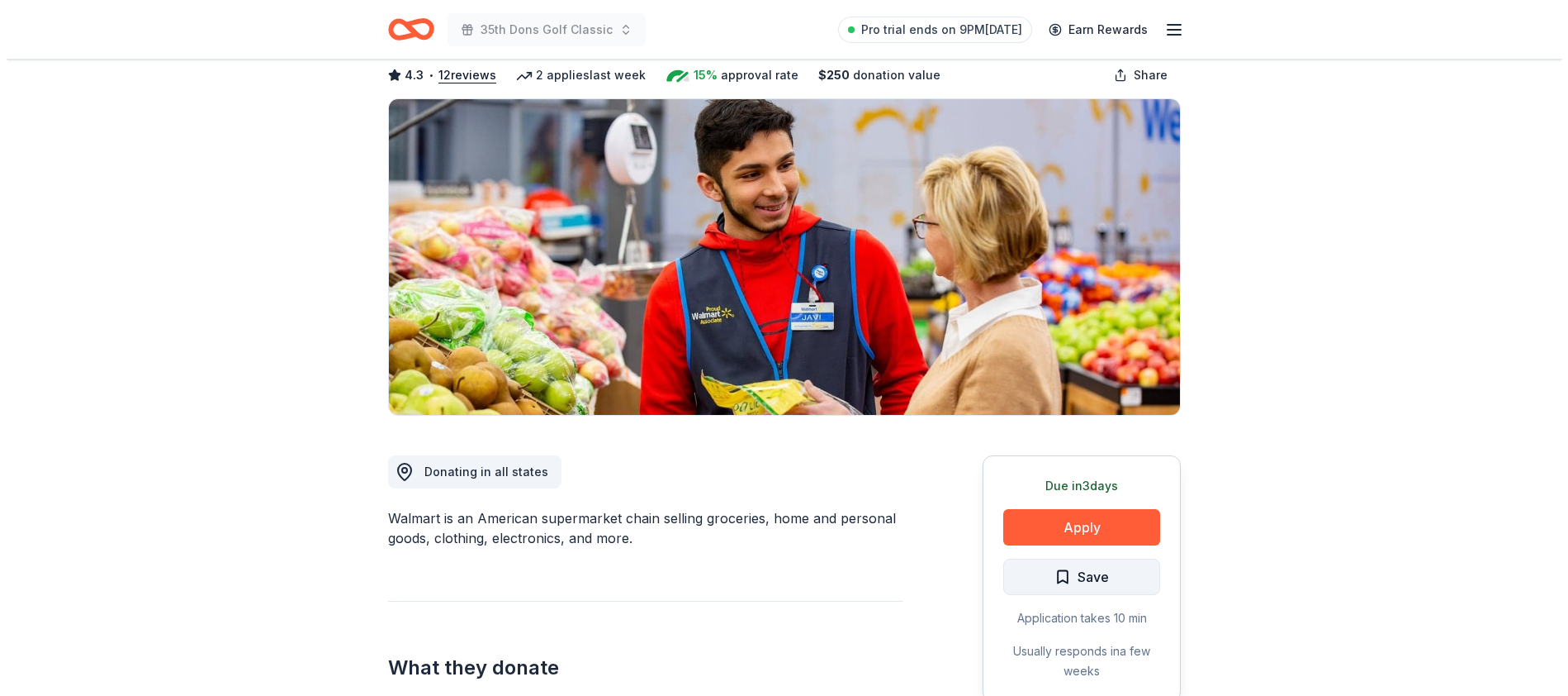
scroll to position [133, 0]
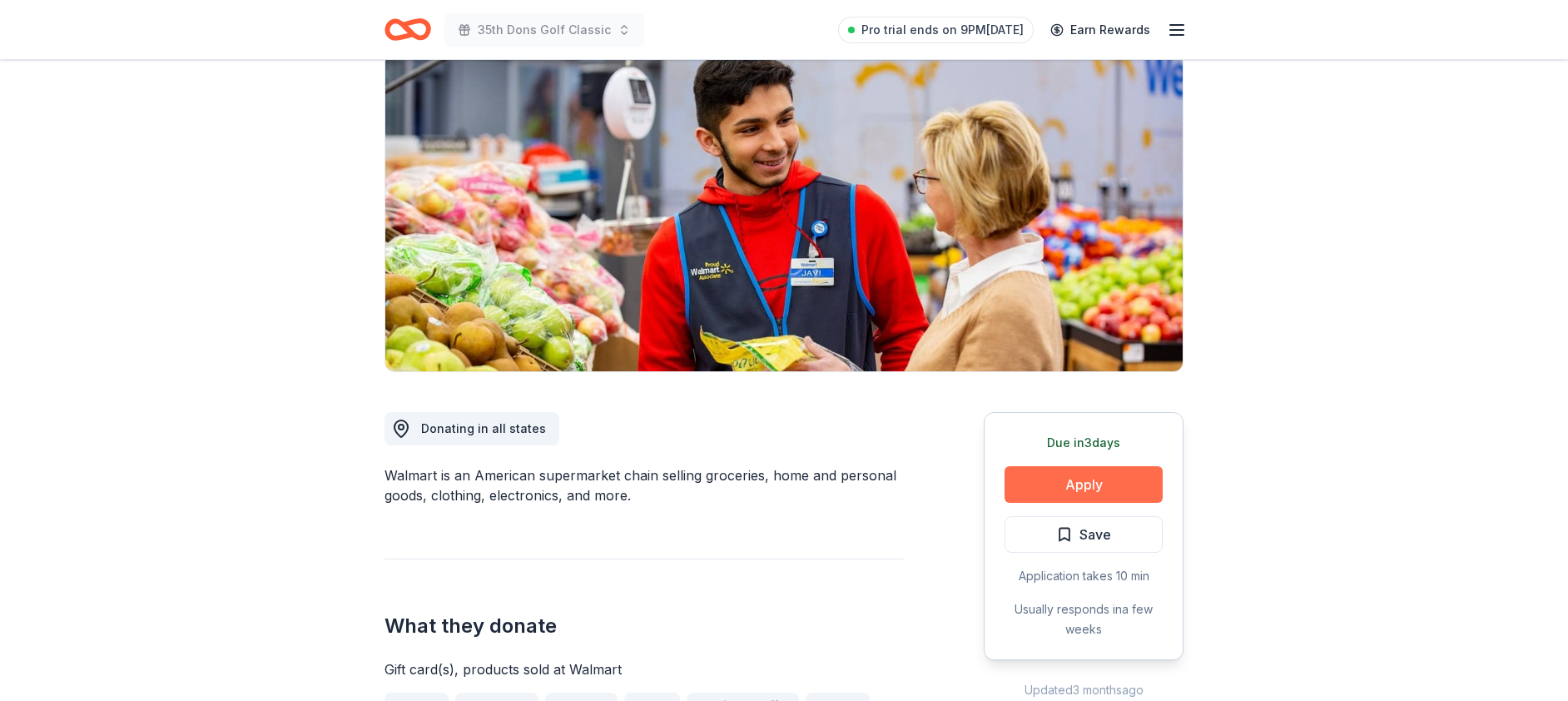
click at [1053, 487] on button "Apply" at bounding box center [1083, 484] width 158 height 36
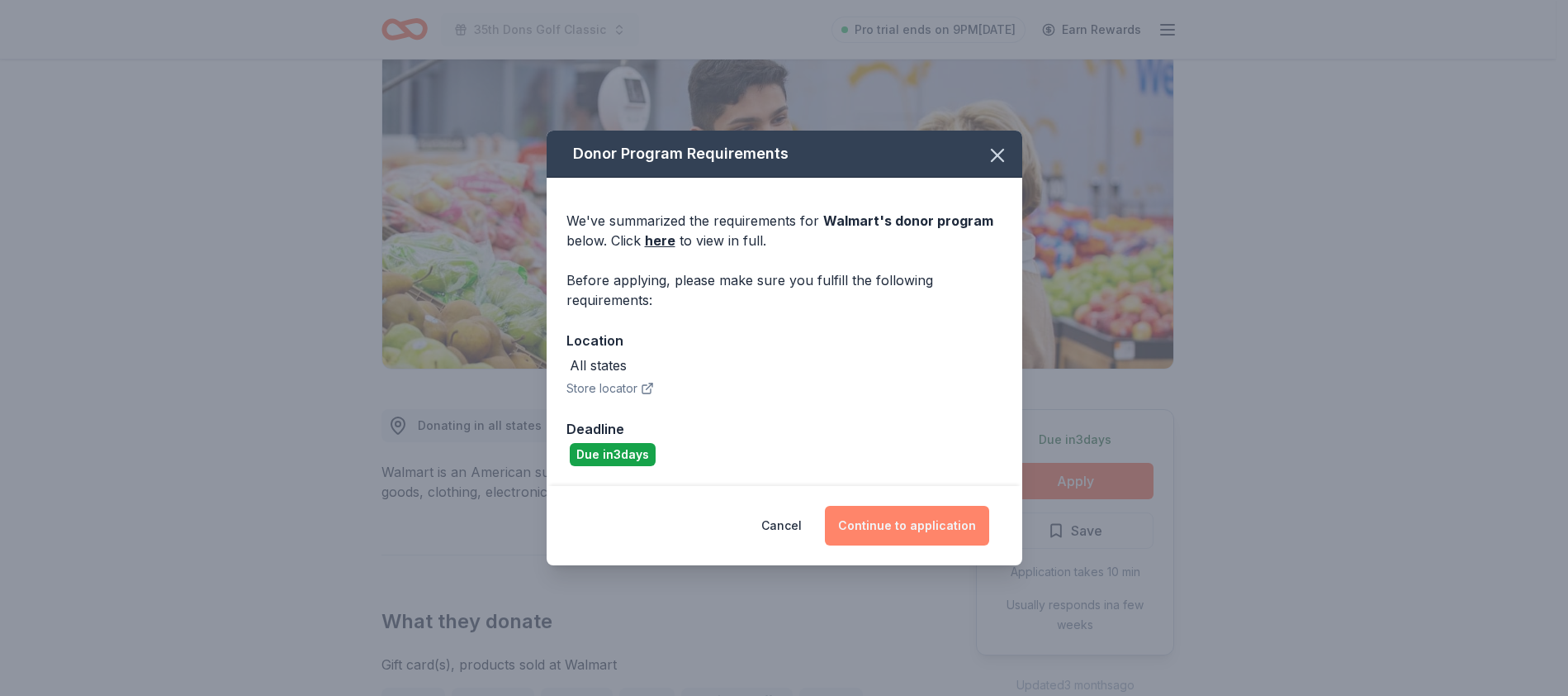
click at [899, 532] on button "Continue to application" at bounding box center [907, 525] width 165 height 40
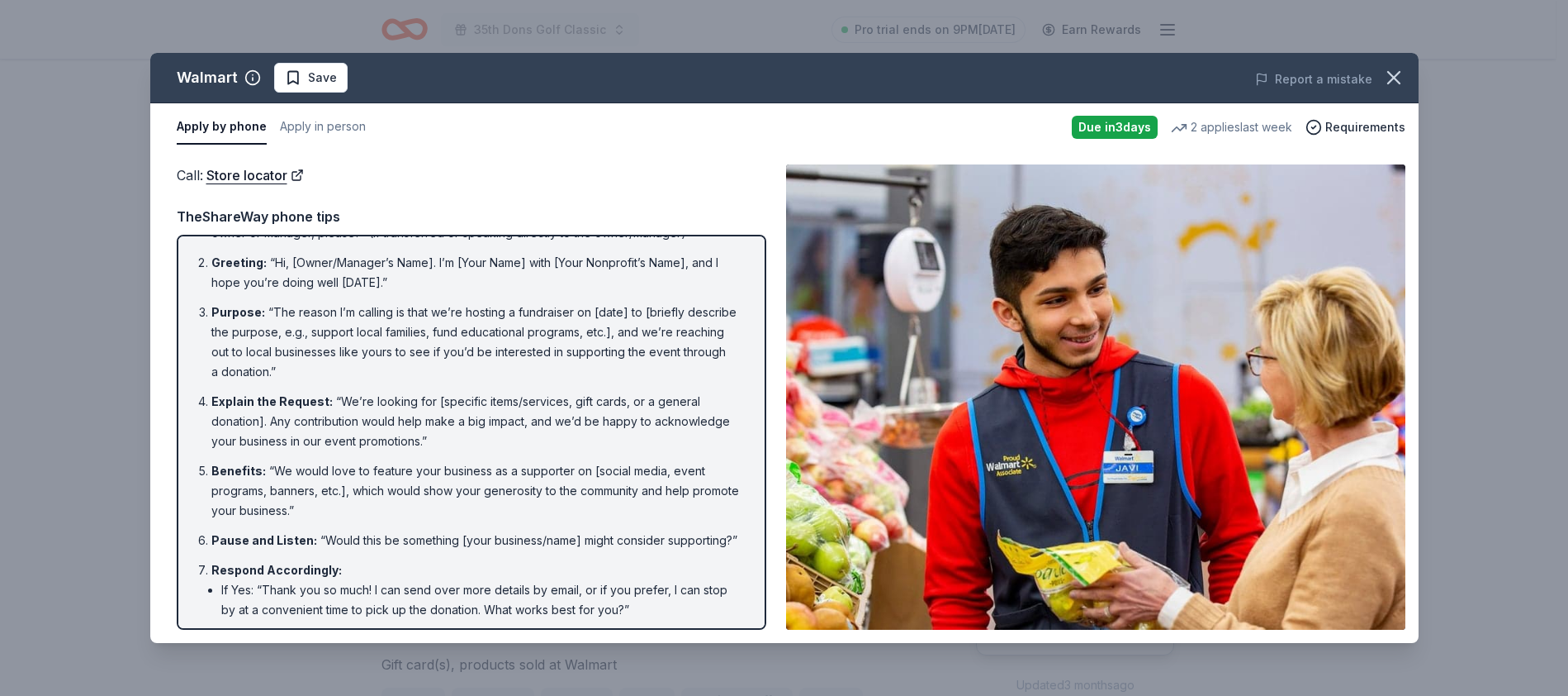
scroll to position [0, 0]
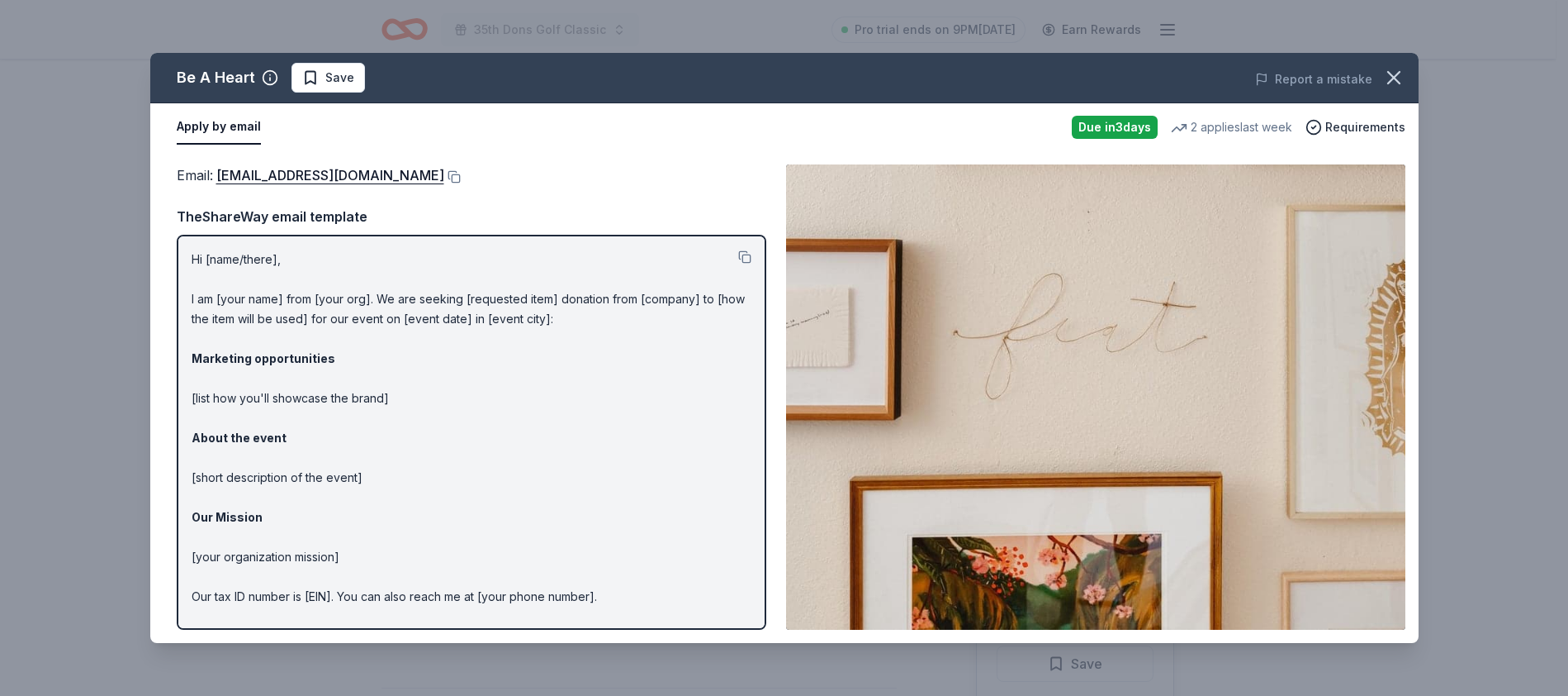
scroll to position [430, 0]
click at [194, 251] on p "Hi [name/there], I am [your name] from [your org]. We are seeking [requested it…" at bounding box center [472, 457] width 560 height 417
click at [738, 258] on button at bounding box center [744, 256] width 13 height 13
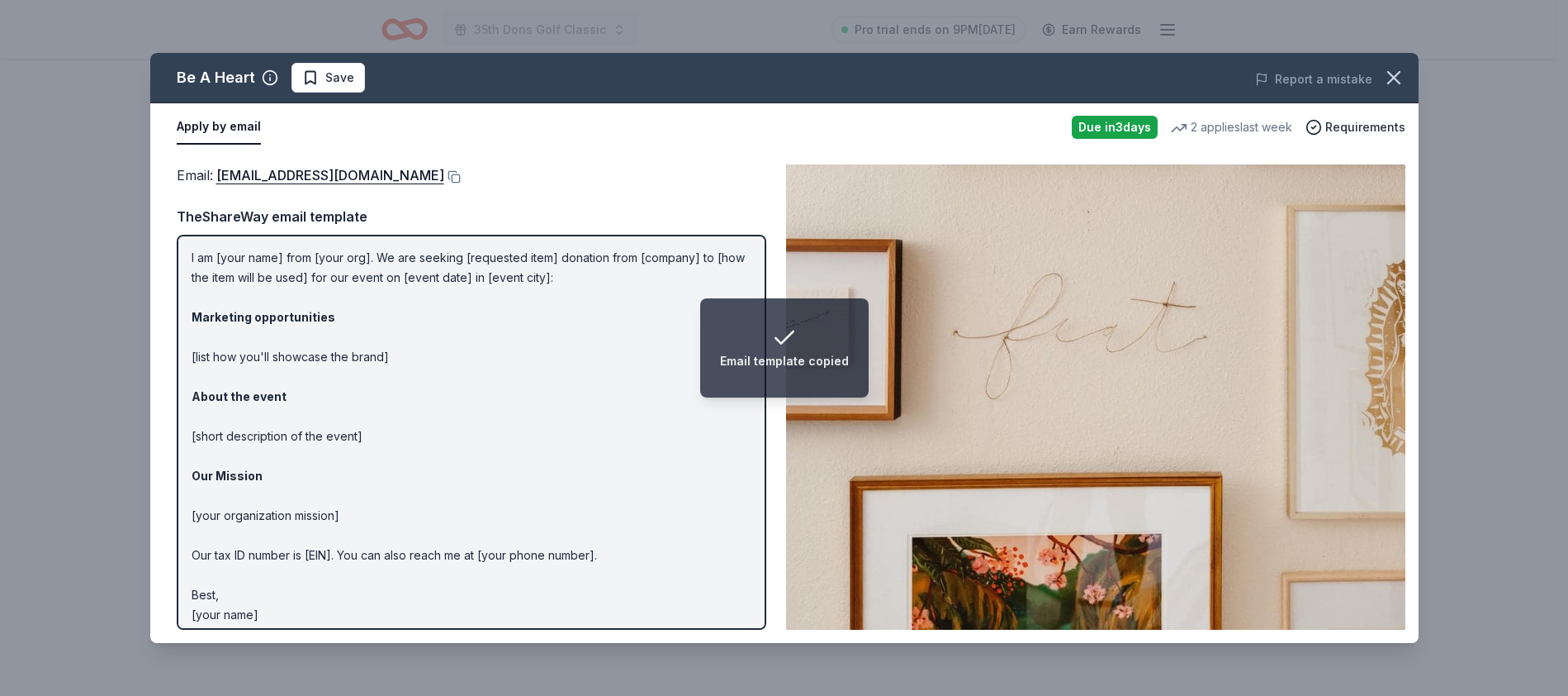
scroll to position [51, 0]
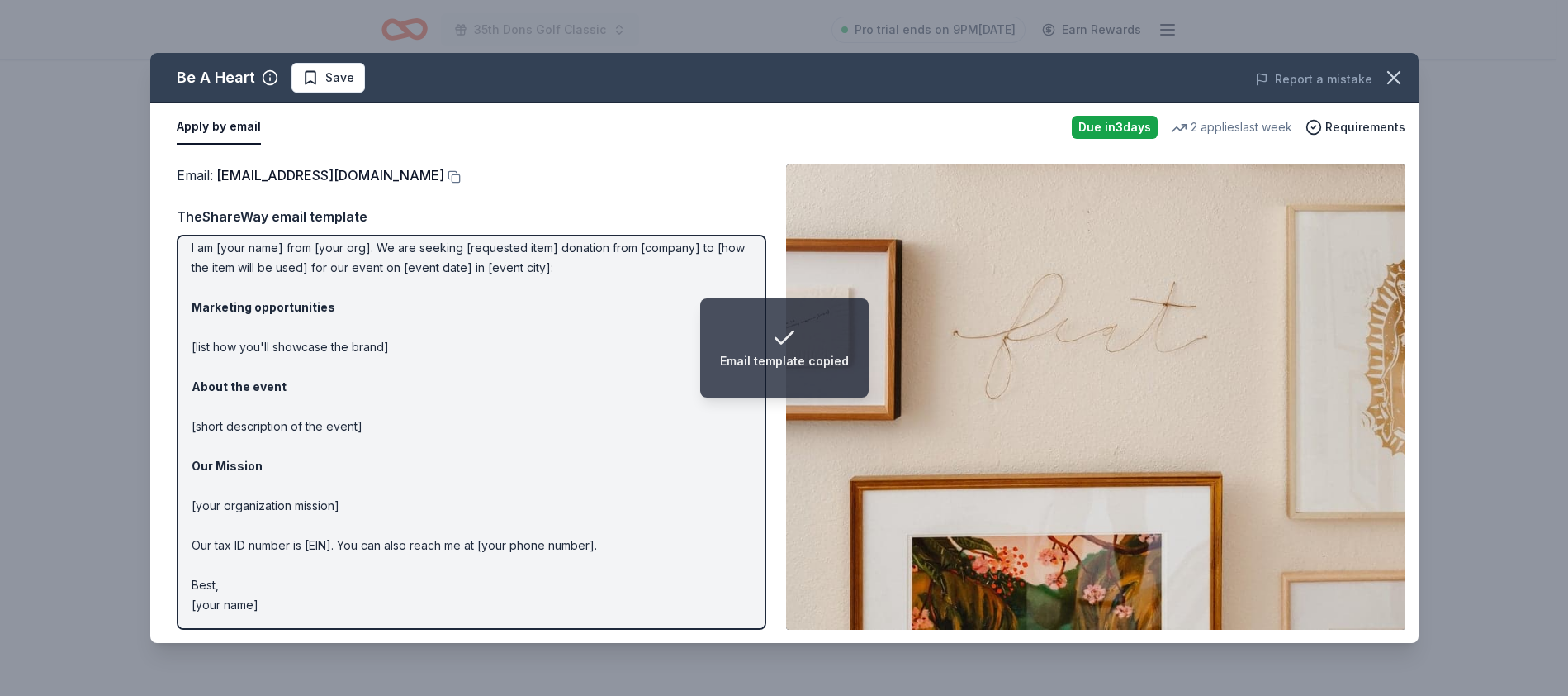
click at [378, 522] on p "Hi [name/there], I am [your name] from [your org]. We are seeking [requested it…" at bounding box center [472, 406] width 560 height 417
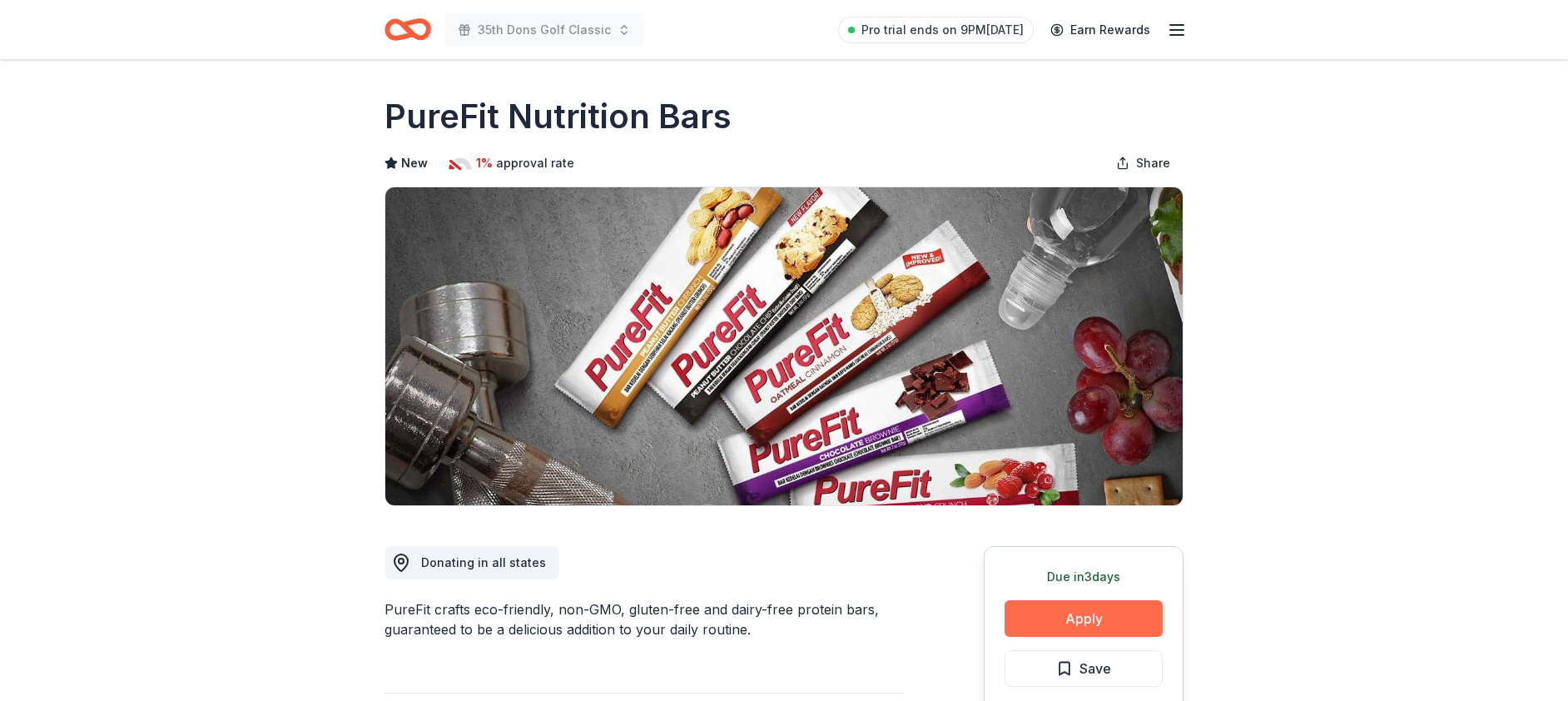
click at [1068, 628] on button "Apply" at bounding box center [1083, 618] width 158 height 36
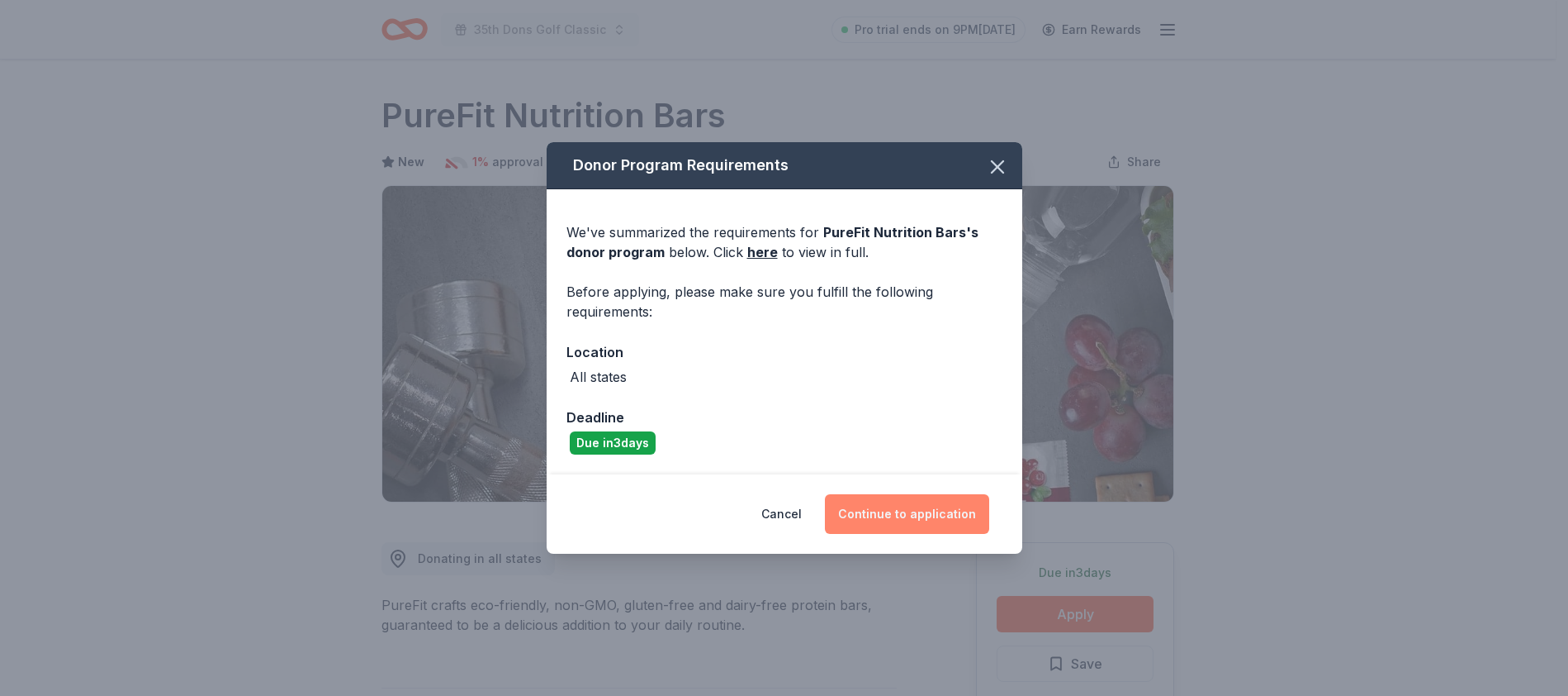
click at [868, 501] on button "Continue to application" at bounding box center [907, 514] width 165 height 40
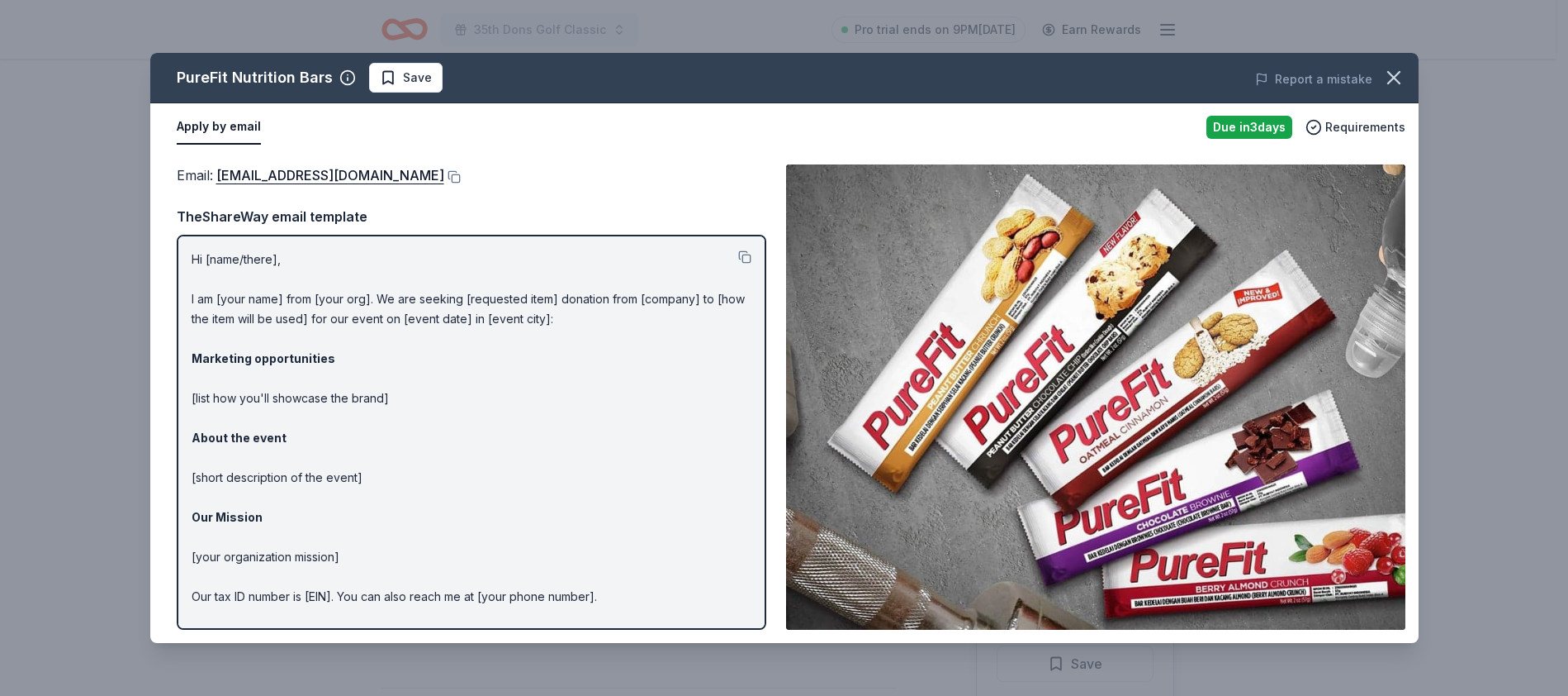
click at [1116, 384] on img at bounding box center [1096, 397] width 620 height 465
click at [1103, 400] on img at bounding box center [1096, 397] width 620 height 465
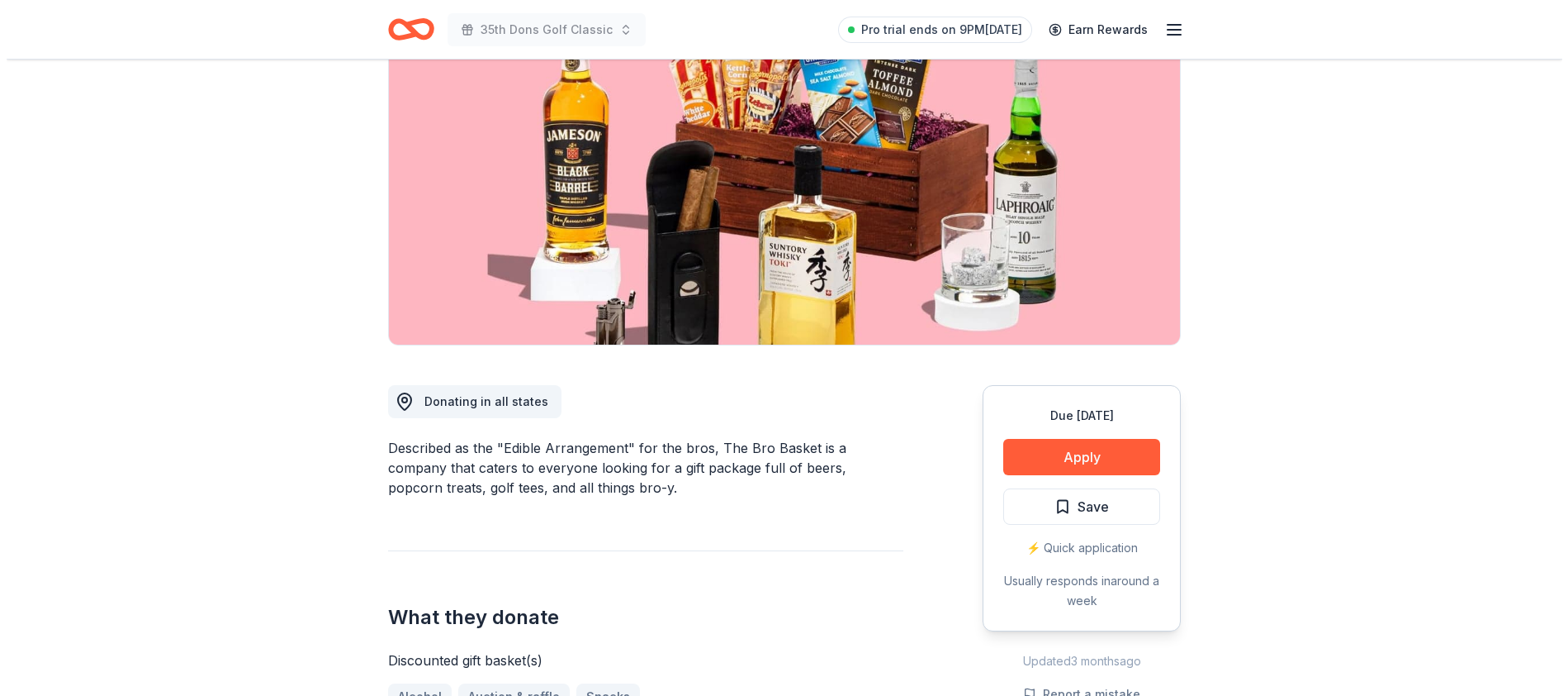
scroll to position [312, 0]
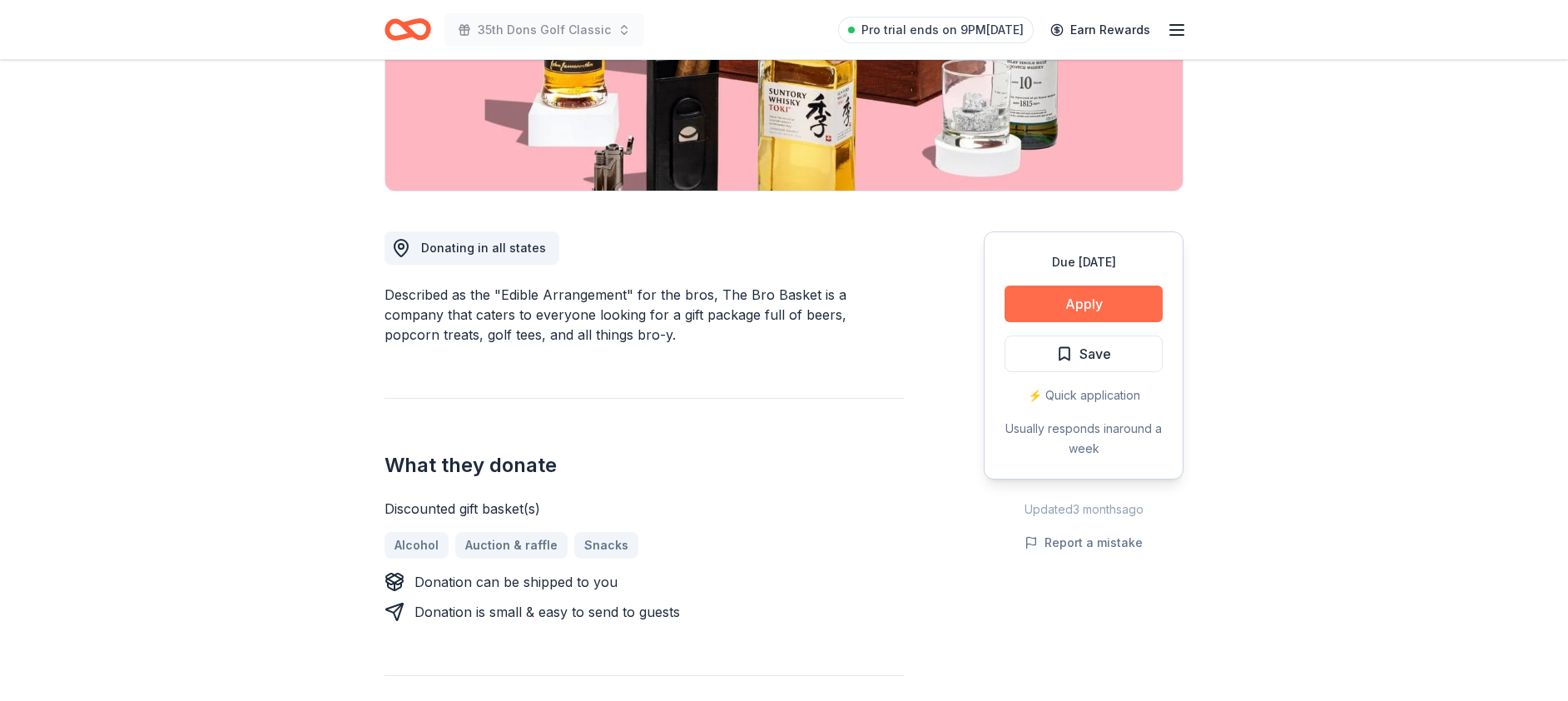
click at [1019, 298] on button "Apply" at bounding box center [1083, 304] width 158 height 36
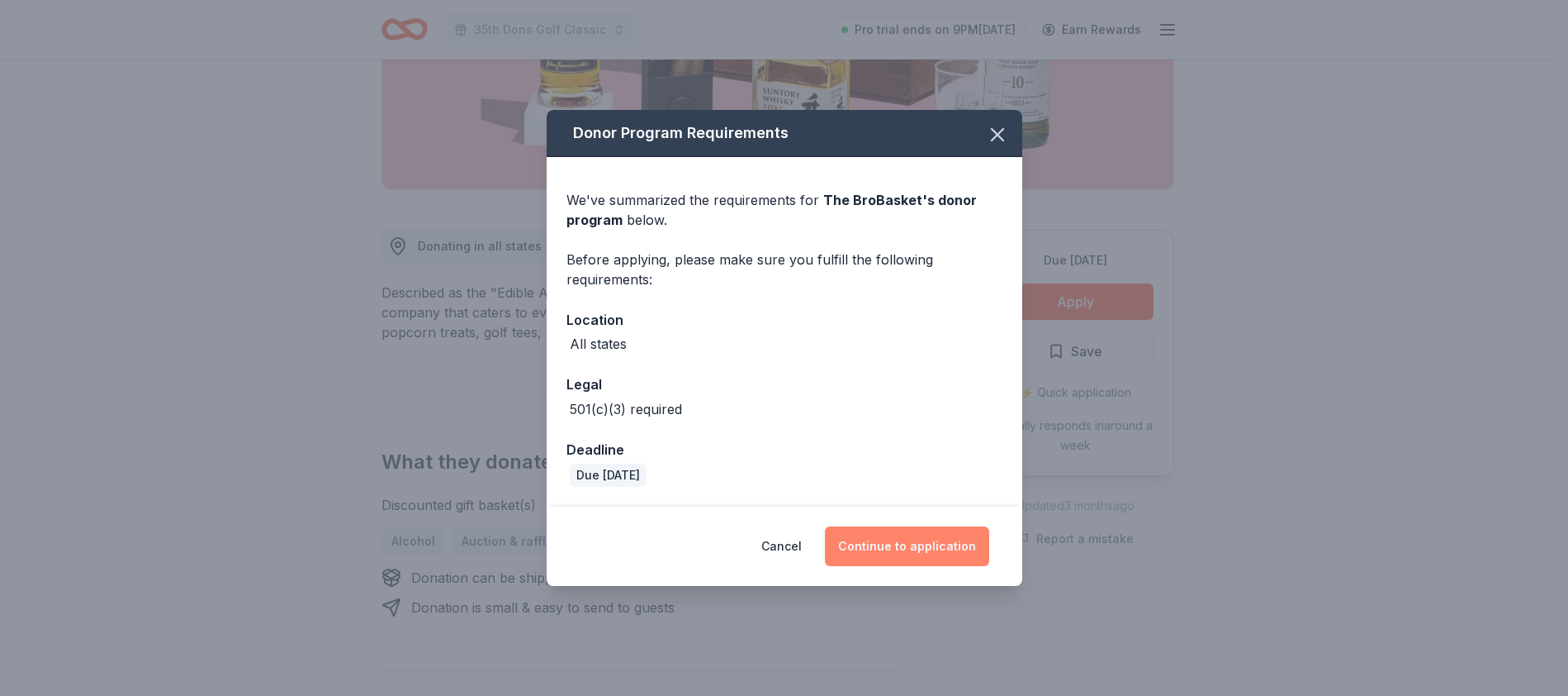
click at [894, 542] on button "Continue to application" at bounding box center [907, 546] width 165 height 40
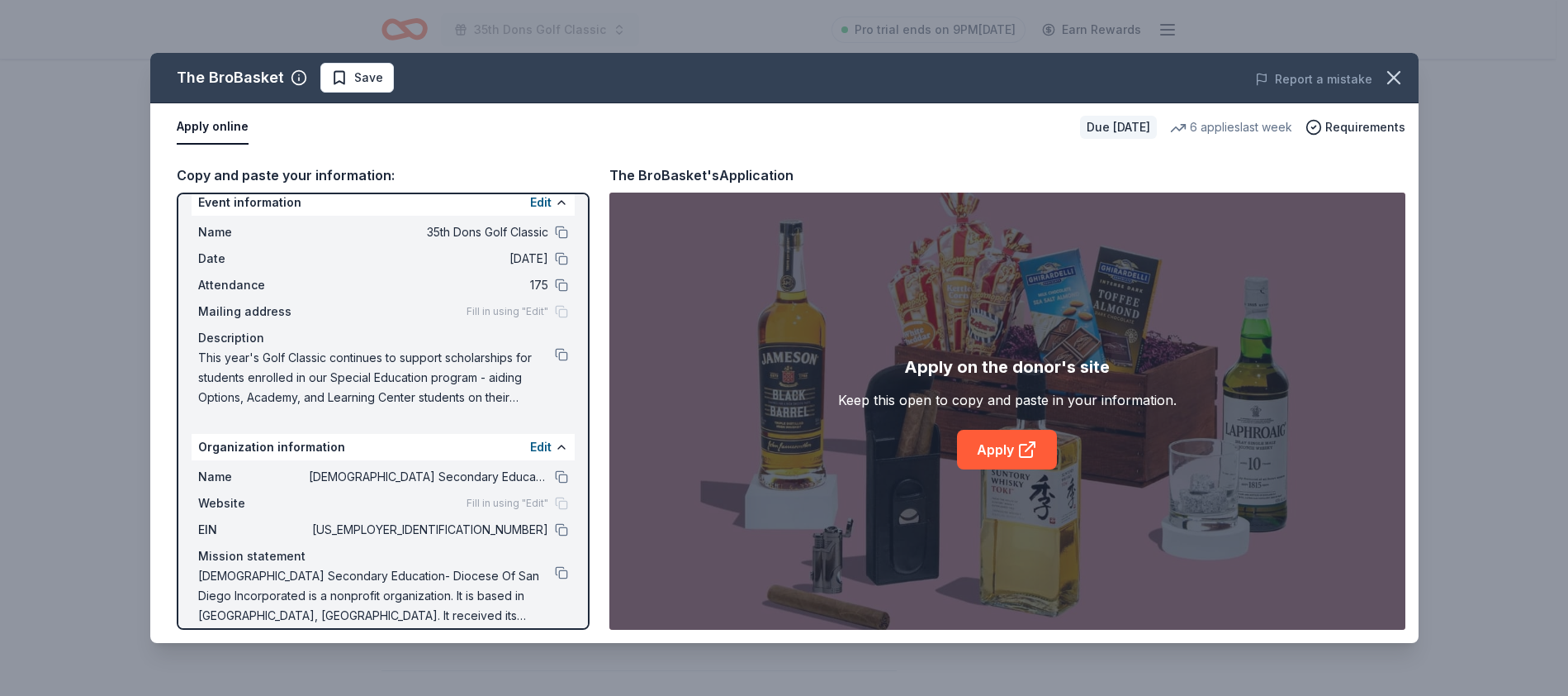
scroll to position [0, 0]
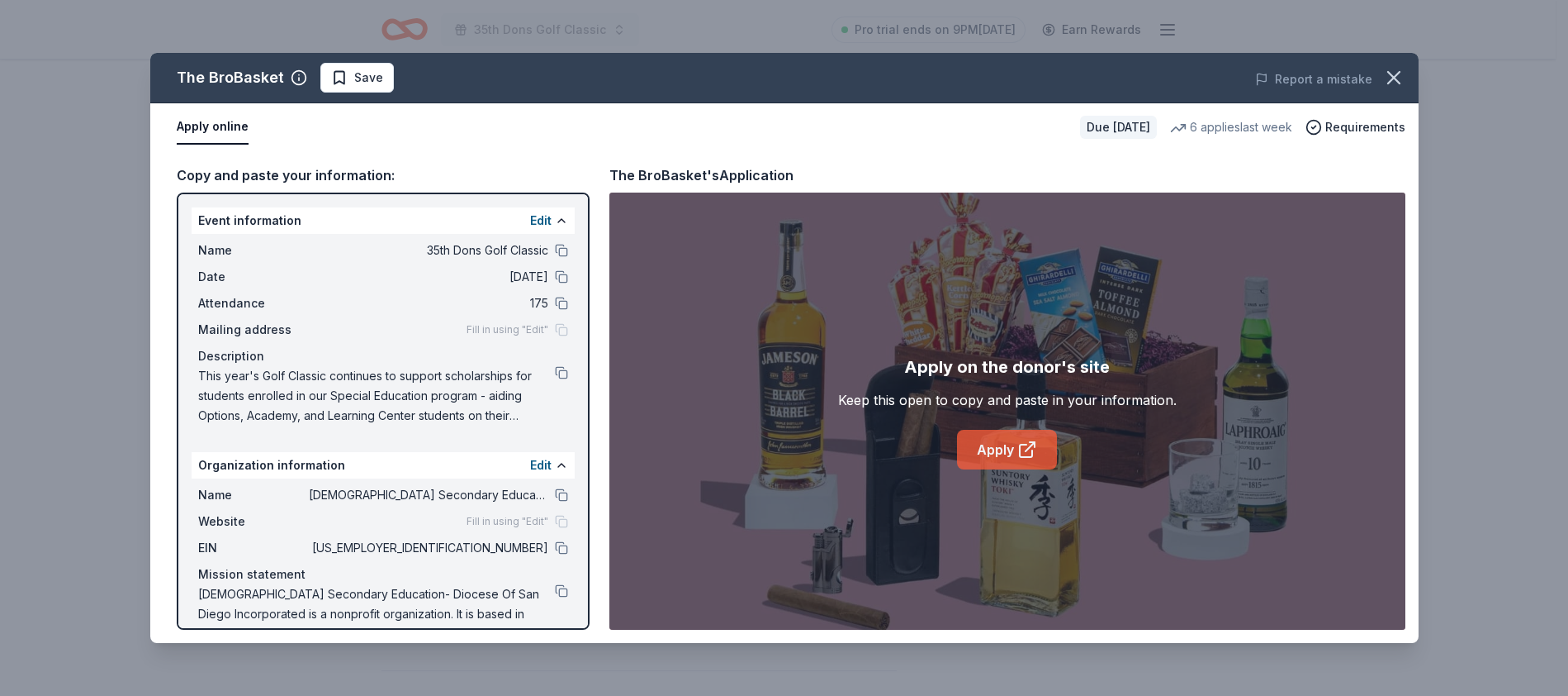
click at [1047, 442] on link "Apply" at bounding box center [1007, 449] width 100 height 40
